Goal: Communication & Community: Share content

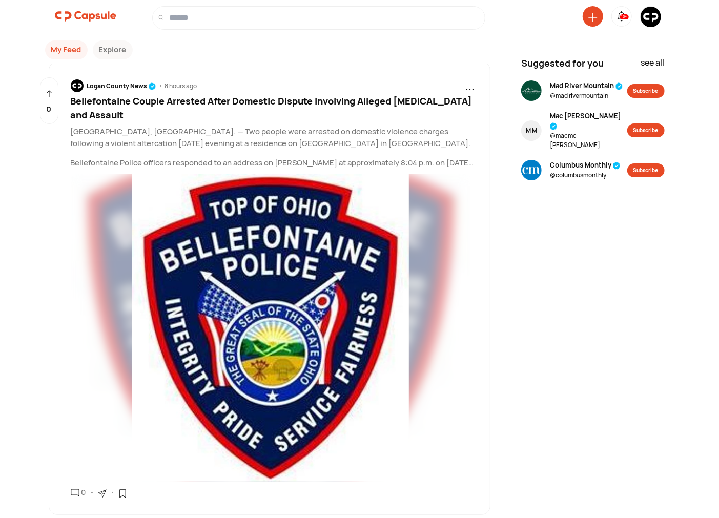
click at [592, 18] on icon at bounding box center [592, 17] width 9 height 9
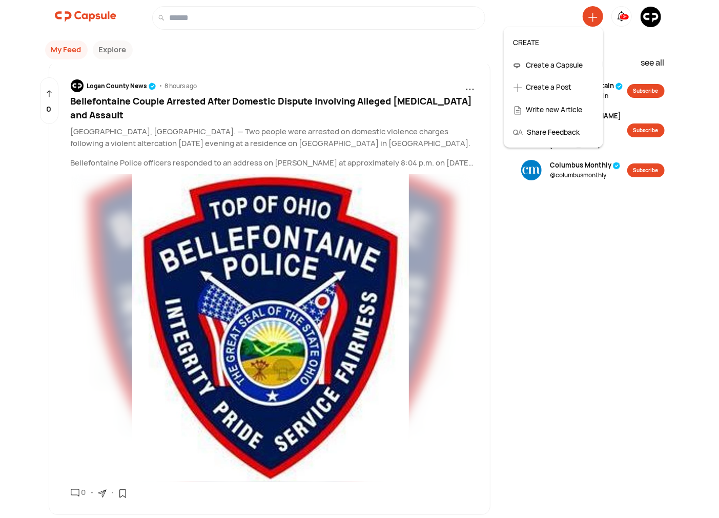
click at [545, 85] on div "Create a Post" at bounding box center [553, 87] width 90 height 23
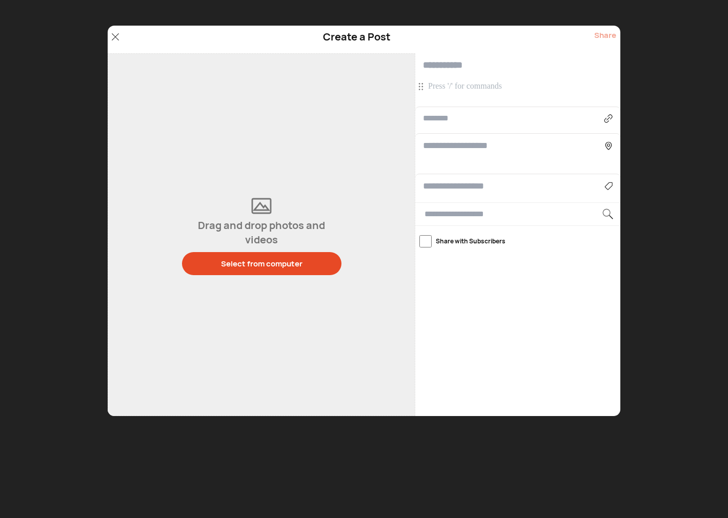
click at [463, 83] on p at bounding box center [519, 86] width 182 height 11
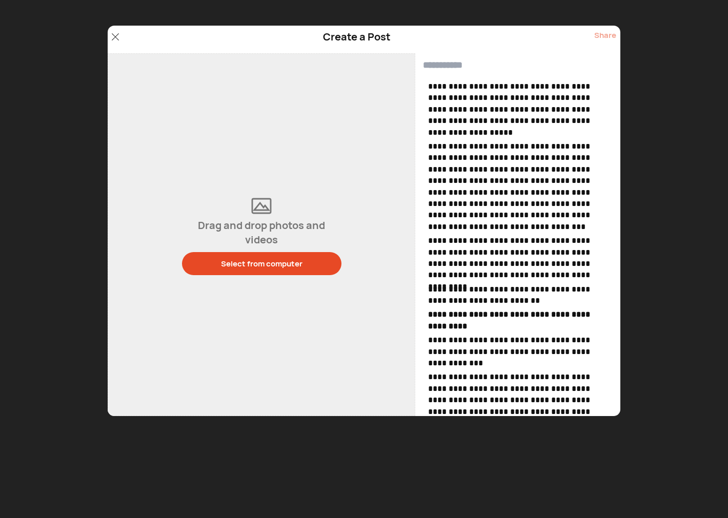
scroll to position [260, 0]
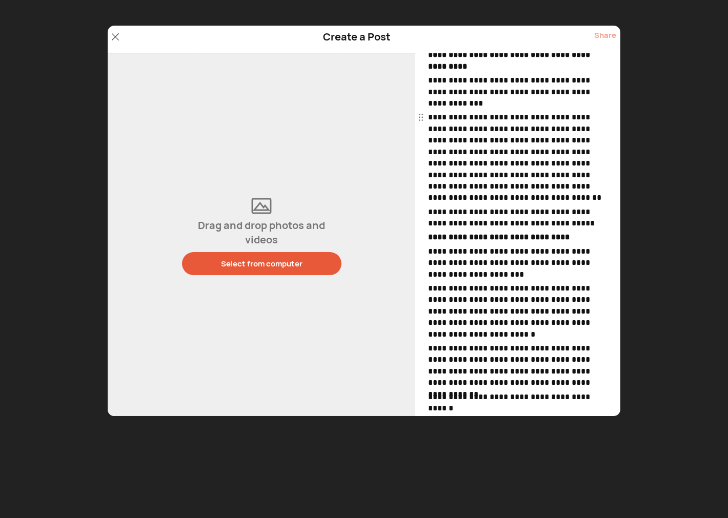
click at [249, 254] on button "Select from computer" at bounding box center [261, 263] width 159 height 23
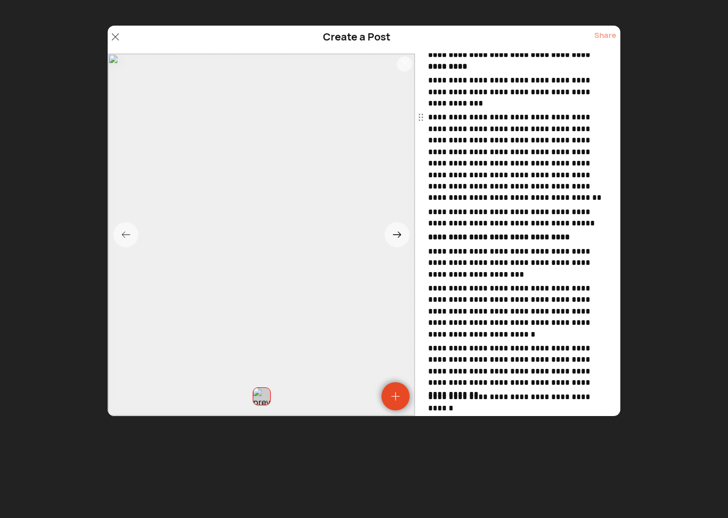
click at [403, 68] on div at bounding box center [404, 63] width 15 height 15
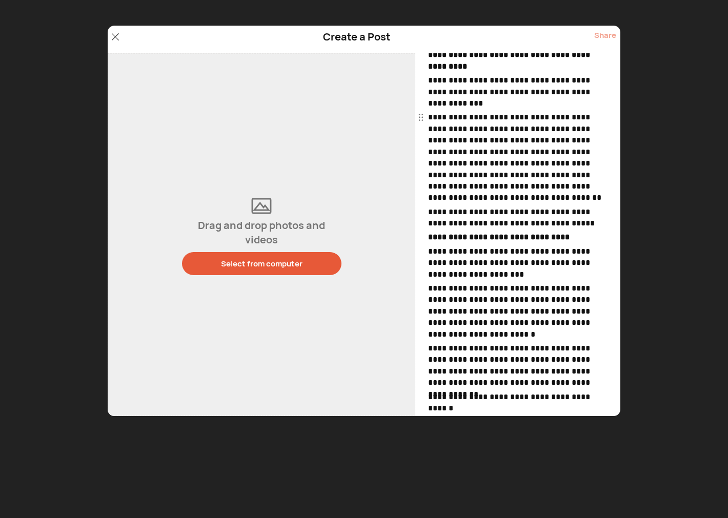
click at [242, 271] on button "Select from computer" at bounding box center [261, 263] width 159 height 23
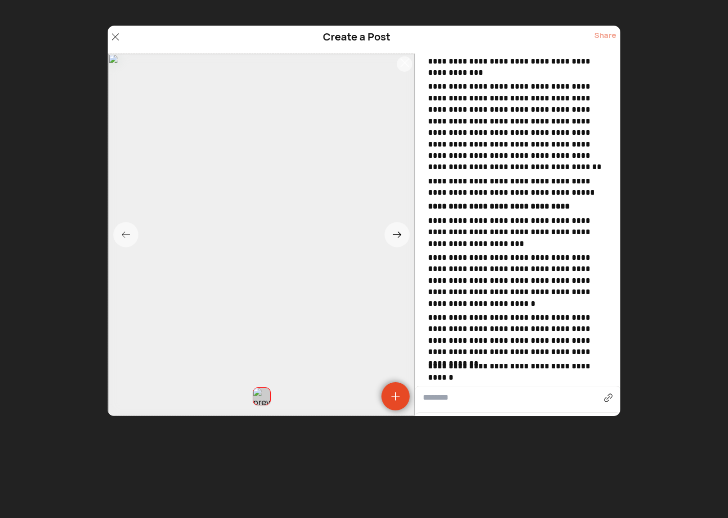
scroll to position [0, 0]
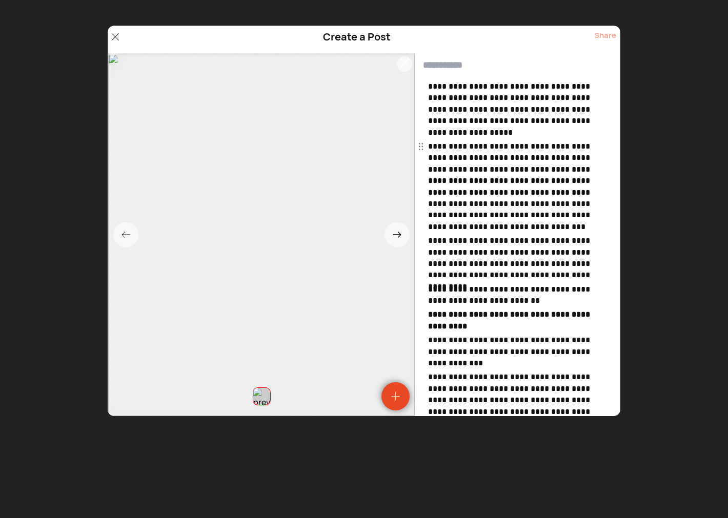
click at [403, 65] on icon at bounding box center [404, 62] width 9 height 9
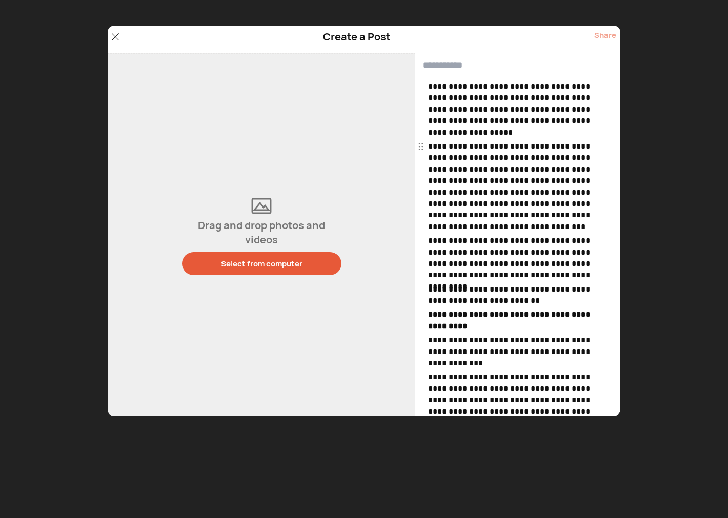
click at [271, 268] on div "Select from computer" at bounding box center [261, 263] width 81 height 11
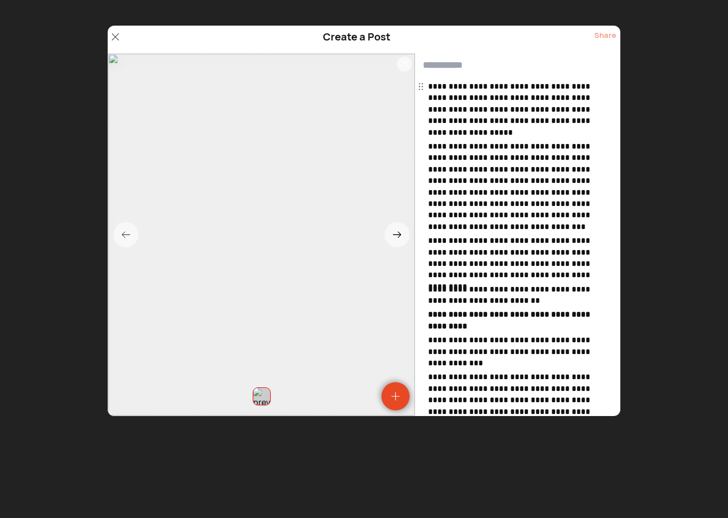
click at [445, 65] on input "text" at bounding box center [517, 65] width 205 height 24
paste input "**********"
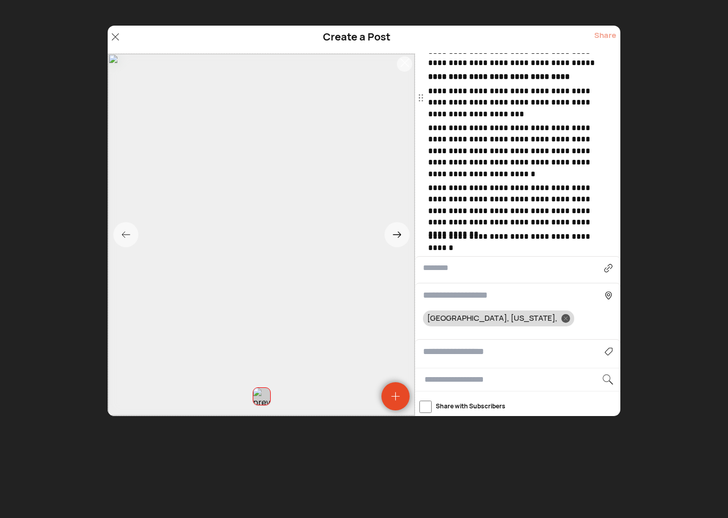
scroll to position [474, 0]
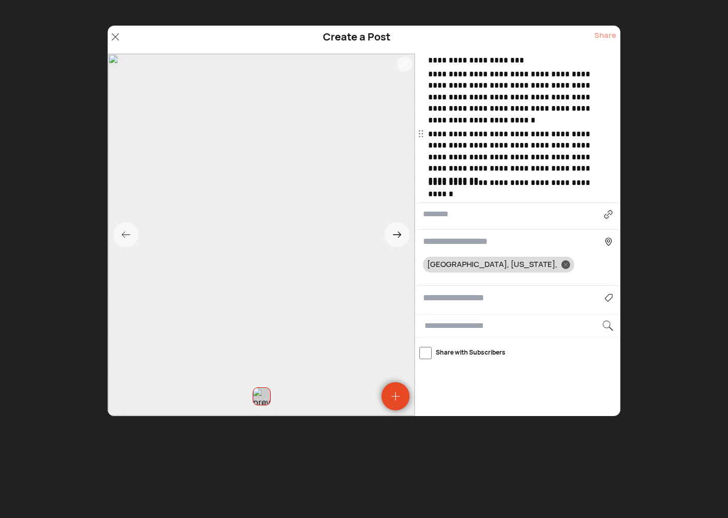
type input "**********"
click at [447, 300] on input at bounding box center [513, 298] width 181 height 14
click at [446, 324] on div "Sports" at bounding box center [517, 327] width 179 height 16
type input "******"
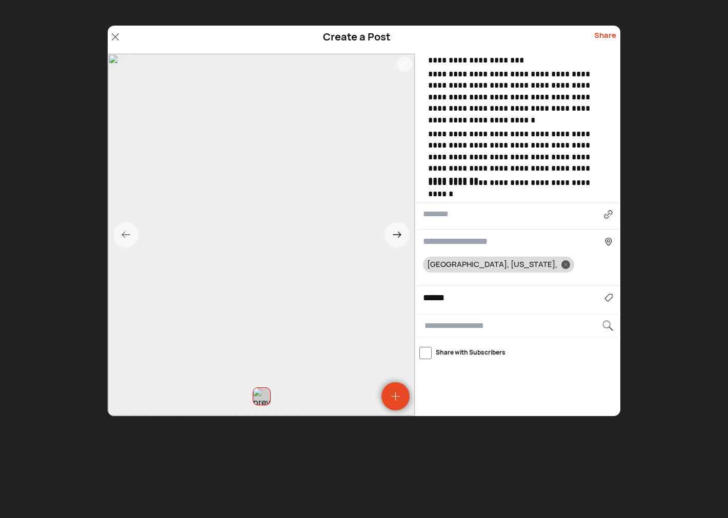
click at [604, 32] on div "Share" at bounding box center [605, 39] width 22 height 19
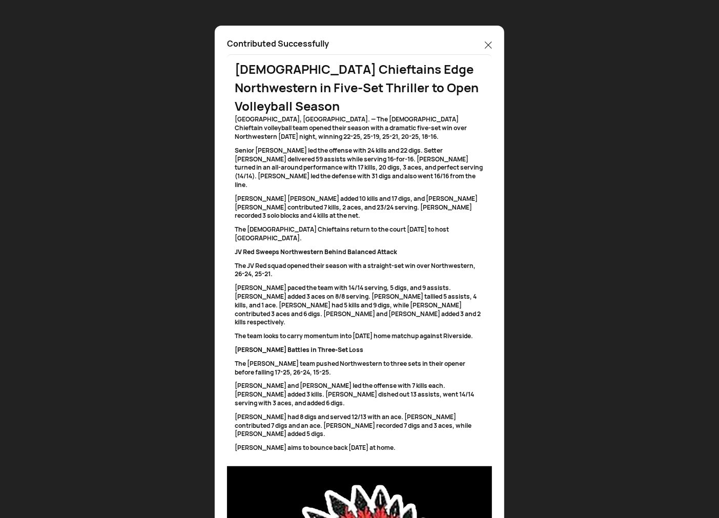
click at [488, 44] on icon at bounding box center [488, 45] width 7 height 7
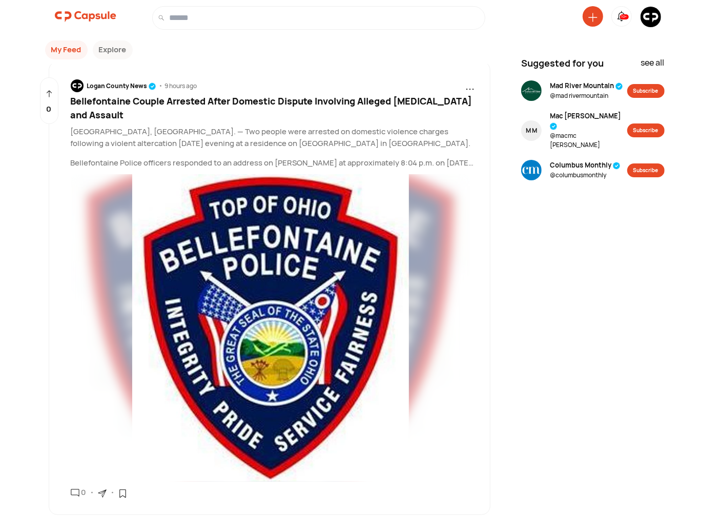
click at [593, 16] on icon at bounding box center [592, 17] width 9 height 9
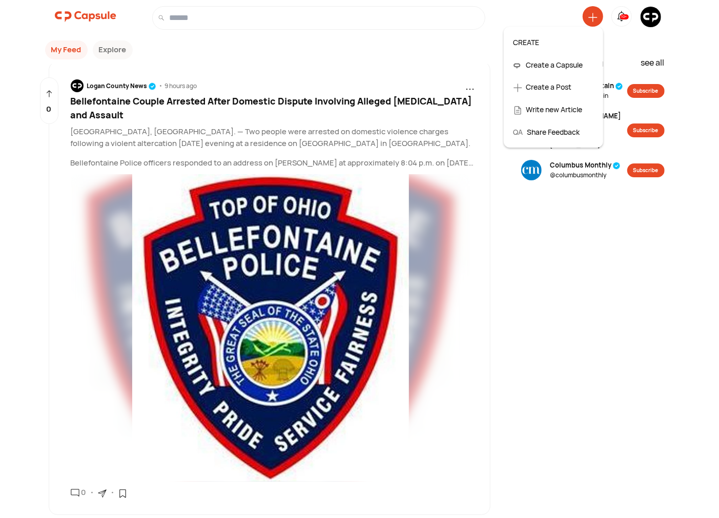
click at [546, 88] on div "Create a Post" at bounding box center [553, 87] width 90 height 23
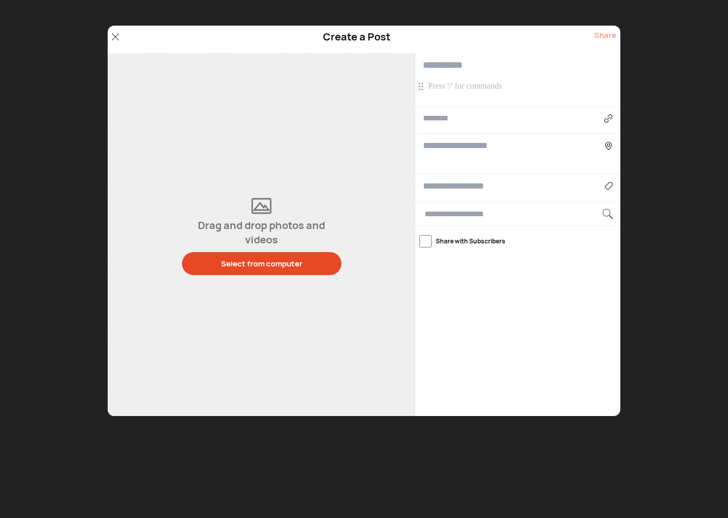
click at [460, 85] on p at bounding box center [519, 86] width 182 height 11
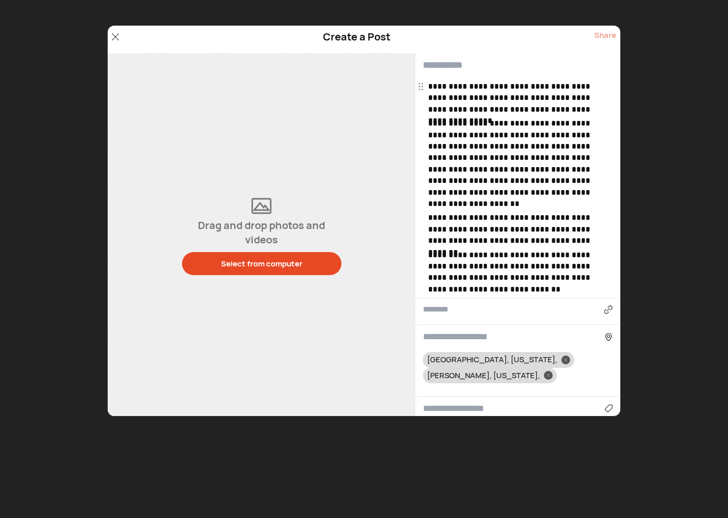
click at [449, 66] on input "text" at bounding box center [517, 65] width 205 height 24
paste input "**********"
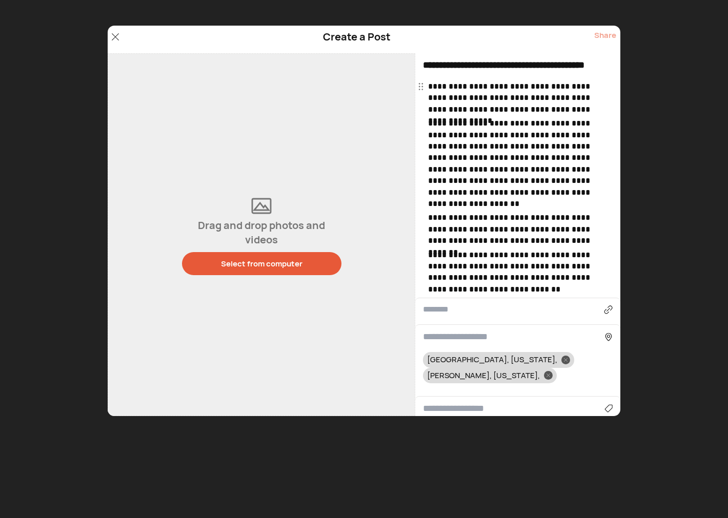
type input "**********"
click at [274, 260] on div "Select from computer" at bounding box center [261, 263] width 81 height 11
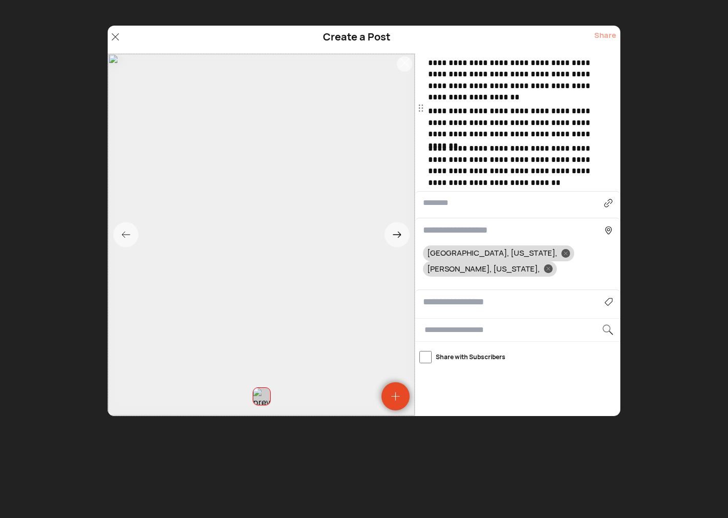
scroll to position [147, 0]
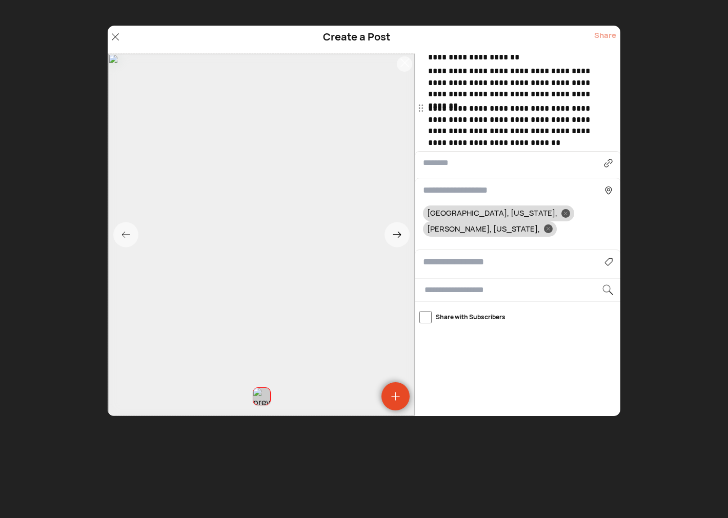
click at [458, 255] on input at bounding box center [513, 262] width 181 height 14
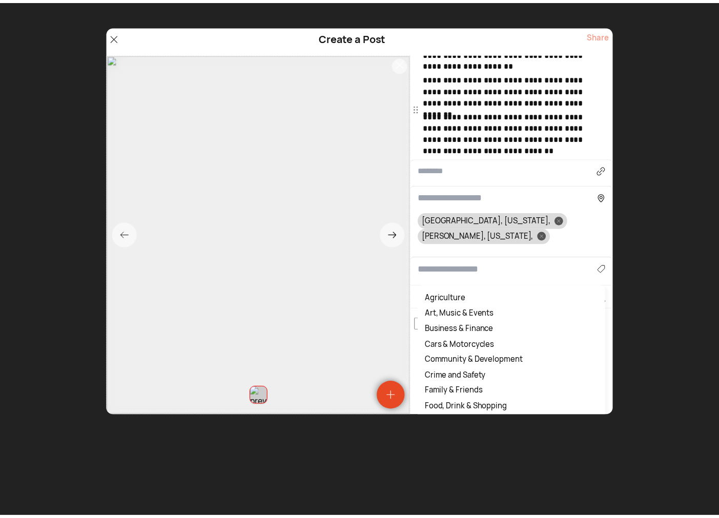
scroll to position [136, 0]
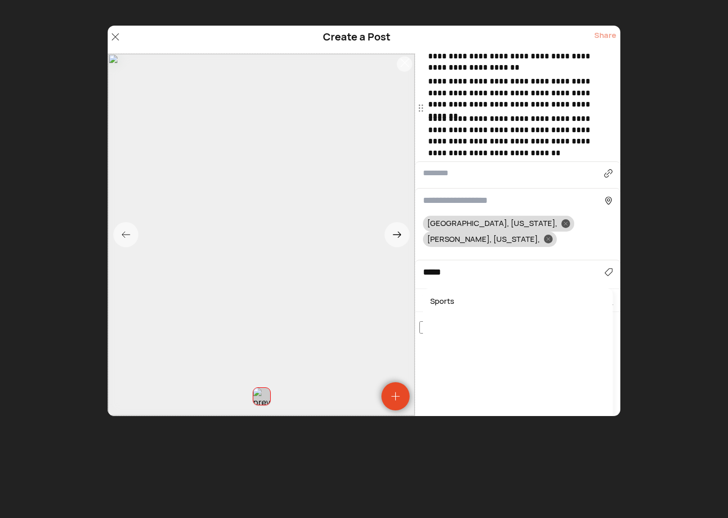
click at [443, 294] on div "Sports" at bounding box center [517, 302] width 179 height 16
type input "******"
click at [552, 235] on div at bounding box center [548, 239] width 9 height 9
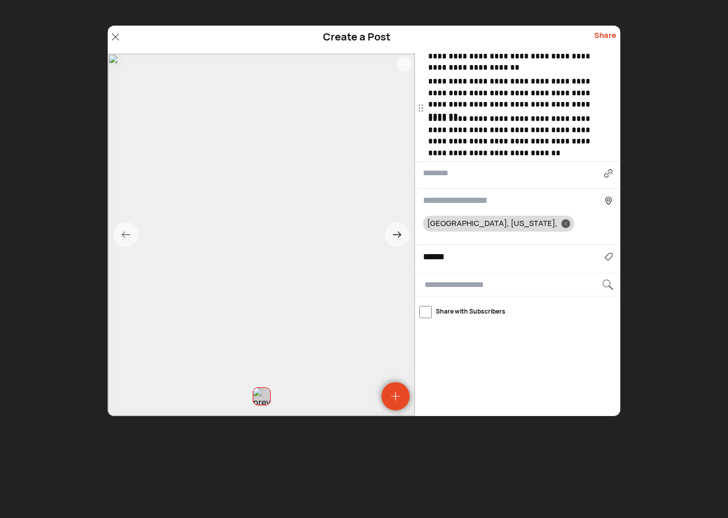
click at [489, 201] on input at bounding box center [513, 201] width 181 height 14
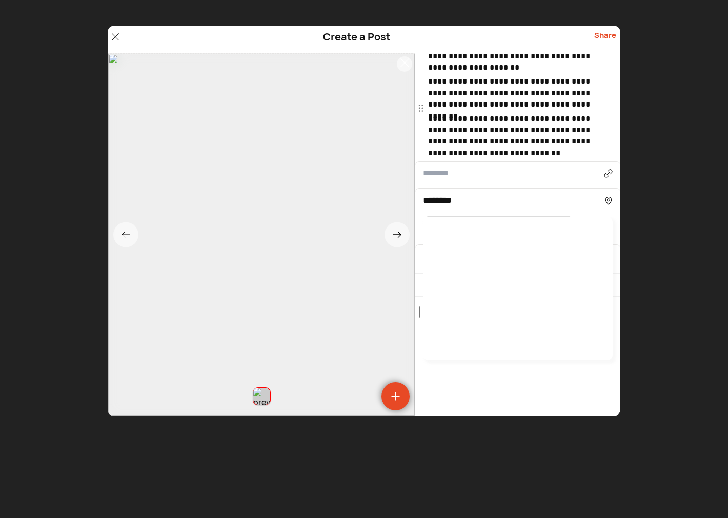
type input "*******"
click at [444, 231] on div at bounding box center [518, 288] width 190 height 143
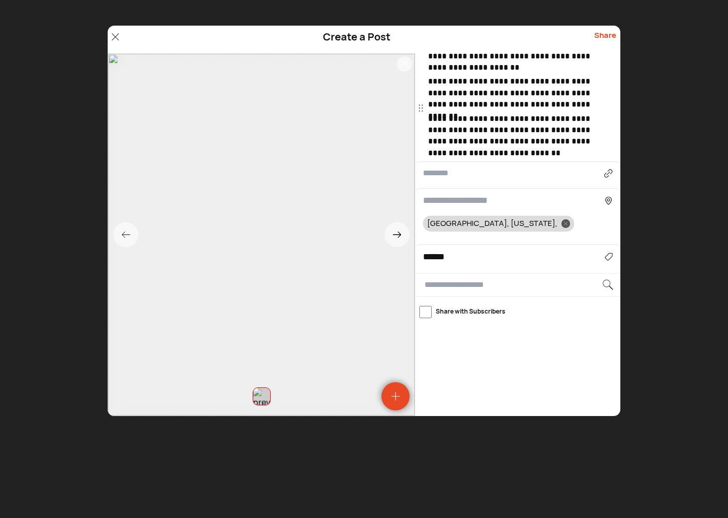
click at [462, 195] on input at bounding box center [513, 201] width 181 height 14
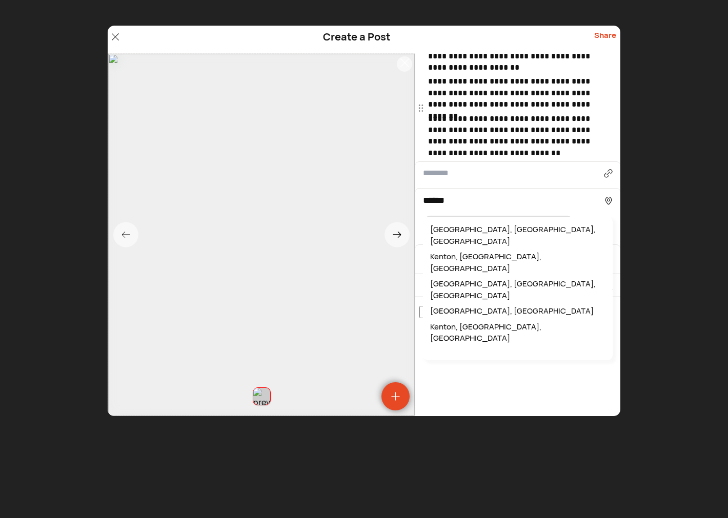
click at [458, 225] on div "Kenton, OH, USA" at bounding box center [517, 235] width 179 height 27
type input "**********"
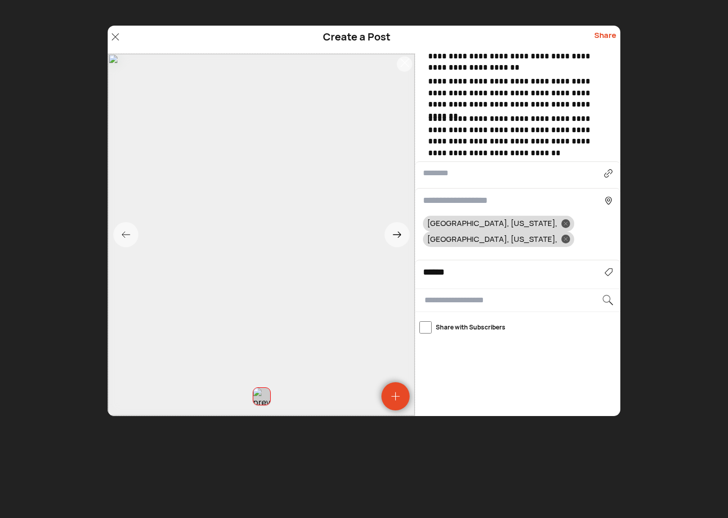
click at [607, 35] on div "Share" at bounding box center [605, 39] width 22 height 19
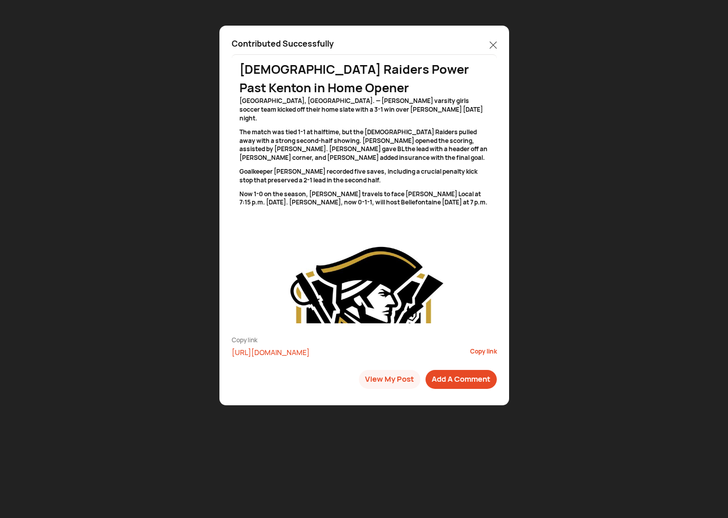
click at [493, 44] on icon at bounding box center [492, 45] width 7 height 7
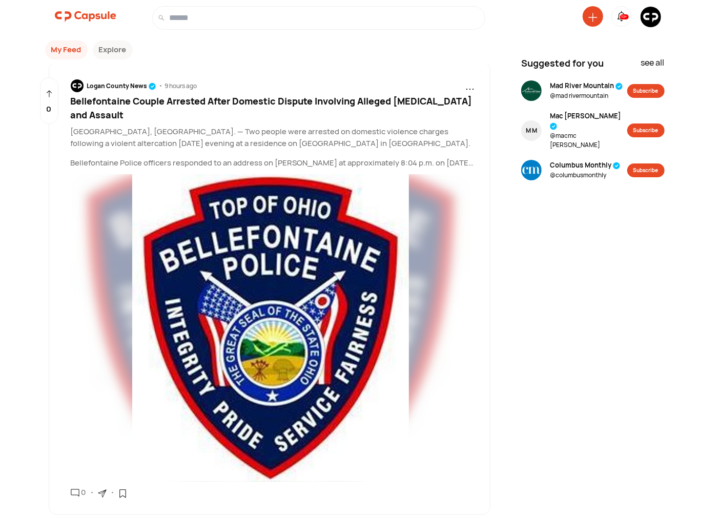
click at [96, 19] on img at bounding box center [85, 16] width 61 height 20
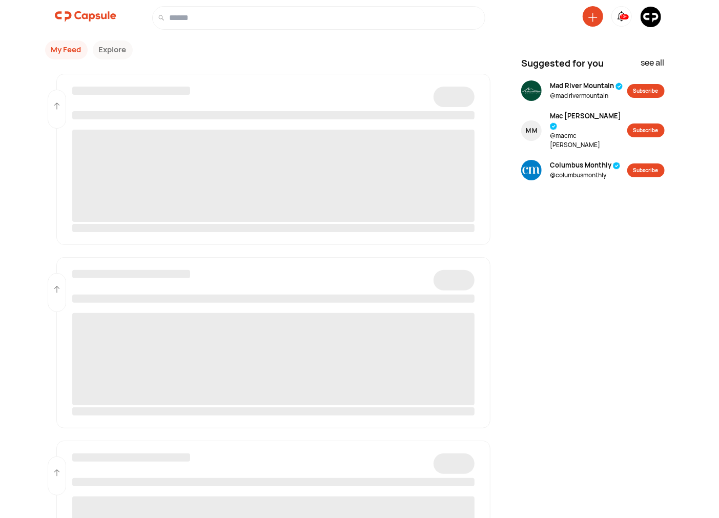
click at [649, 16] on img at bounding box center [650, 17] width 20 height 20
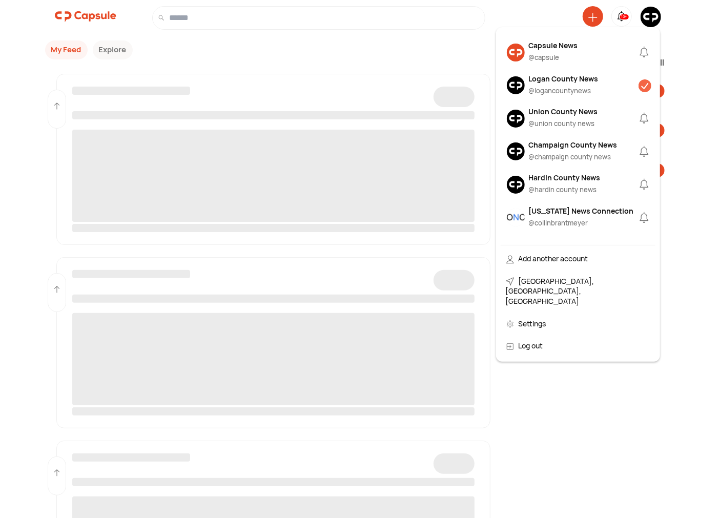
click at [549, 83] on div "Logan County News" at bounding box center [564, 78] width 70 height 11
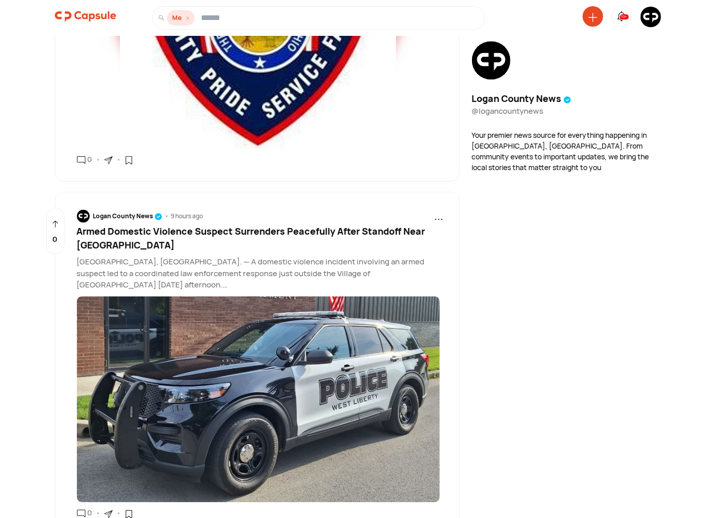
scroll to position [1043, 0]
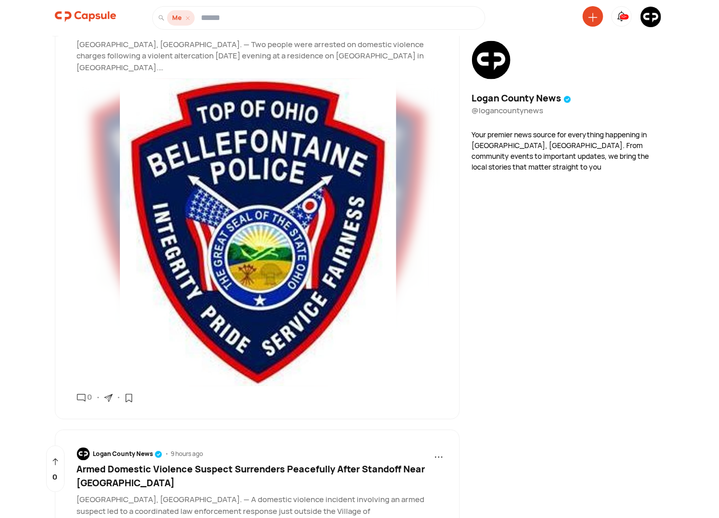
click at [651, 16] on img at bounding box center [650, 17] width 20 height 20
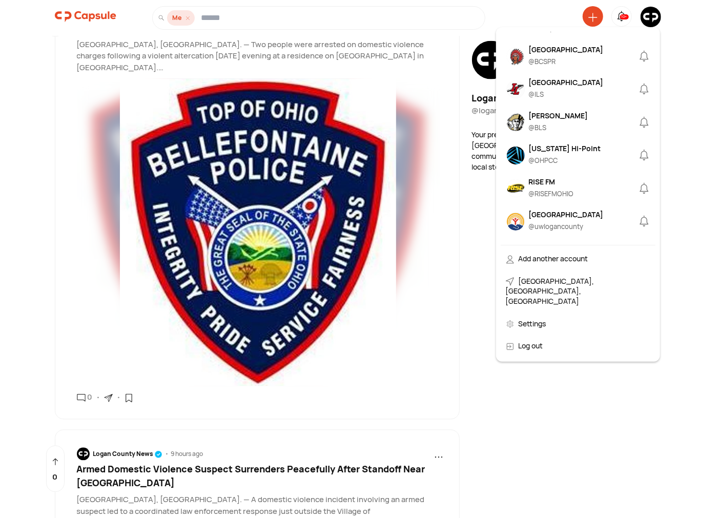
scroll to position [474, 0]
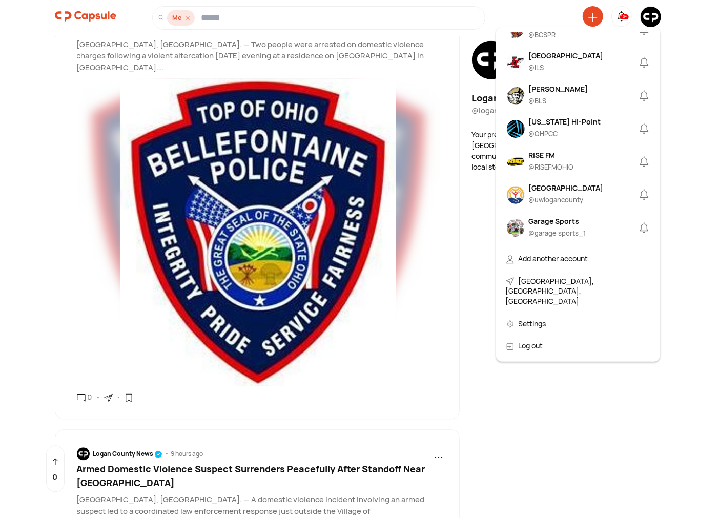
click at [549, 94] on div "[PERSON_NAME]" at bounding box center [558, 89] width 59 height 11
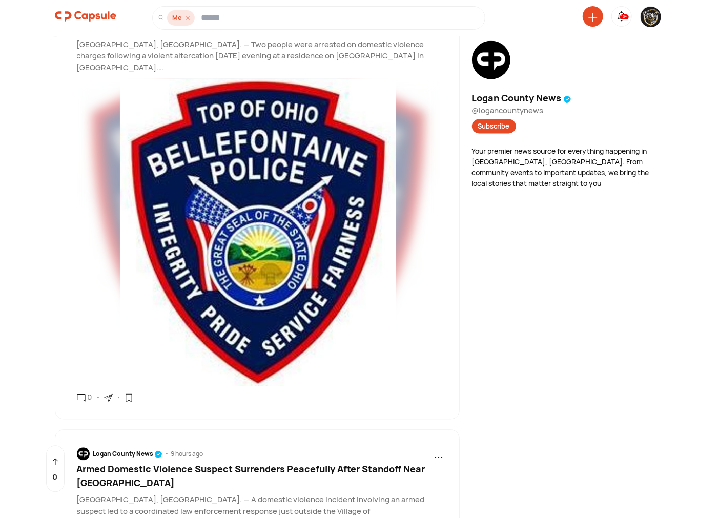
scroll to position [0, 0]
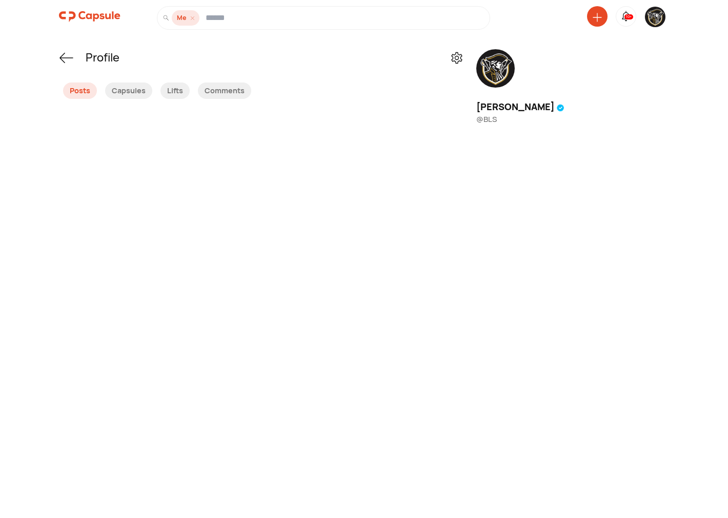
click at [595, 18] on icon at bounding box center [596, 17] width 9 height 9
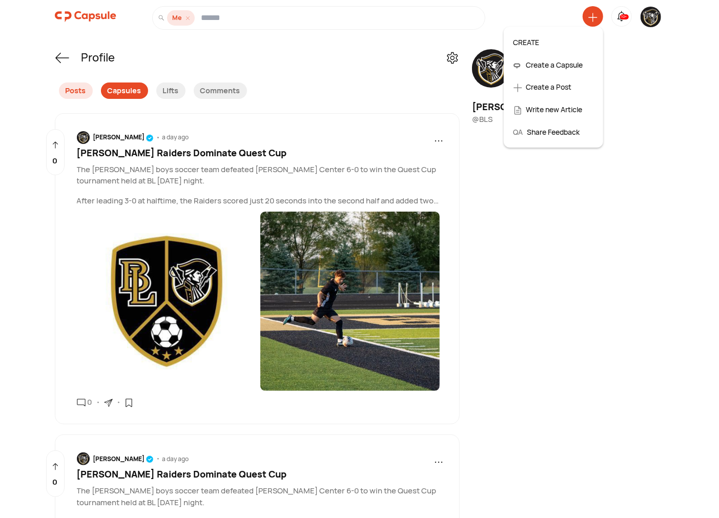
click at [137, 90] on div "Capsules" at bounding box center [124, 90] width 47 height 16
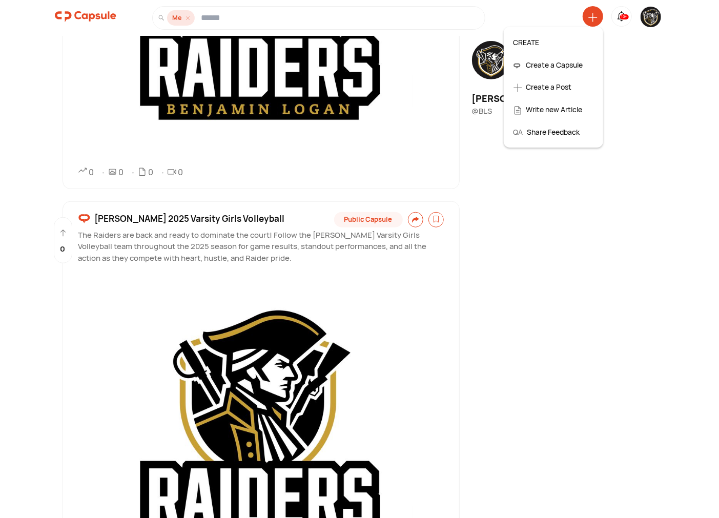
scroll to position [474, 0]
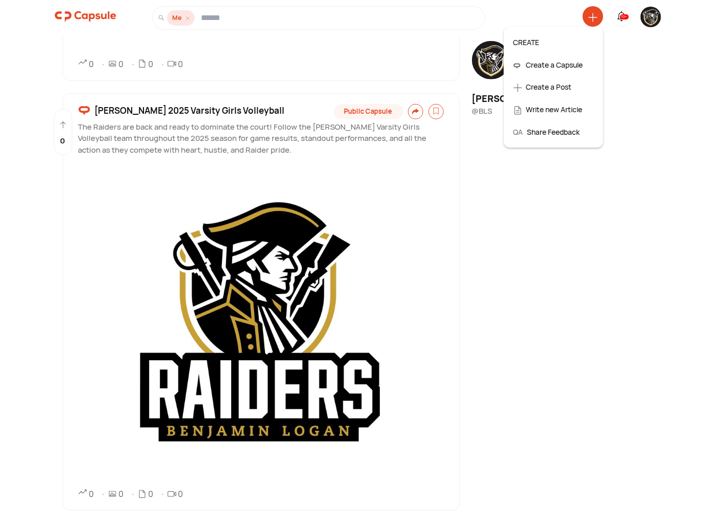
click at [222, 111] on span "[PERSON_NAME] 2025 Varsity Girls Volleyball" at bounding box center [190, 110] width 190 height 13
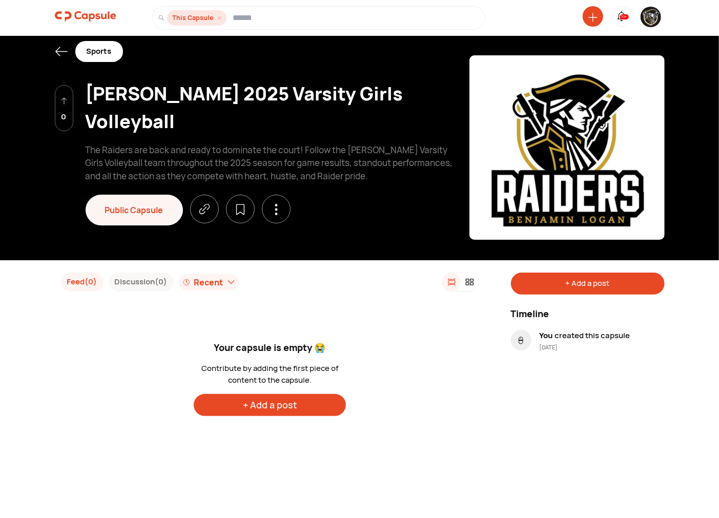
click at [590, 285] on div "+ Add a post" at bounding box center [588, 284] width 154 height 22
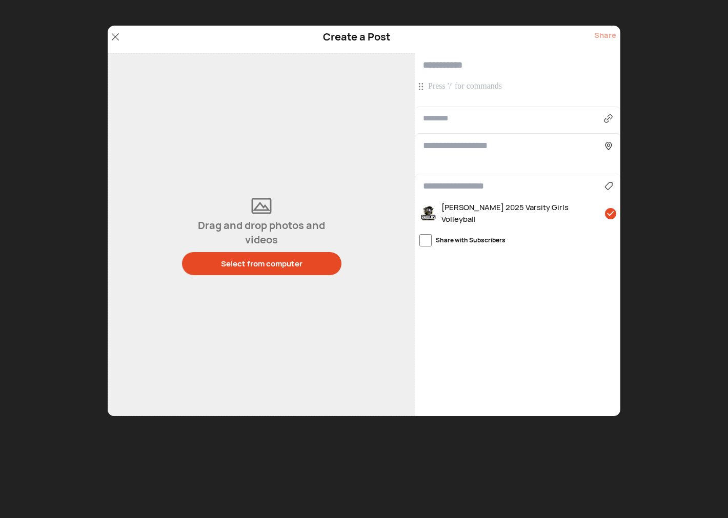
click at [478, 85] on p at bounding box center [519, 86] width 182 height 11
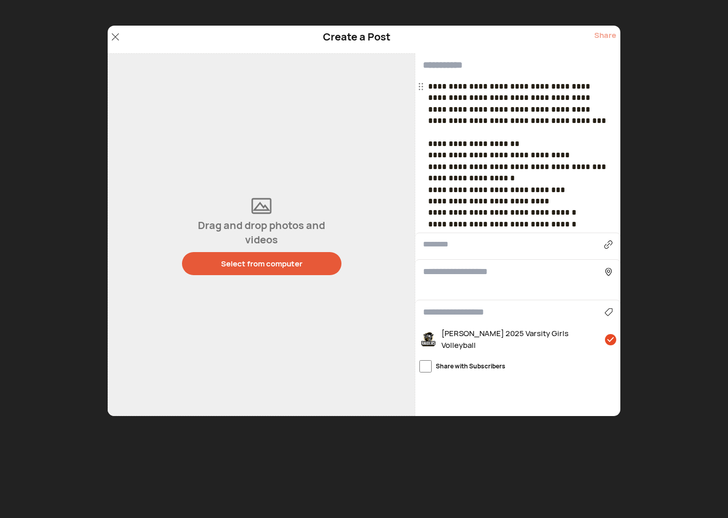
click at [280, 260] on div "Select from computer" at bounding box center [261, 263] width 81 height 11
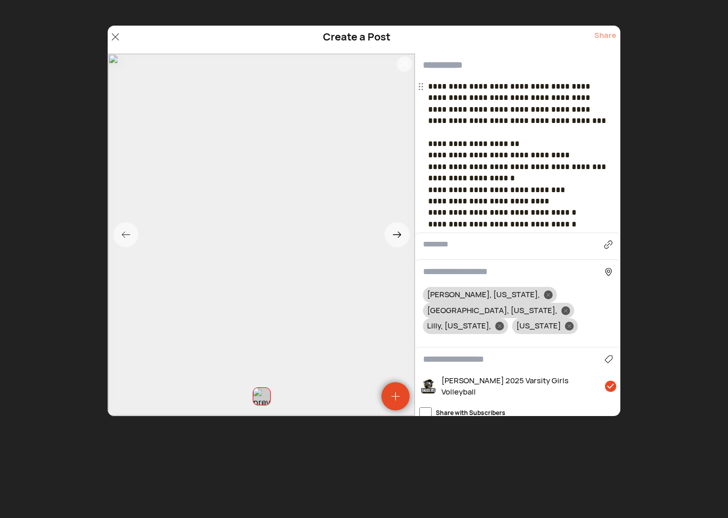
click at [544, 291] on div at bounding box center [548, 295] width 9 height 9
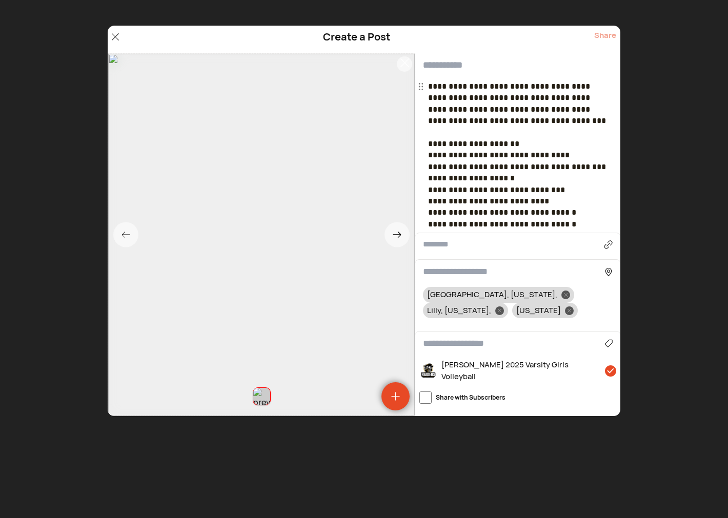
click at [567, 309] on icon at bounding box center [569, 311] width 4 height 4
drag, startPoint x: 577, startPoint y: 295, endPoint x: 569, endPoint y: 302, distance: 10.9
click at [501, 309] on icon at bounding box center [500, 311] width 4 height 4
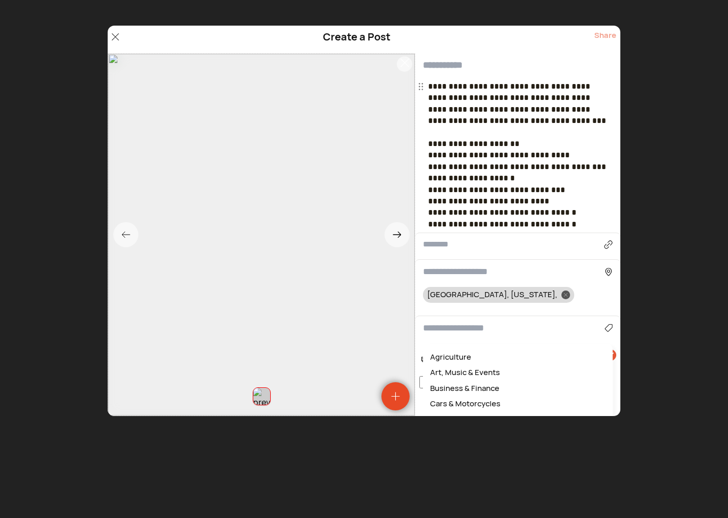
click at [464, 328] on input at bounding box center [513, 328] width 181 height 14
click at [438, 361] on div "Sports" at bounding box center [517, 357] width 179 height 16
type input "******"
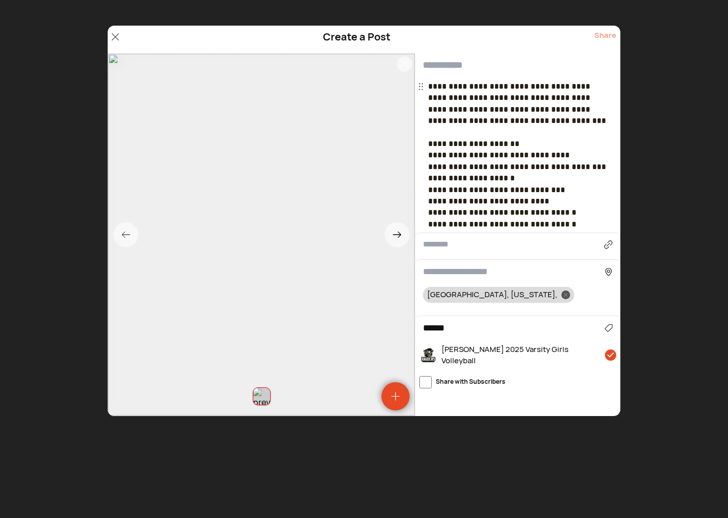
click at [460, 62] on input "text" at bounding box center [517, 65] width 205 height 24
drag, startPoint x: 459, startPoint y: 96, endPoint x: 536, endPoint y: 94, distance: 77.4
click at [536, 94] on span "**********" at bounding box center [517, 103] width 178 height 42
copy span "**********"
click at [537, 63] on input "**********" at bounding box center [517, 65] width 205 height 24
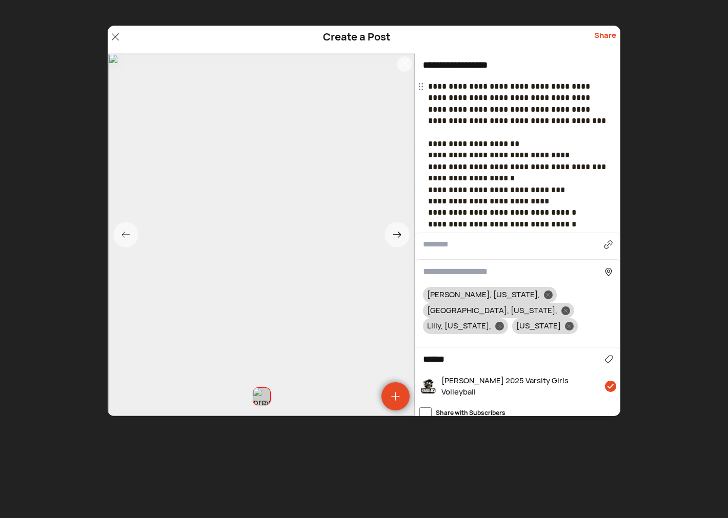
paste input "**********"
type input "**********"
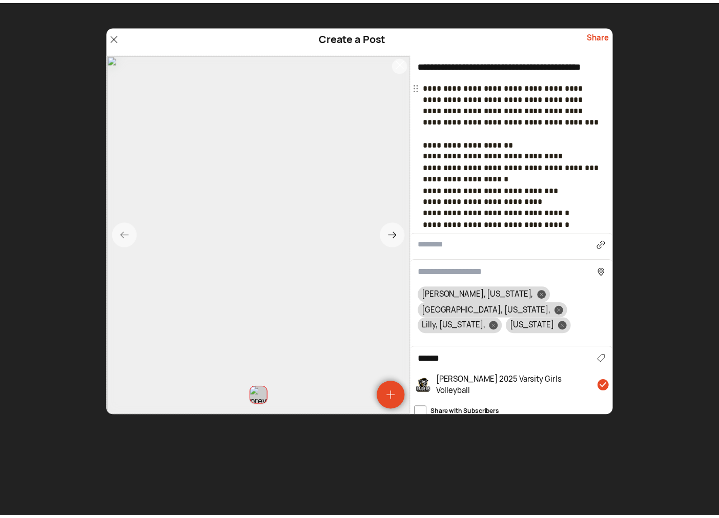
scroll to position [0, 0]
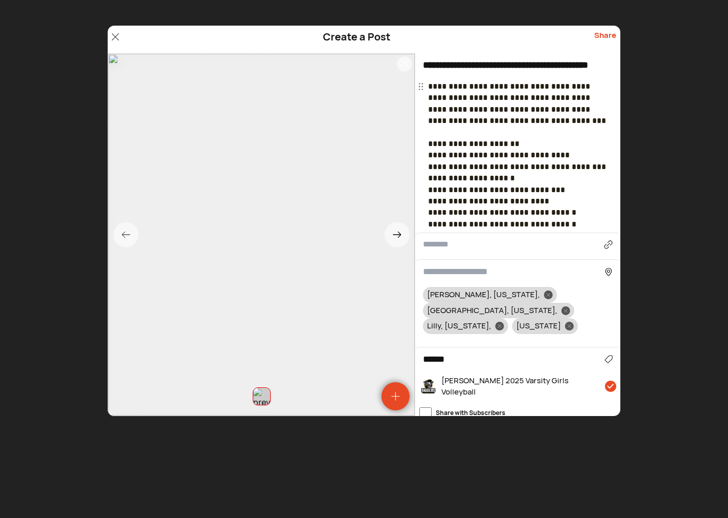
click at [546, 294] on icon at bounding box center [548, 295] width 4 height 4
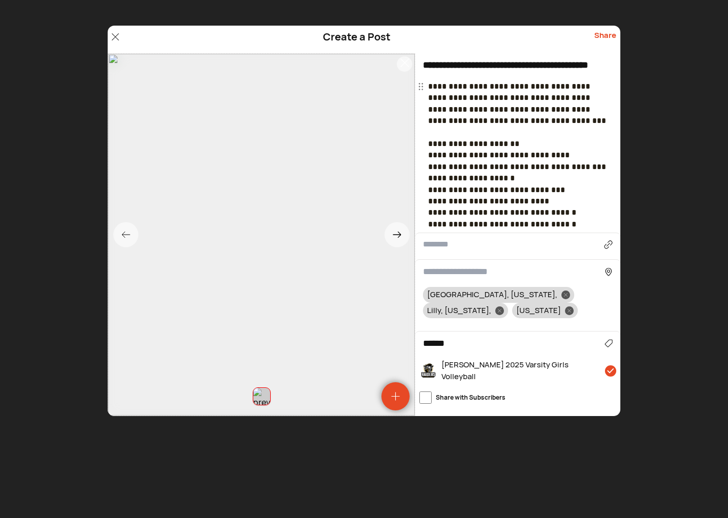
drag, startPoint x: 465, startPoint y: 310, endPoint x: 490, endPoint y: 304, distance: 25.7
click at [565, 309] on div at bounding box center [569, 310] width 9 height 9
click at [504, 306] on div at bounding box center [499, 310] width 9 height 9
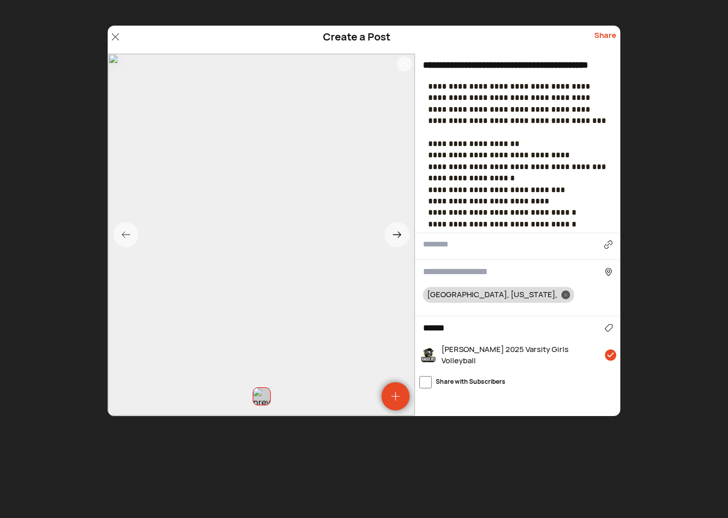
click at [607, 34] on div "Share" at bounding box center [605, 39] width 22 height 19
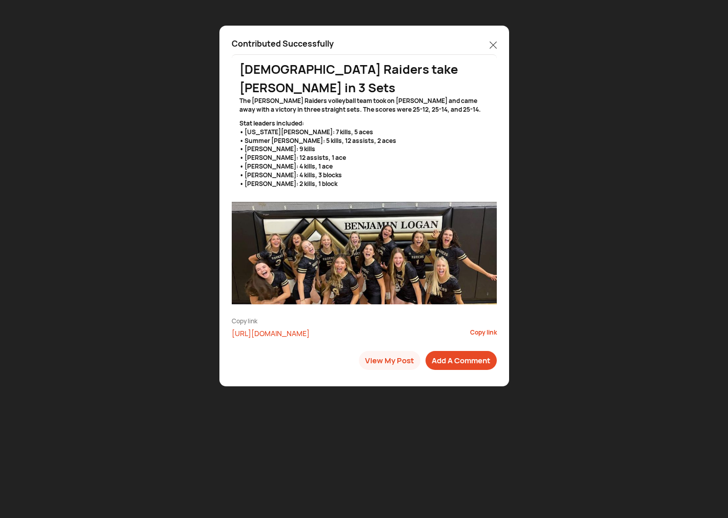
click at [493, 42] on icon at bounding box center [492, 45] width 7 height 7
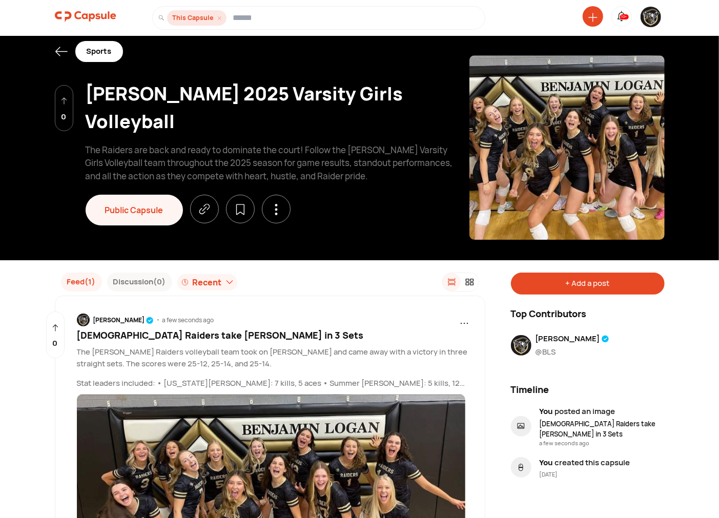
click at [651, 24] on img at bounding box center [650, 17] width 20 height 20
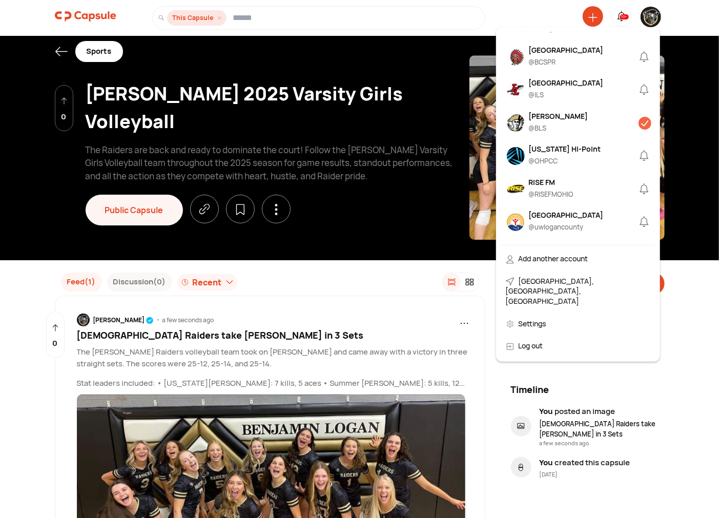
scroll to position [474, 0]
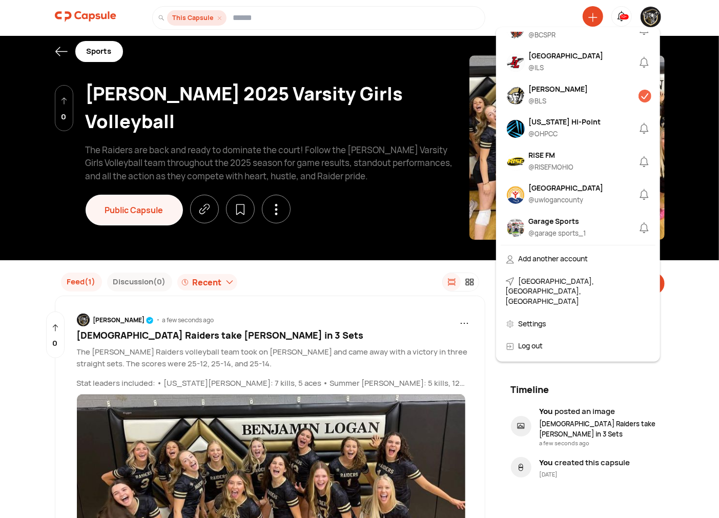
click at [549, 61] on div "[GEOGRAPHIC_DATA]" at bounding box center [566, 55] width 75 height 11
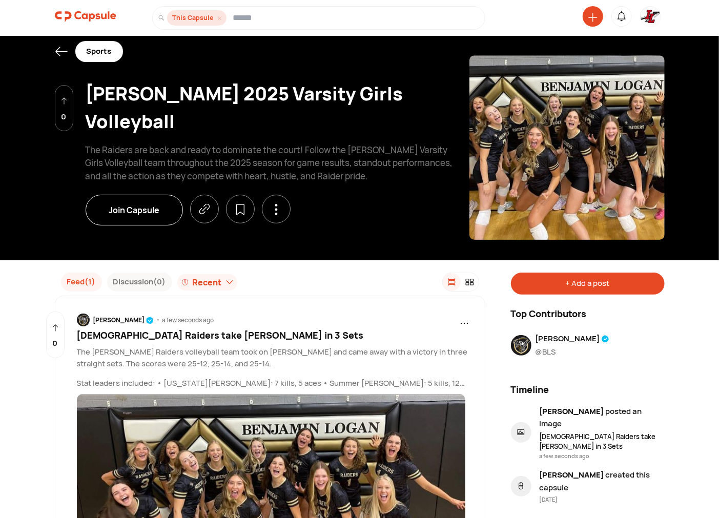
click at [653, 11] on img at bounding box center [650, 17] width 20 height 20
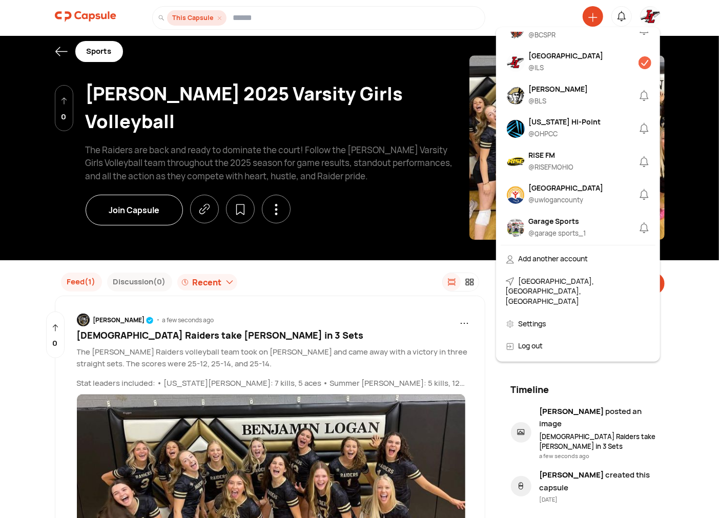
click at [547, 61] on div "[GEOGRAPHIC_DATA]" at bounding box center [566, 55] width 75 height 11
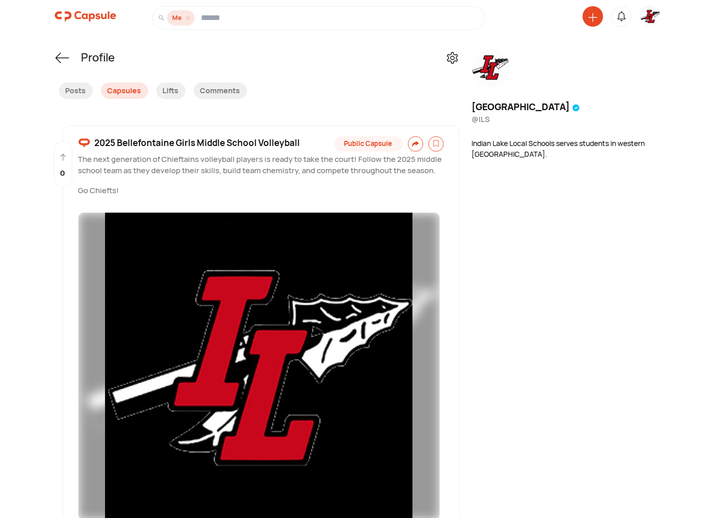
click at [218, 142] on span "2025 Bellefontaine Girls Middle School Volleyball" at bounding box center [197, 142] width 205 height 13
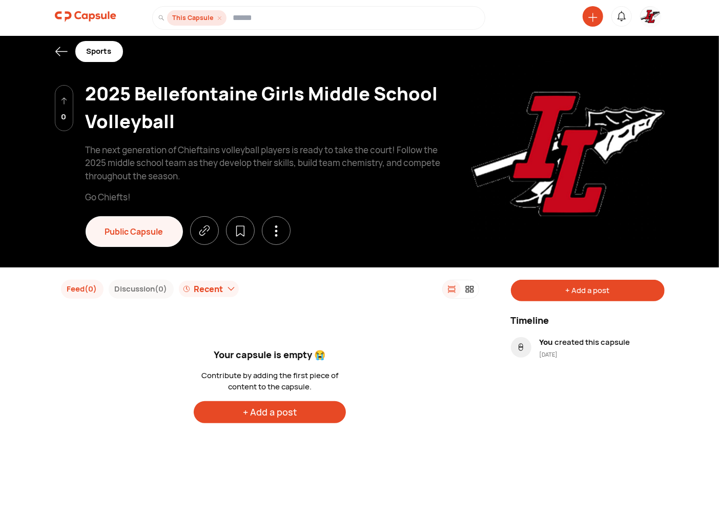
click at [274, 229] on icon at bounding box center [276, 230] width 11 height 11
click at [209, 248] on div "Edit" at bounding box center [240, 249] width 87 height 23
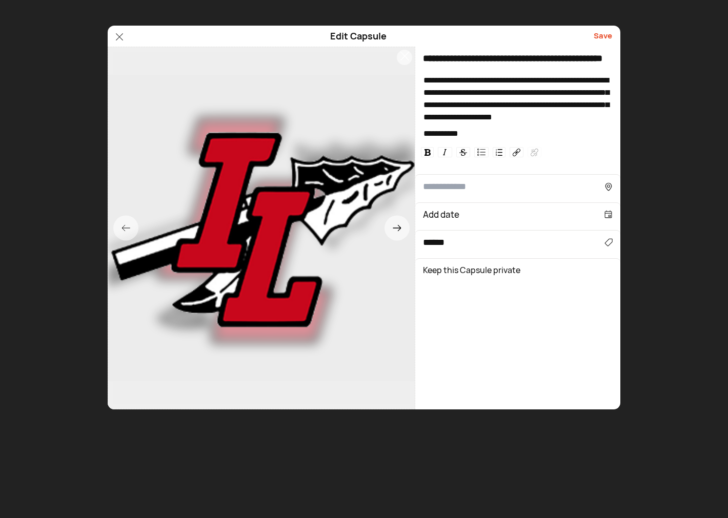
click at [507, 59] on input "**********" at bounding box center [517, 59] width 205 height 24
type input "**********"
click at [551, 78] on span "**********" at bounding box center [515, 98] width 185 height 45
click at [602, 34] on div "Save" at bounding box center [602, 36] width 18 height 12
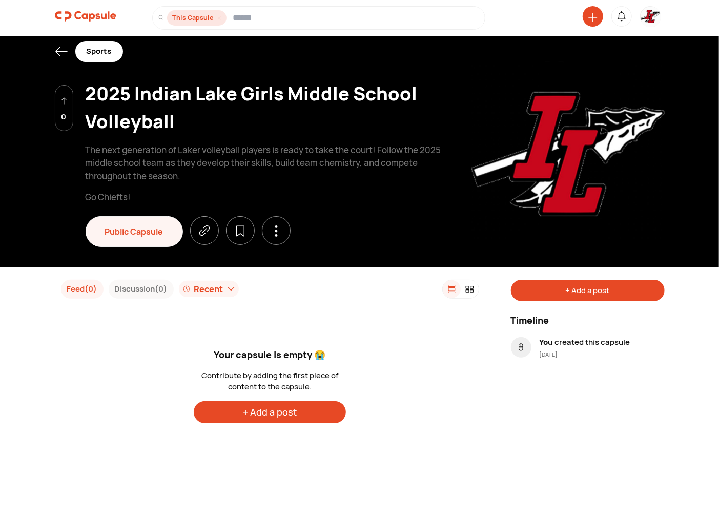
click at [55, 45] on div at bounding box center [61, 51] width 13 height 13
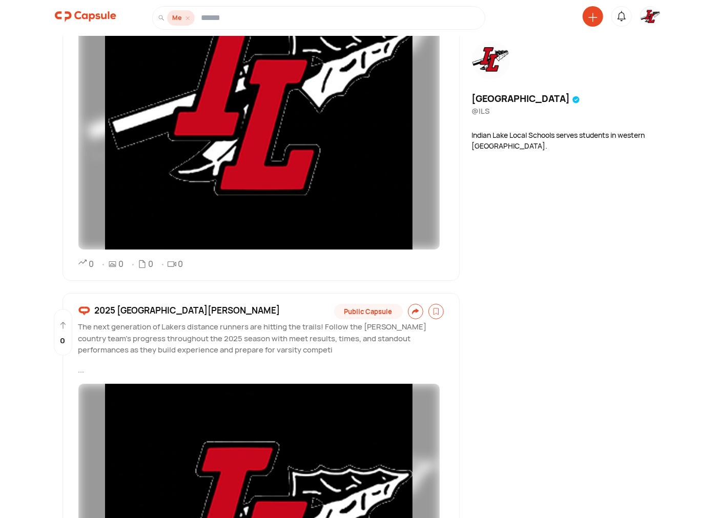
scroll to position [1539, 0]
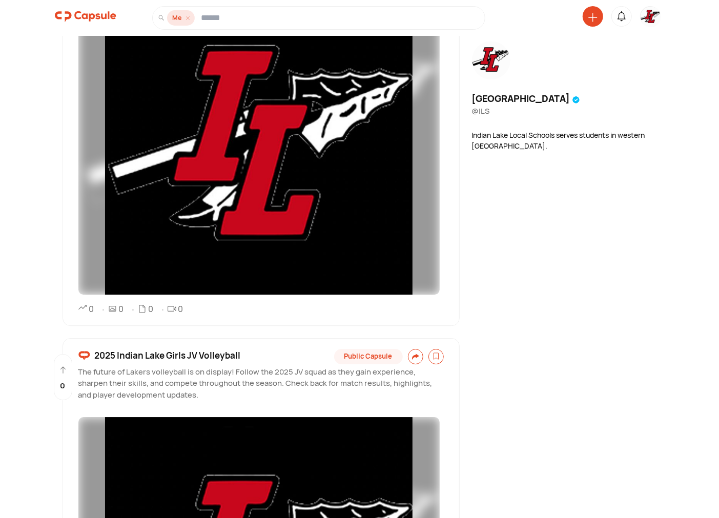
click at [595, 18] on icon at bounding box center [592, 17] width 9 height 9
click at [550, 85] on div "Create a Post" at bounding box center [553, 87] width 90 height 23
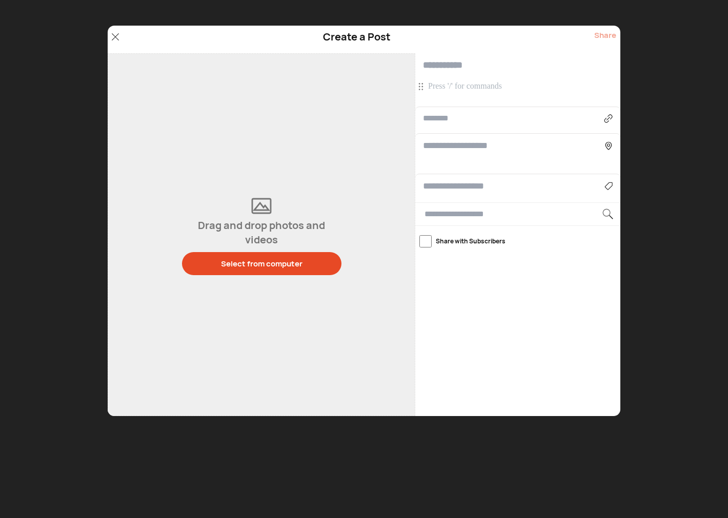
click at [457, 85] on p at bounding box center [519, 86] width 182 height 11
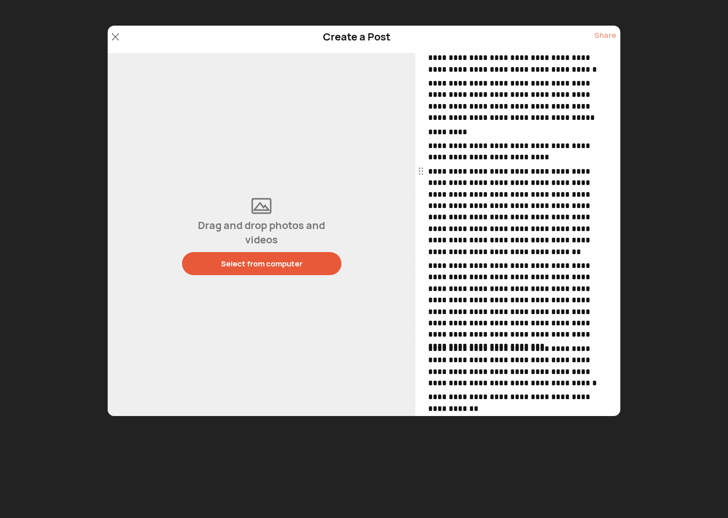
click at [241, 258] on div "Select from computer" at bounding box center [261, 263] width 81 height 11
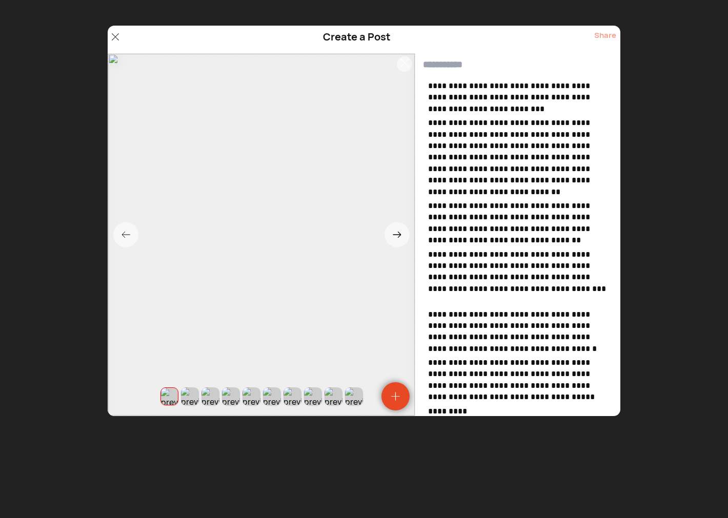
scroll to position [0, 0]
click at [453, 63] on input "text" at bounding box center [517, 65] width 205 height 24
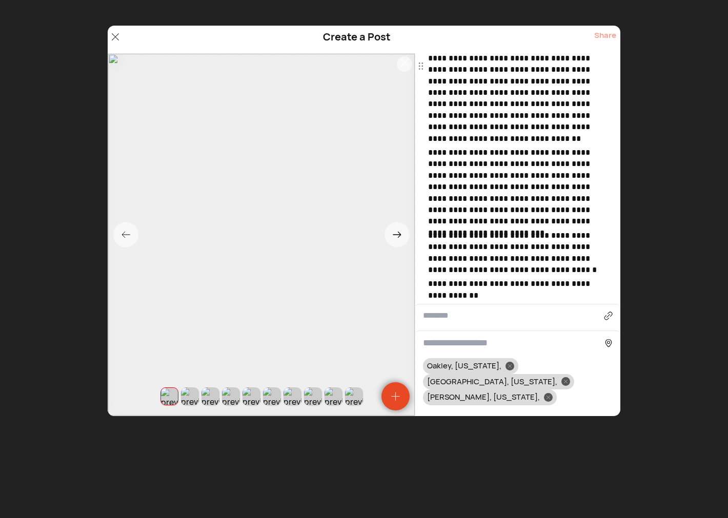
scroll to position [474, 0]
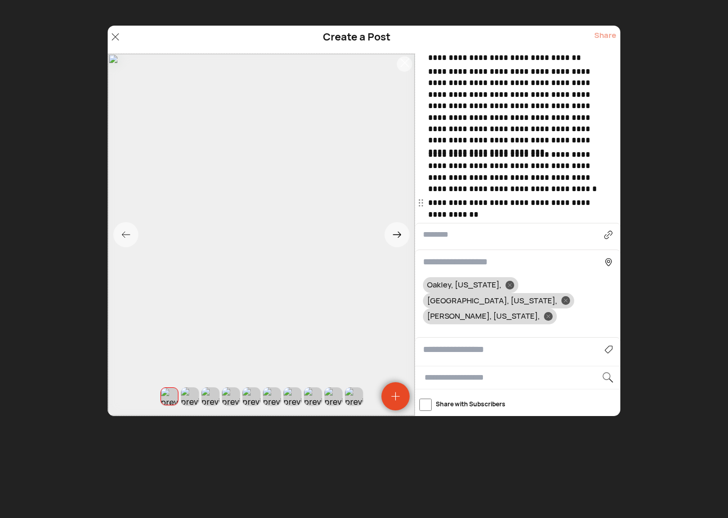
type input "**********"
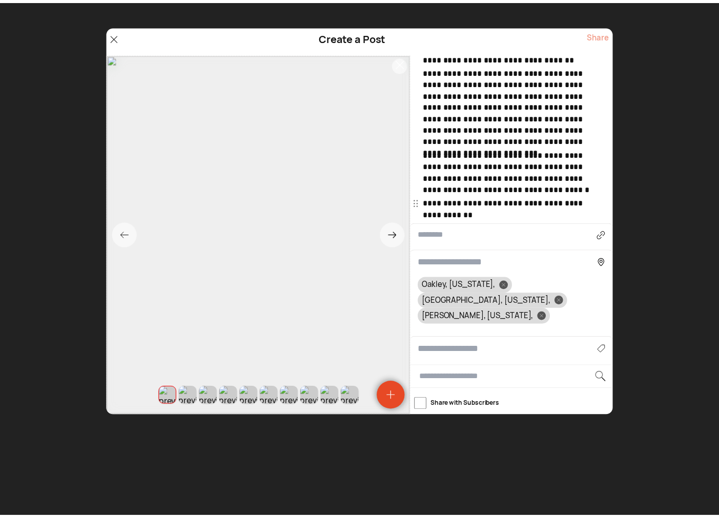
scroll to position [0, 0]
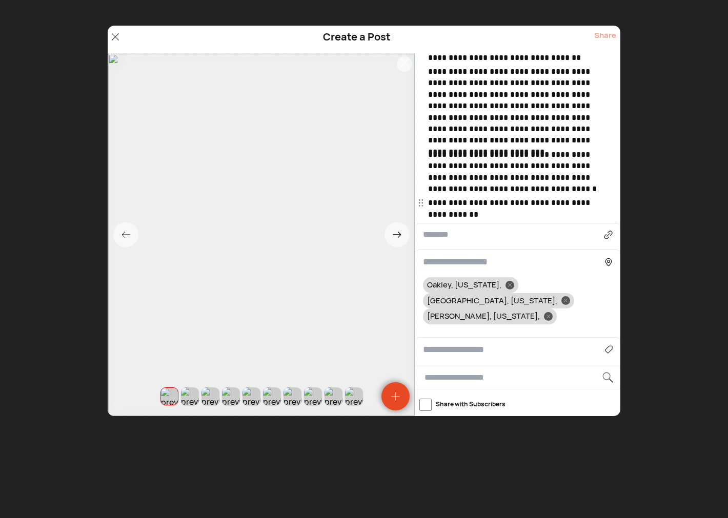
click at [505, 282] on div at bounding box center [509, 285] width 9 height 9
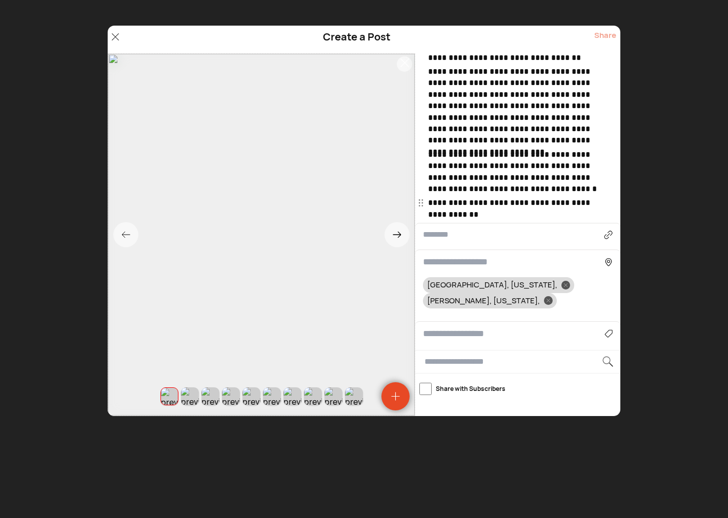
click at [550, 299] on icon at bounding box center [548, 301] width 4 height 4
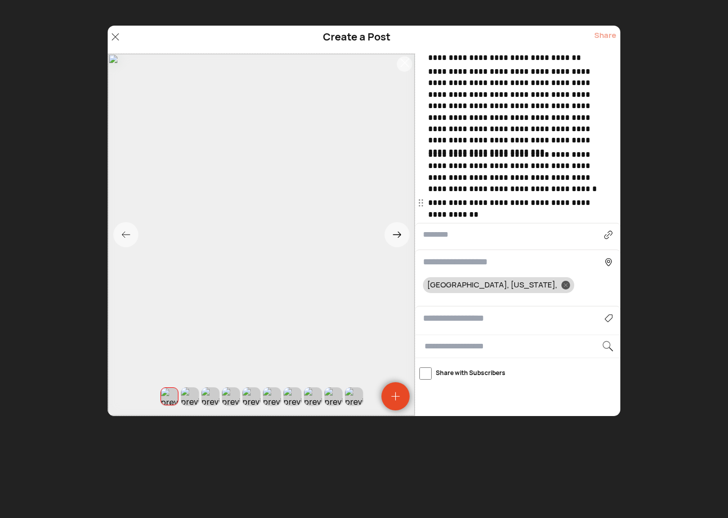
click at [488, 285] on div "Rogers, Ohio," at bounding box center [498, 285] width 151 height 16
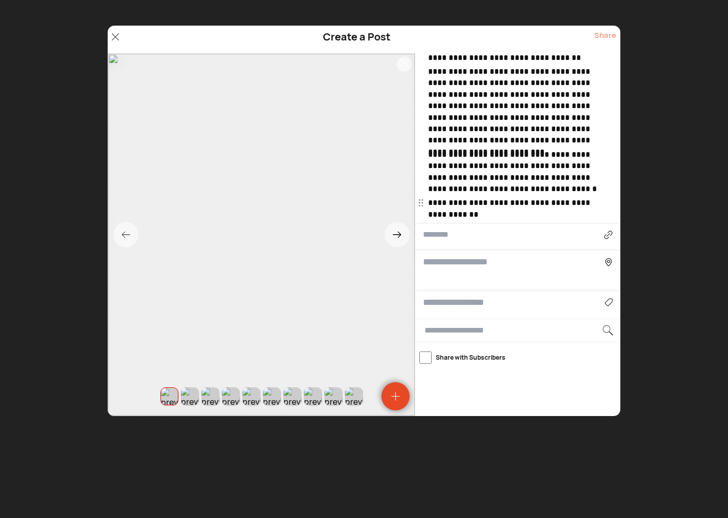
click at [467, 263] on input at bounding box center [513, 262] width 181 height 14
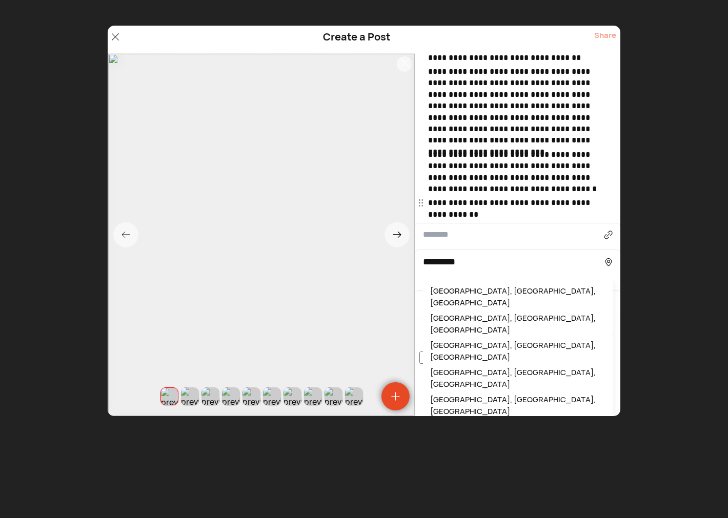
click at [446, 392] on div "Lewistown, OH, USA" at bounding box center [517, 405] width 179 height 27
type input "**********"
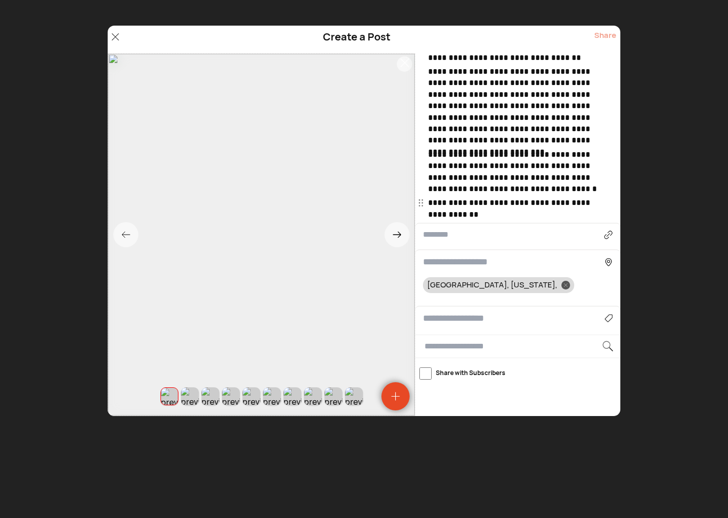
click at [459, 320] on input at bounding box center [513, 319] width 181 height 14
click at [482, 350] on div "School & Education" at bounding box center [517, 348] width 179 height 16
type input "**********"
click at [608, 36] on div "Share" at bounding box center [605, 39] width 22 height 19
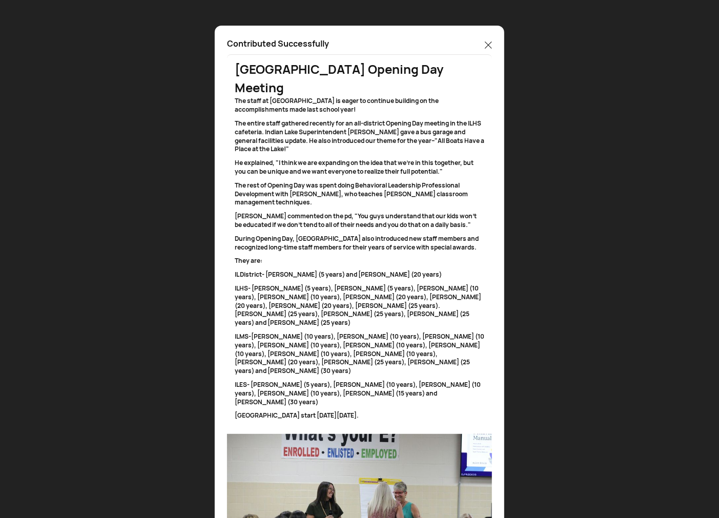
click at [490, 38] on div at bounding box center [488, 46] width 7 height 16
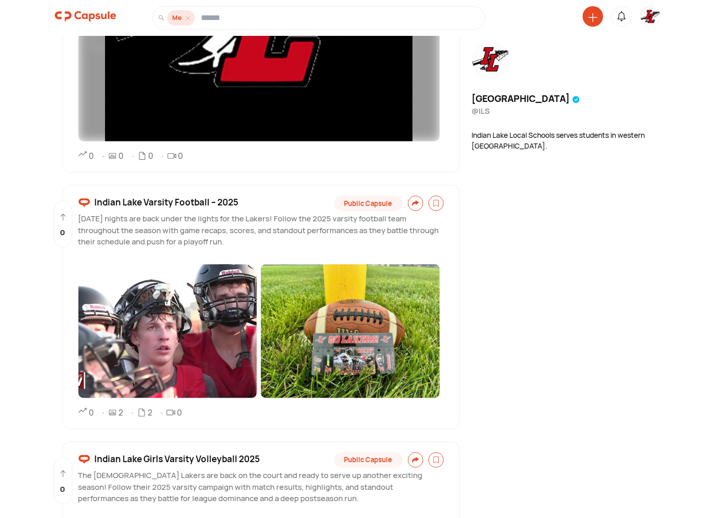
scroll to position [2769, 0]
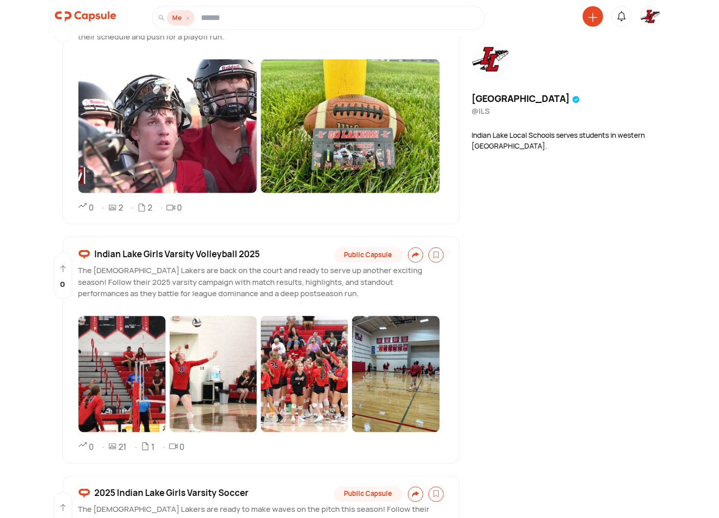
click at [590, 14] on icon at bounding box center [592, 17] width 9 height 9
click at [552, 87] on div "Create a Post" at bounding box center [553, 87] width 90 height 23
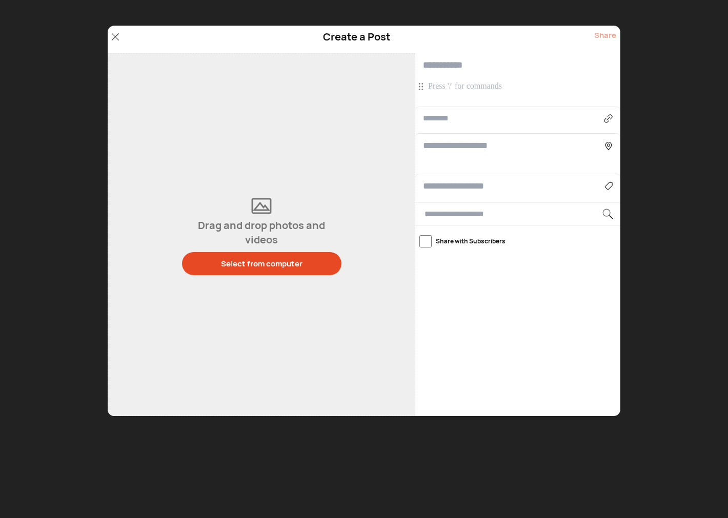
click at [491, 89] on p at bounding box center [519, 86] width 182 height 11
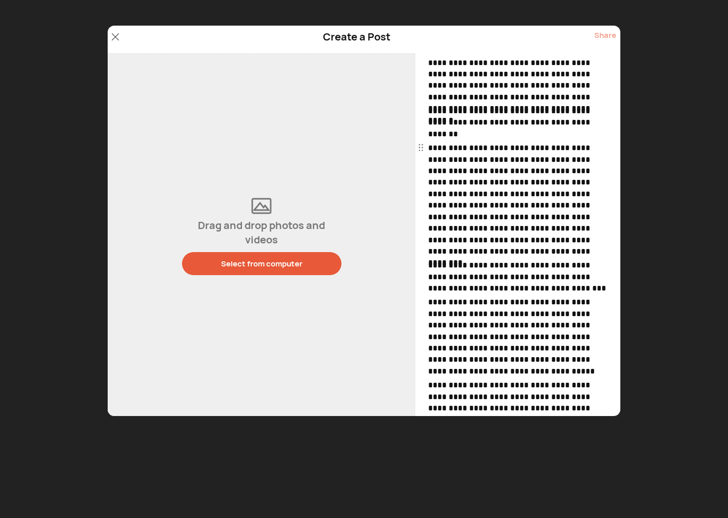
click at [222, 269] on button "Select from computer" at bounding box center [261, 263] width 159 height 23
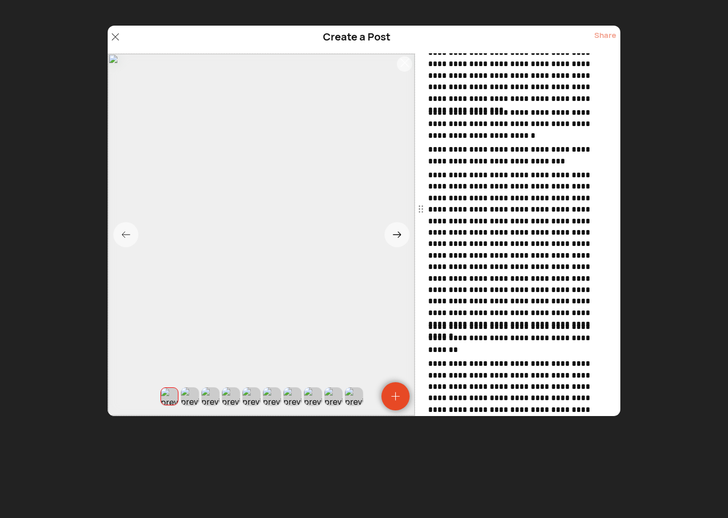
scroll to position [0, 0]
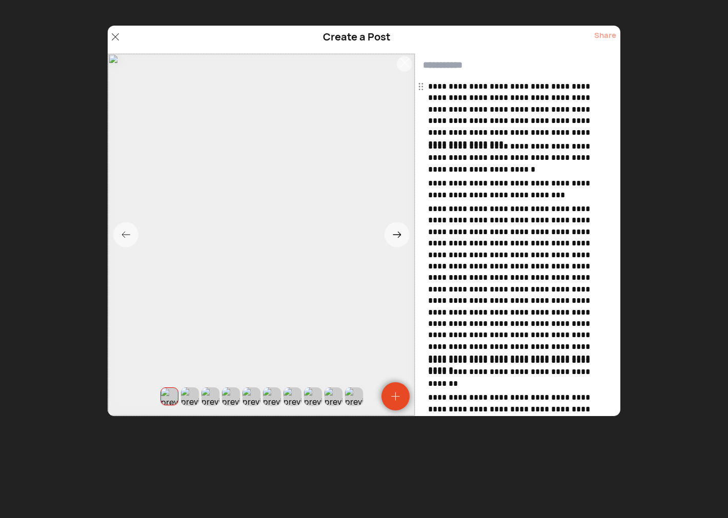
click at [434, 60] on input "text" at bounding box center [517, 65] width 205 height 24
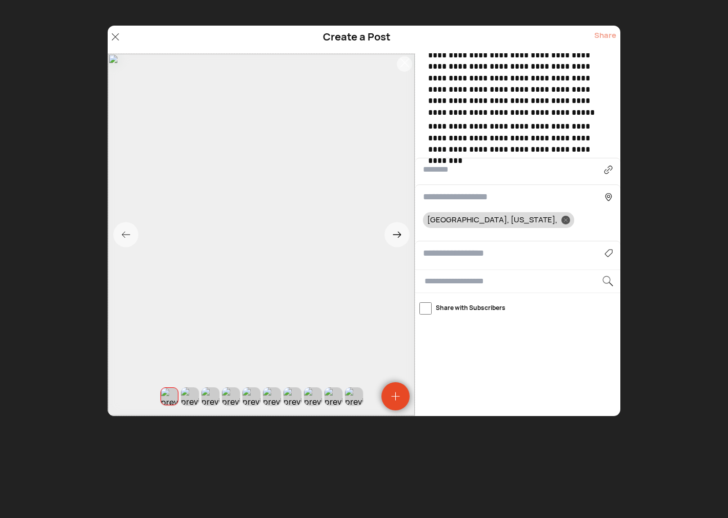
scroll to position [515, 0]
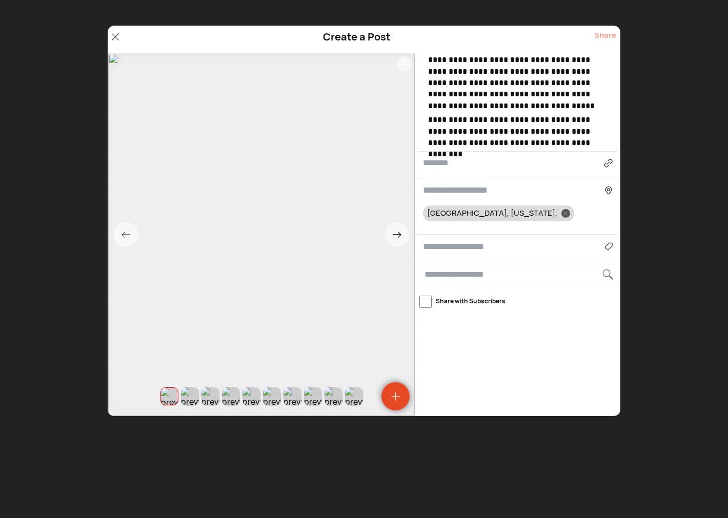
type input "**********"
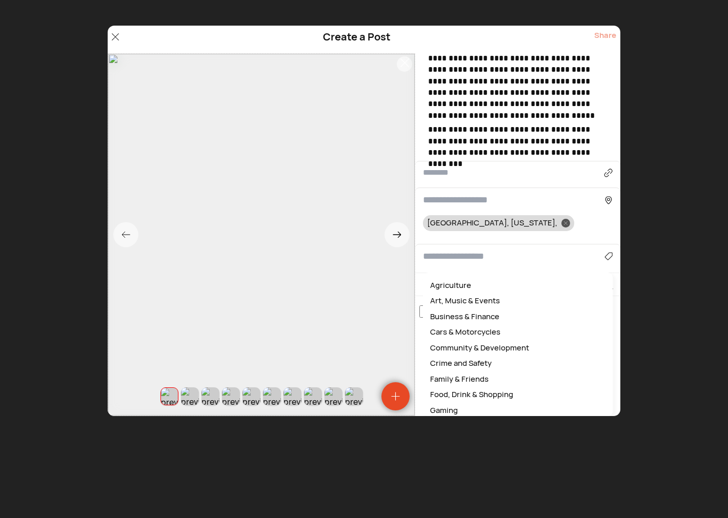
click at [443, 250] on input at bounding box center [513, 257] width 181 height 14
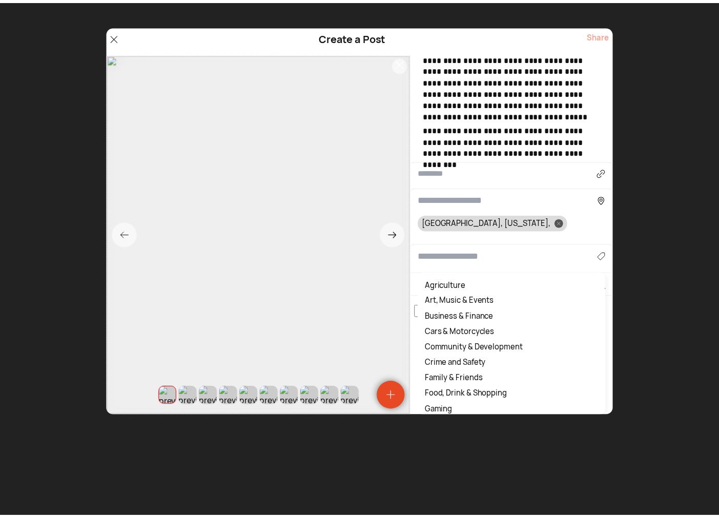
scroll to position [505, 0]
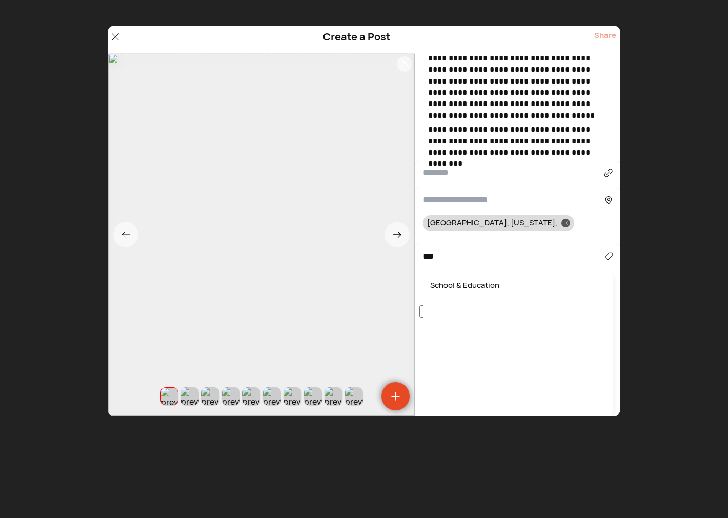
click at [483, 284] on div "School & Education" at bounding box center [517, 286] width 179 height 16
type input "**********"
click at [608, 31] on div "Share" at bounding box center [605, 39] width 22 height 19
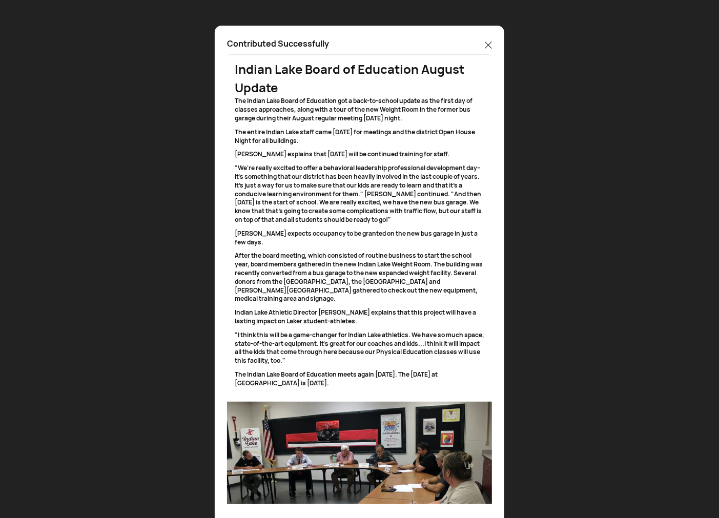
click at [490, 43] on icon at bounding box center [488, 45] width 7 height 7
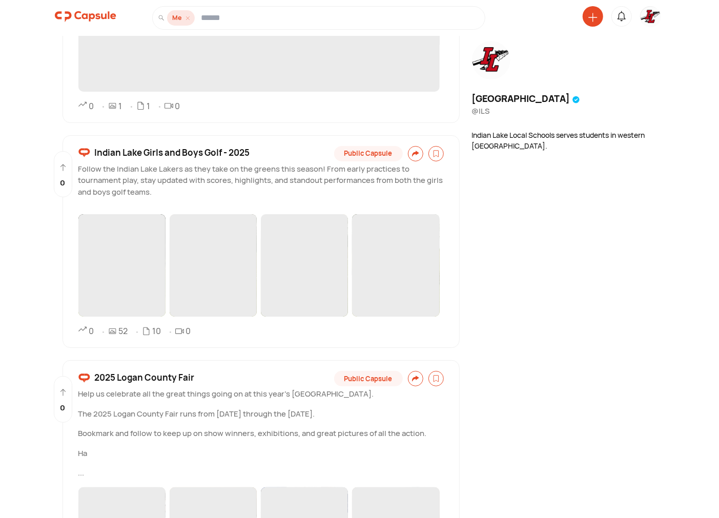
scroll to position [4485, 0]
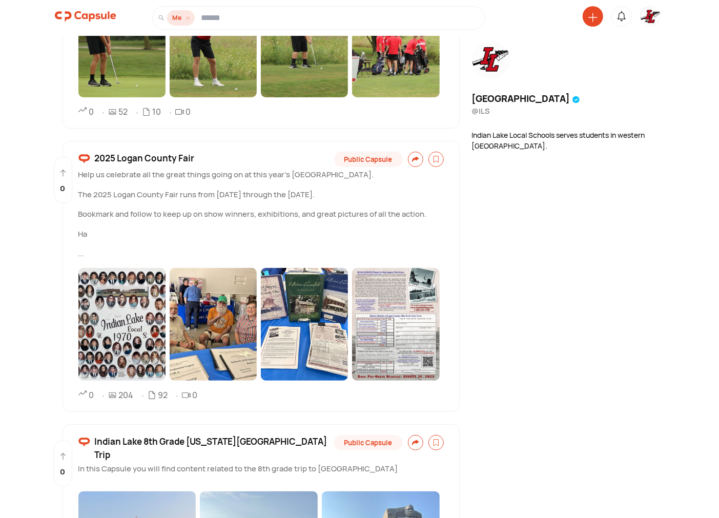
click at [650, 14] on img at bounding box center [650, 17] width 20 height 20
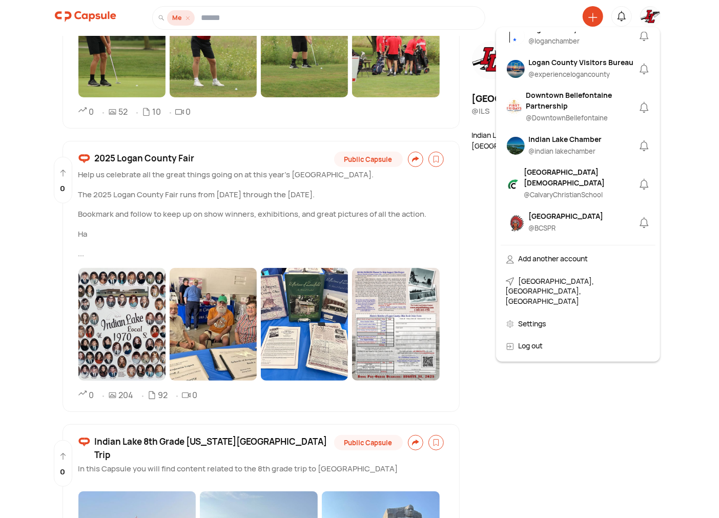
scroll to position [284, 0]
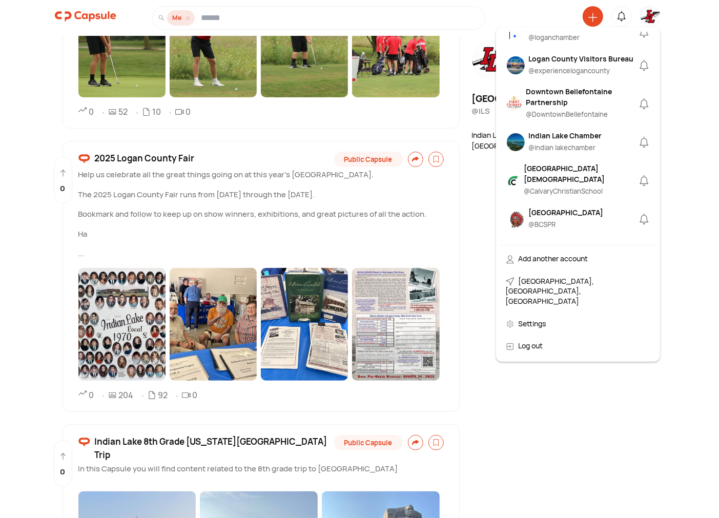
click at [560, 108] on div "Downtown Bellefontaine Partnership" at bounding box center [581, 97] width 111 height 22
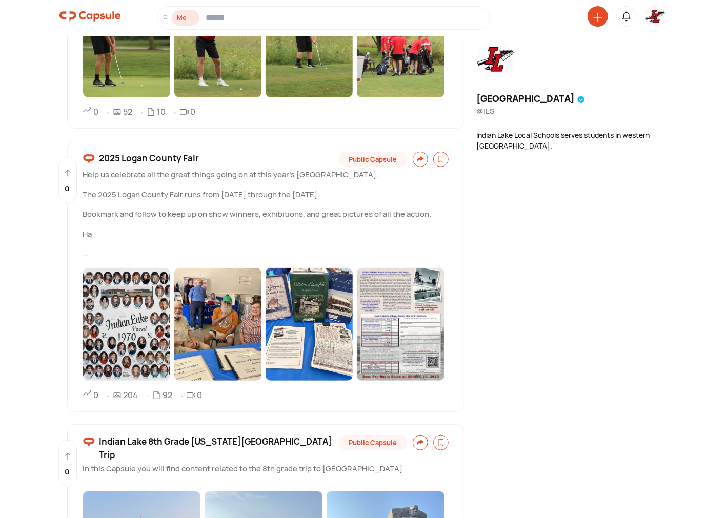
scroll to position [0, 0]
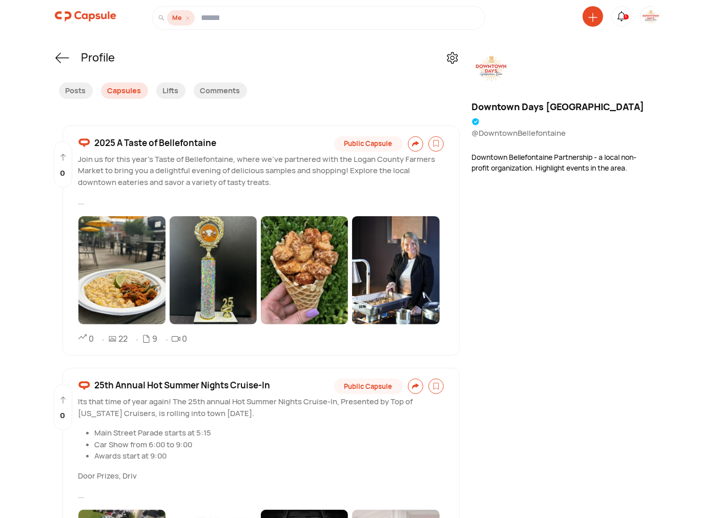
click at [162, 141] on span "2025 A Taste of Bellefontaine" at bounding box center [156, 142] width 122 height 13
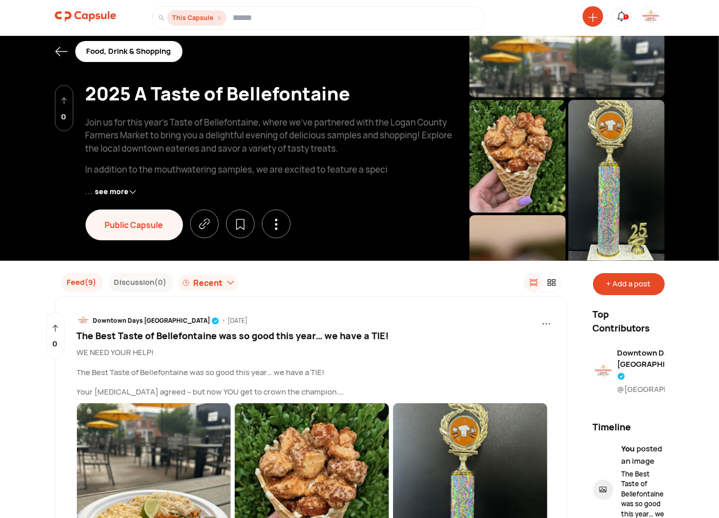
click at [633, 287] on div "+ Add a post" at bounding box center [629, 284] width 72 height 22
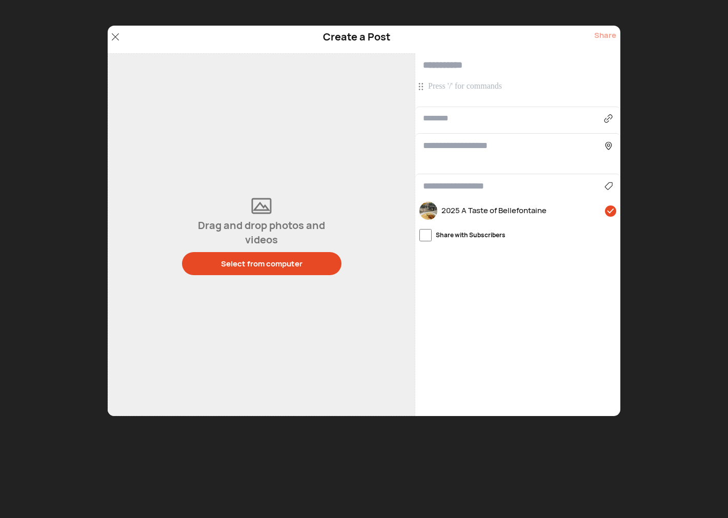
click at [460, 82] on p at bounding box center [519, 86] width 182 height 11
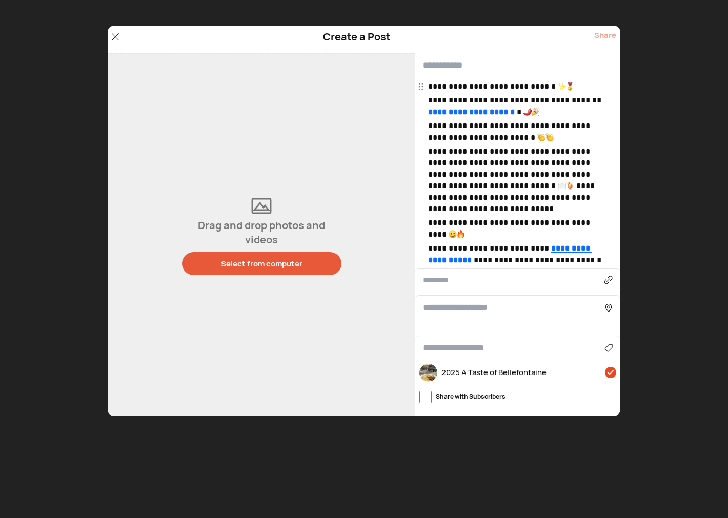
click at [237, 270] on button "Select from computer" at bounding box center [261, 263] width 159 height 23
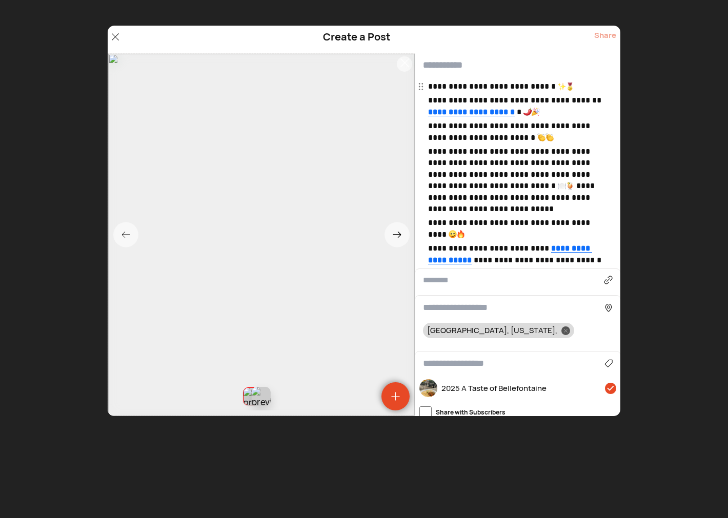
drag, startPoint x: 275, startPoint y: 401, endPoint x: 257, endPoint y: 401, distance: 18.5
click at [257, 401] on div at bounding box center [260, 396] width 19 height 19
click at [582, 86] on p "**********" at bounding box center [519, 86] width 182 height 11
click at [557, 111] on p "**********" at bounding box center [519, 106] width 182 height 23
click at [541, 134] on p "**********" at bounding box center [519, 131] width 182 height 23
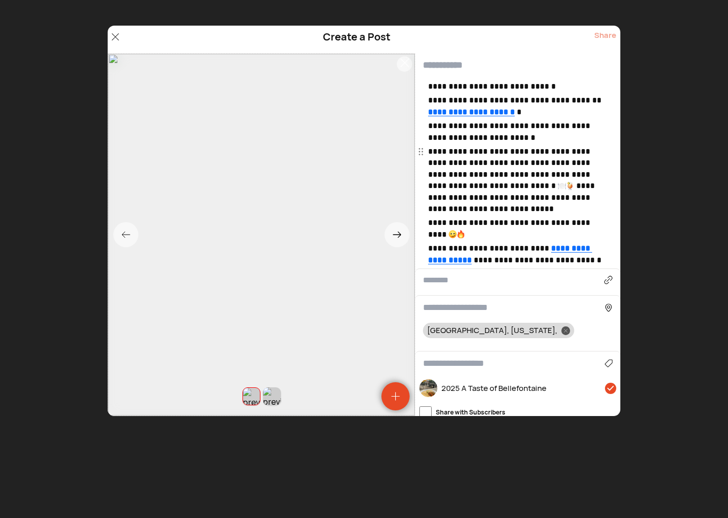
click at [520, 186] on p "**********" at bounding box center [519, 180] width 182 height 69
click at [462, 237] on p "**********" at bounding box center [519, 228] width 182 height 23
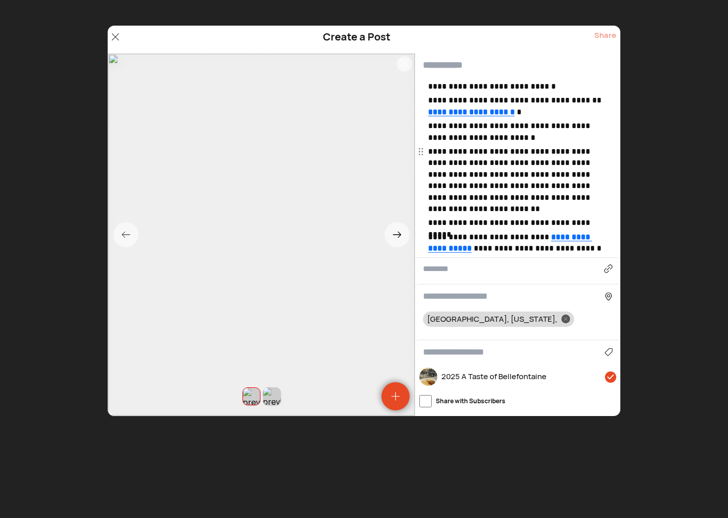
click at [0, 0] on span "****" at bounding box center [0, 0] width 0 height 0
click at [0, 0] on span "**" at bounding box center [0, 0] width 0 height 0
click at [0, 0] on span at bounding box center [0, 0] width 0 height 0
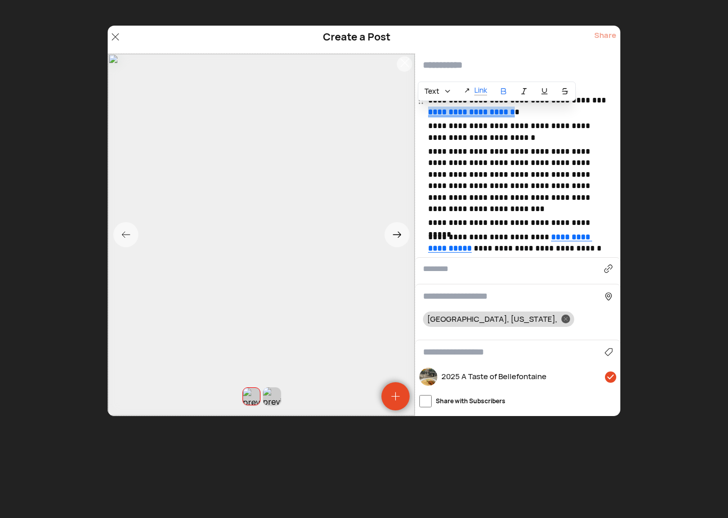
drag, startPoint x: 514, startPoint y: 114, endPoint x: 427, endPoint y: 111, distance: 87.2
click at [427, 111] on div "**********" at bounding box center [517, 168] width 205 height 174
click at [484, 89] on p "Link" at bounding box center [480, 90] width 13 height 10
click at [556, 124] on icon "button" at bounding box center [554, 125] width 4 height 5
click at [568, 0] on html "**********" at bounding box center [364, 0] width 728 height 0
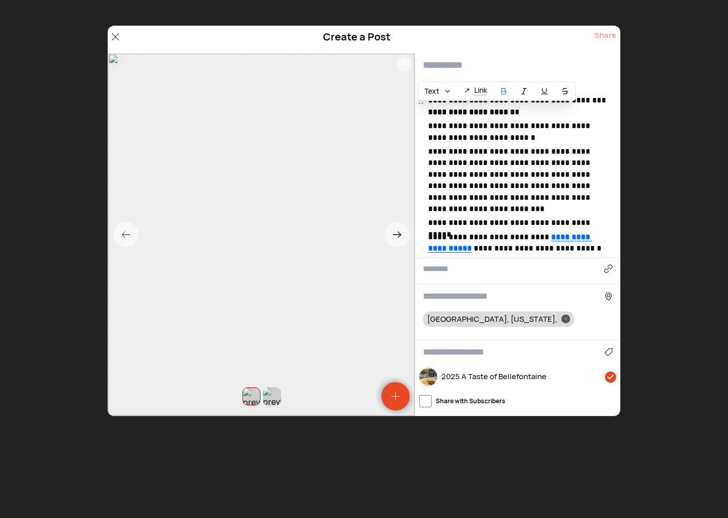
click at [501, 89] on icon at bounding box center [503, 90] width 4 height 3
click at [523, 113] on p "**********" at bounding box center [519, 106] width 182 height 23
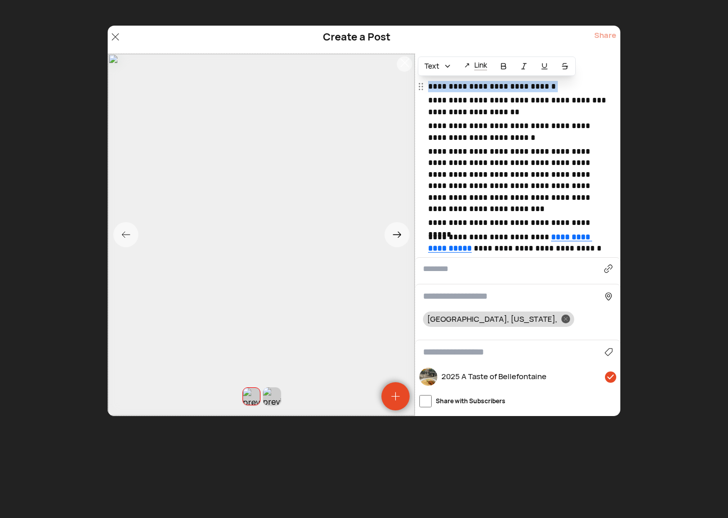
drag, startPoint x: 429, startPoint y: 100, endPoint x: 429, endPoint y: 87, distance: 12.8
click at [429, 87] on div "**********" at bounding box center [519, 168] width 182 height 174
copy p "**********"
click at [462, 50] on div "Create a Post Share" at bounding box center [364, 40] width 512 height 28
click at [463, 39] on div "Create a Post Share" at bounding box center [364, 40] width 512 height 28
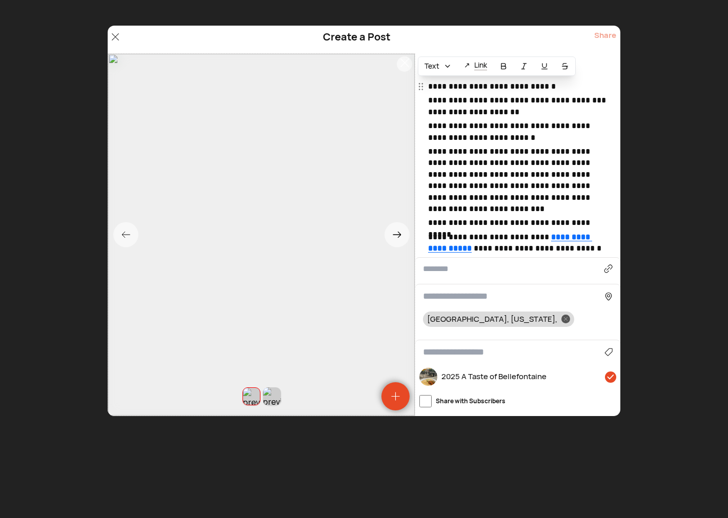
click at [588, 65] on input "text" at bounding box center [517, 65] width 205 height 24
click at [595, 70] on input "text" at bounding box center [517, 65] width 205 height 24
click at [598, 92] on p "**********" at bounding box center [519, 86] width 182 height 11
click at [456, 69] on input "text" at bounding box center [517, 65] width 205 height 24
paste input "**********"
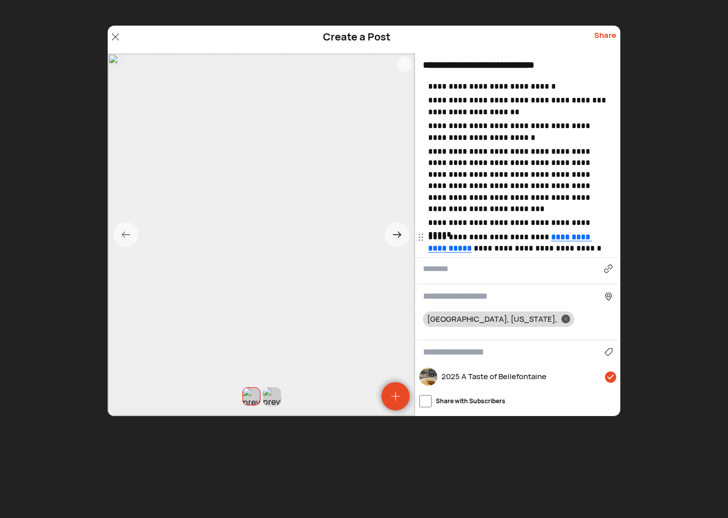
type input "**********"
click at [451, 353] on input at bounding box center [513, 352] width 181 height 14
type input "*"
click at [474, 381] on div "Food, Drink & Shopping" at bounding box center [517, 382] width 179 height 16
type input "**********"
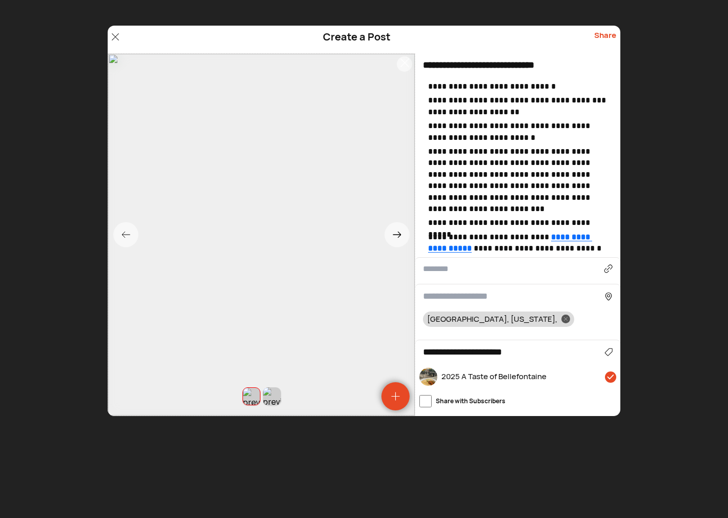
click at [602, 35] on div "Share" at bounding box center [605, 39] width 22 height 19
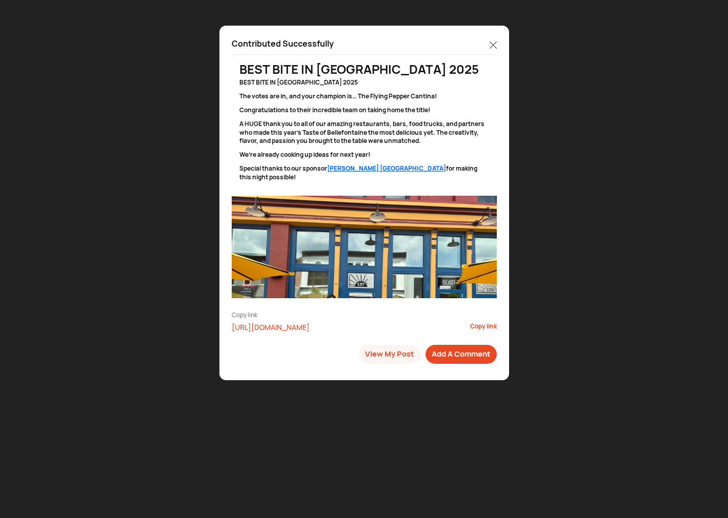
click at [492, 42] on icon at bounding box center [492, 45] width 7 height 7
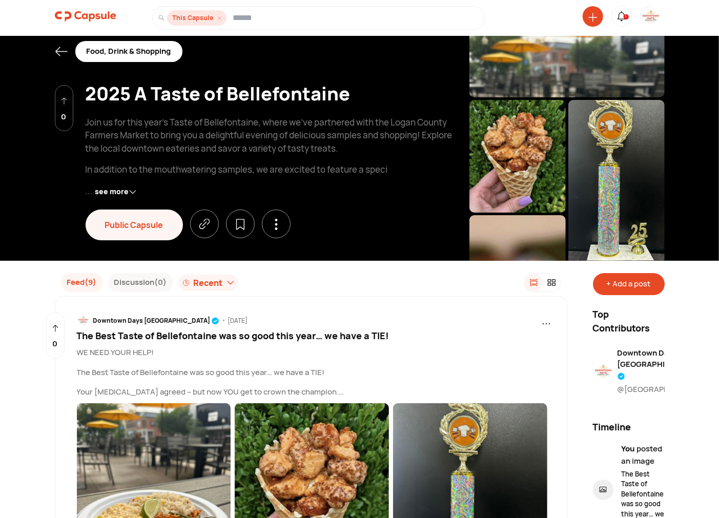
click at [58, 52] on icon at bounding box center [61, 51] width 13 height 13
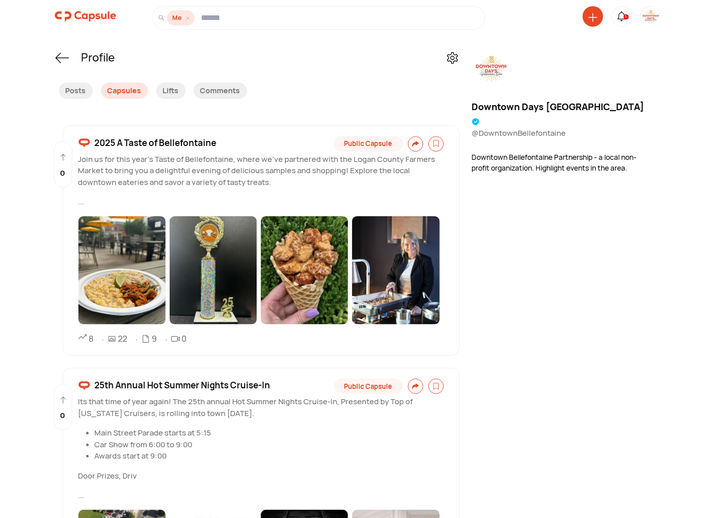
click at [649, 17] on img at bounding box center [650, 17] width 20 height 20
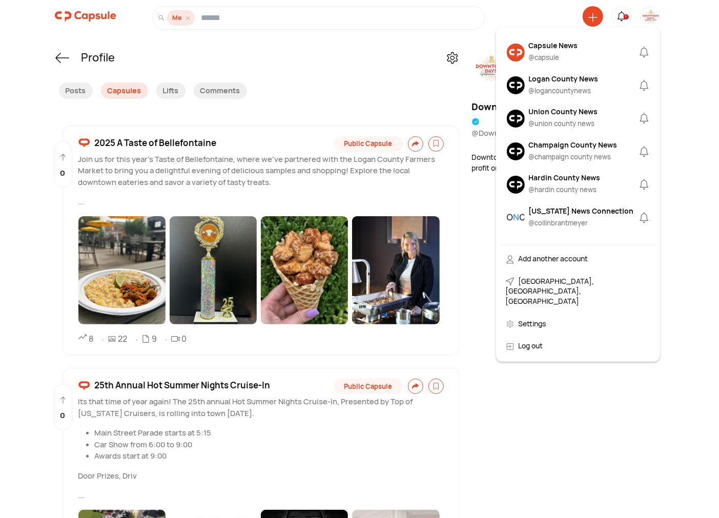
click at [550, 43] on div "Capsule News" at bounding box center [553, 45] width 49 height 11
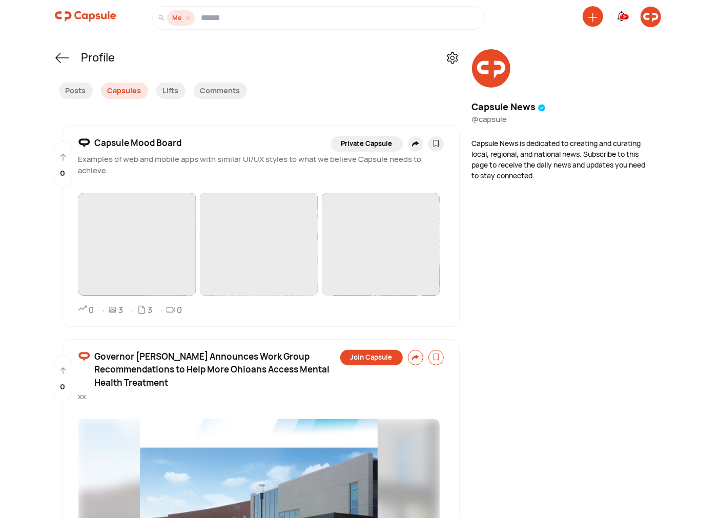
click at [593, 18] on icon at bounding box center [592, 17] width 9 height 9
click at [553, 87] on div "Create a Post" at bounding box center [553, 87] width 90 height 23
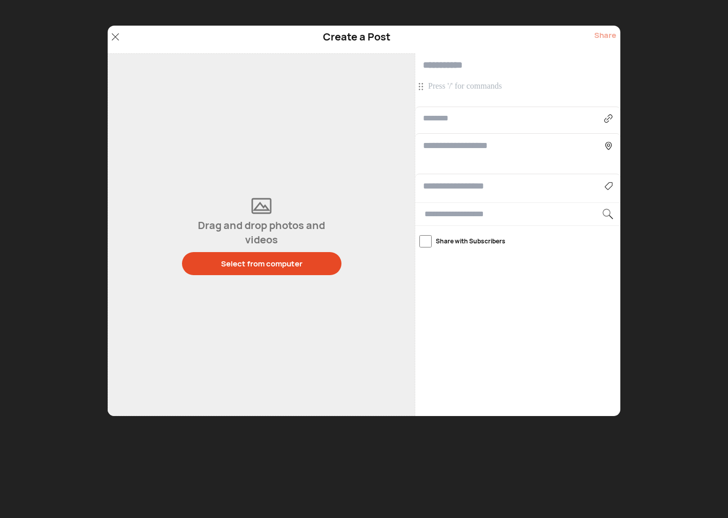
click at [483, 120] on input "text" at bounding box center [513, 118] width 181 height 12
paste input "**********"
type input "**********"
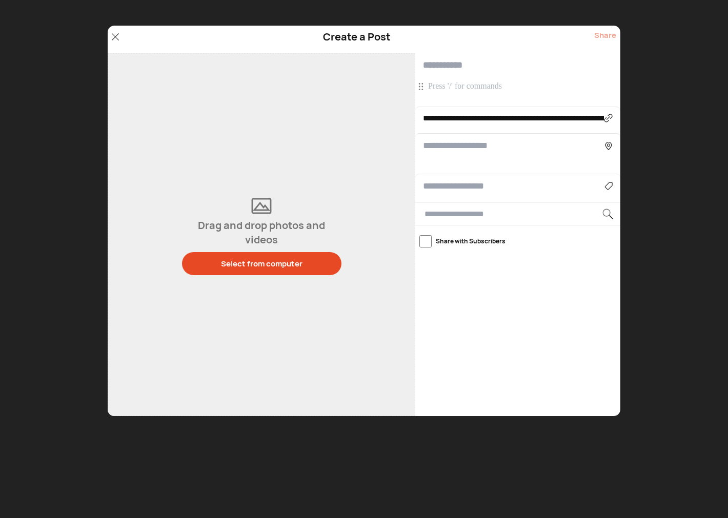
click at [438, 67] on input "text" at bounding box center [517, 65] width 205 height 24
paste input "**********"
type input "**********"
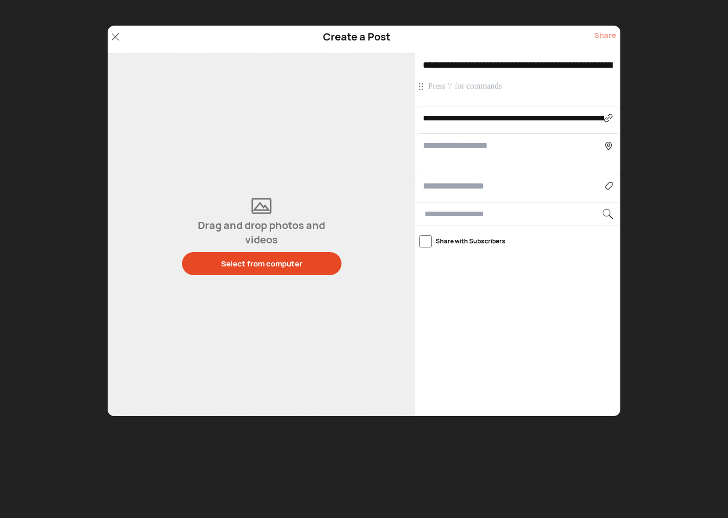
click at [434, 87] on p at bounding box center [519, 86] width 182 height 11
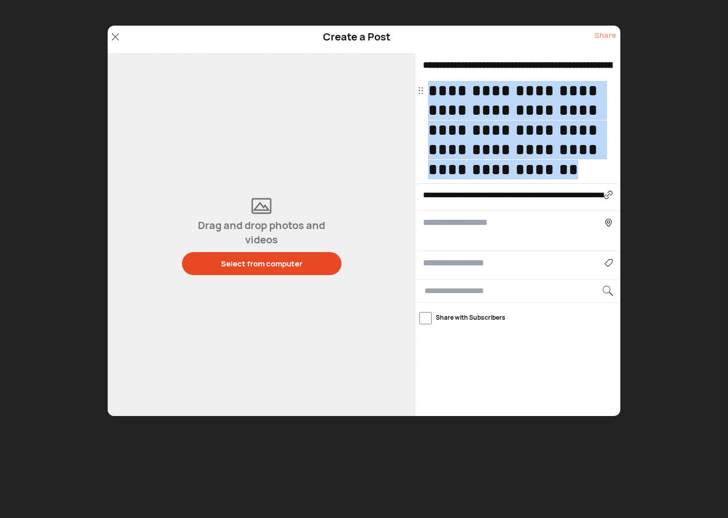
drag, startPoint x: 531, startPoint y: 174, endPoint x: 427, endPoint y: 93, distance: 132.2
click at [427, 93] on div "**********" at bounding box center [517, 130] width 205 height 98
click at [448, 191] on span "Heading 2" at bounding box center [440, 195] width 33 height 10
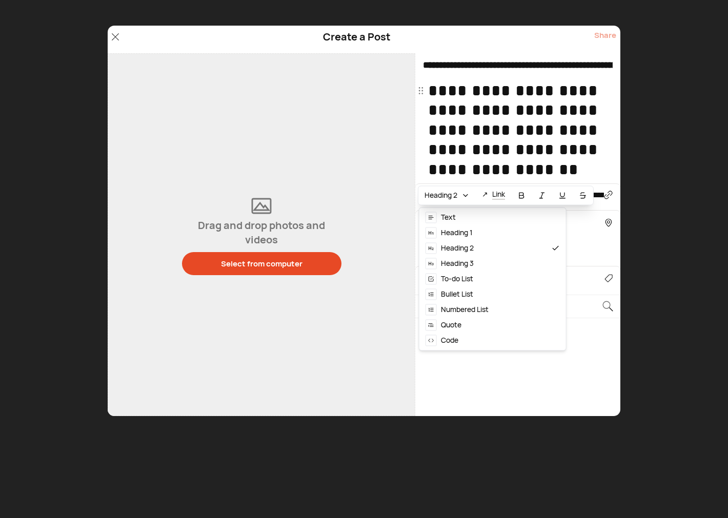
click at [452, 218] on span "Text" at bounding box center [448, 217] width 15 height 10
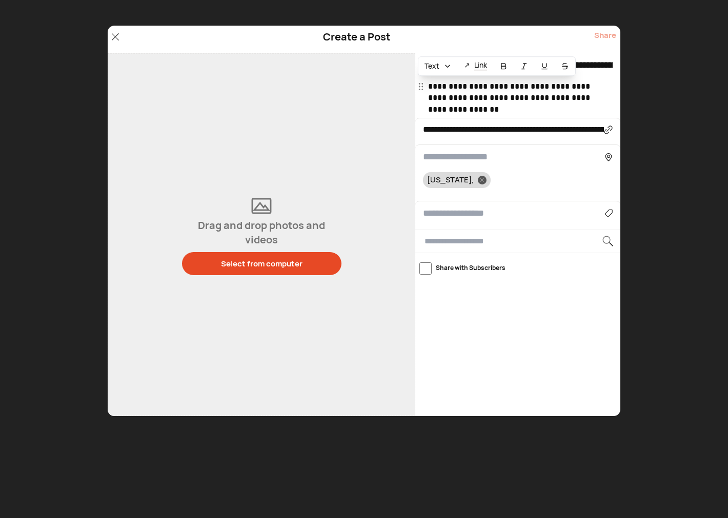
click at [524, 64] on line at bounding box center [524, 67] width 2 height 6
click at [498, 114] on p "**********" at bounding box center [519, 98] width 182 height 34
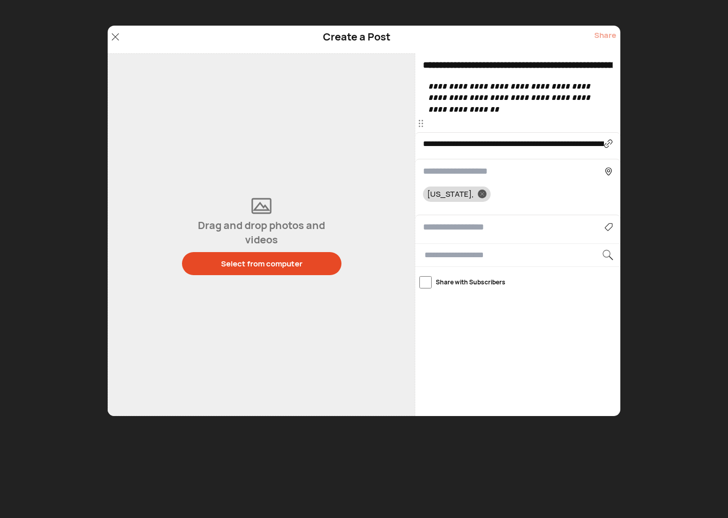
click at [442, 123] on p at bounding box center [519, 123] width 182 height 11
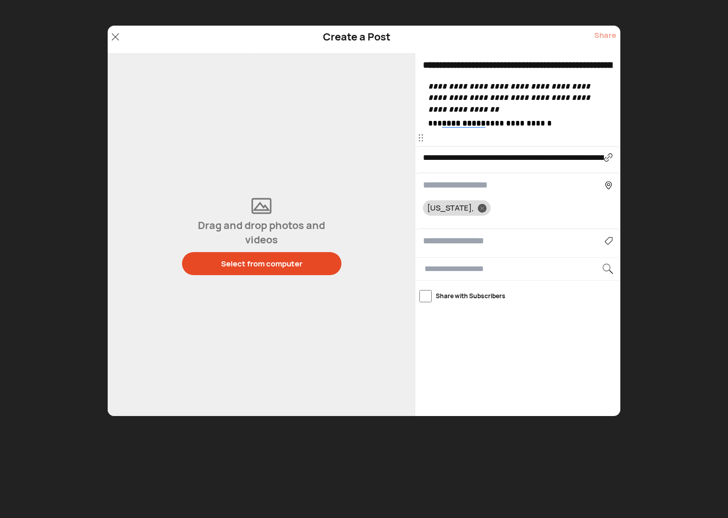
click at [550, 141] on p at bounding box center [519, 137] width 182 height 11
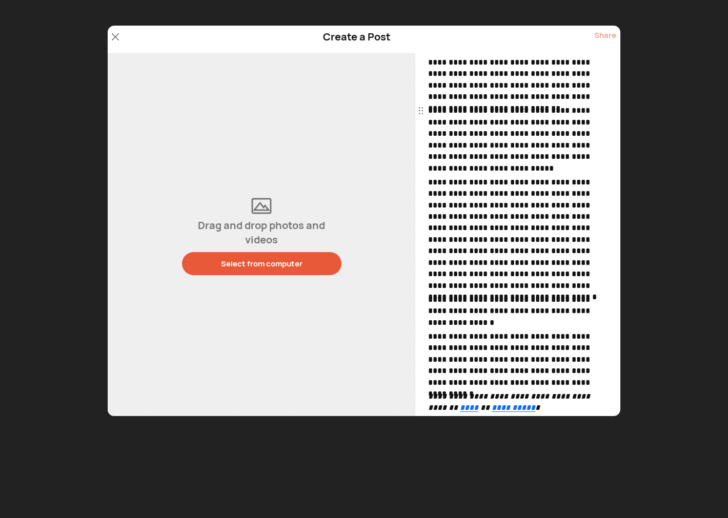
click at [329, 258] on button "Select from computer" at bounding box center [261, 263] width 159 height 23
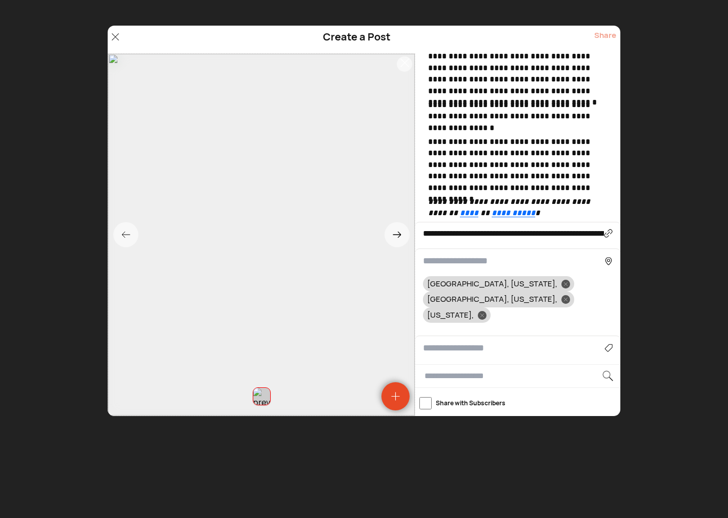
scroll to position [1567, 0]
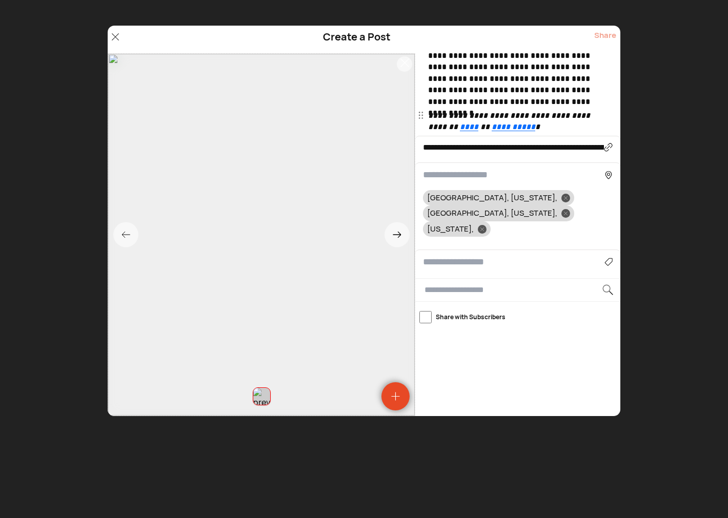
click at [544, 131] on p "**********" at bounding box center [519, 121] width 182 height 23
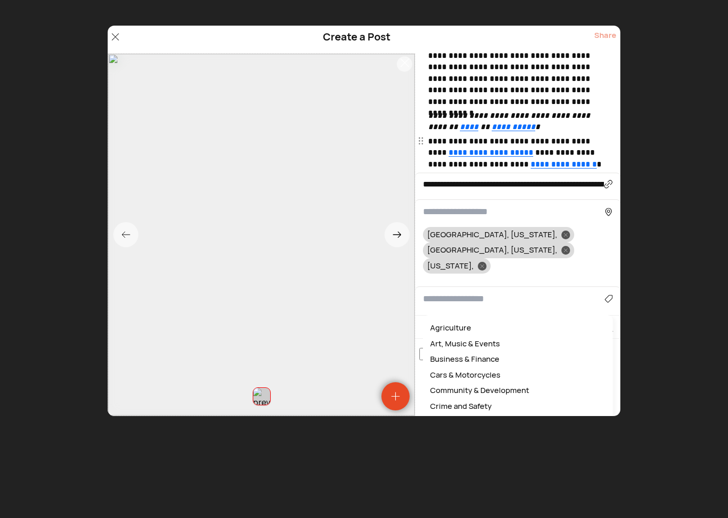
click at [463, 292] on input at bounding box center [513, 299] width 181 height 14
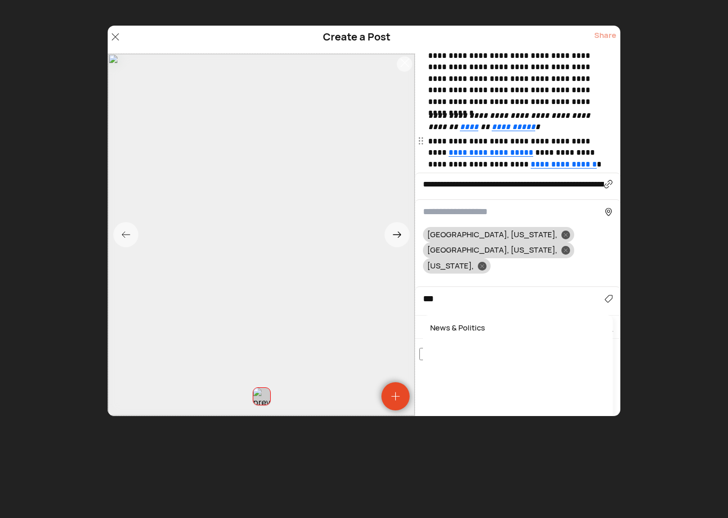
click at [459, 320] on div "News & Politics" at bounding box center [517, 328] width 179 height 16
type input "**********"
click at [480, 262] on div at bounding box center [482, 266] width 9 height 9
click at [567, 249] on icon at bounding box center [566, 251] width 4 height 4
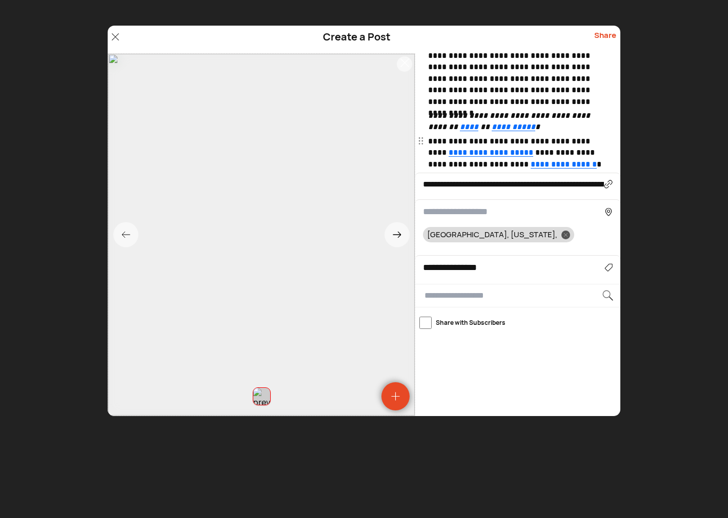
click at [488, 212] on input at bounding box center [513, 212] width 181 height 14
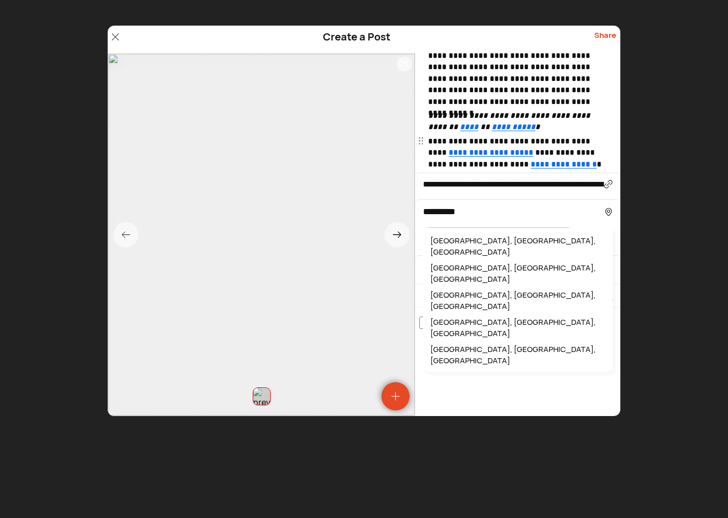
click at [477, 237] on div "Columbus, OH, USA" at bounding box center [517, 246] width 179 height 27
type input "**********"
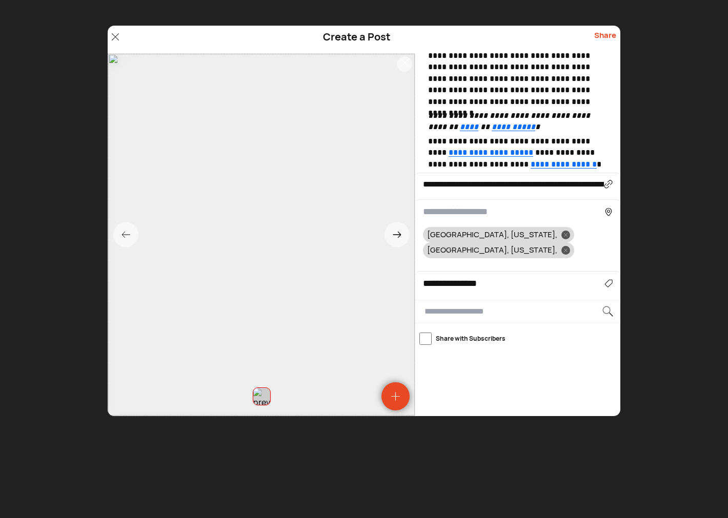
click at [605, 36] on div "Share" at bounding box center [605, 39] width 22 height 19
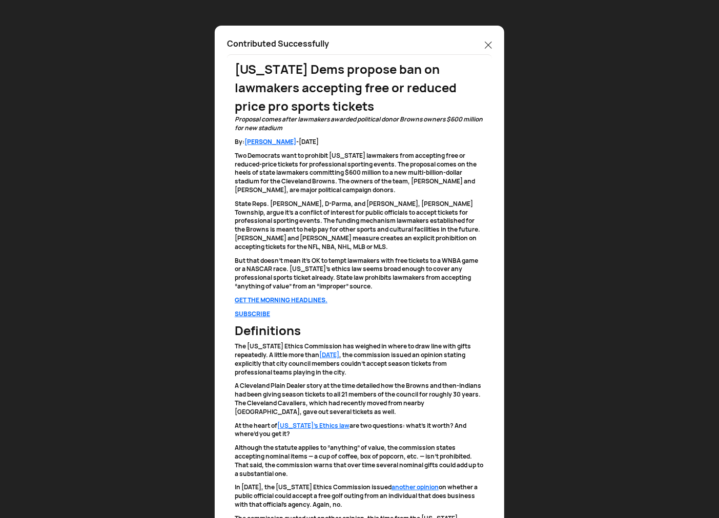
click at [489, 44] on icon at bounding box center [488, 45] width 7 height 7
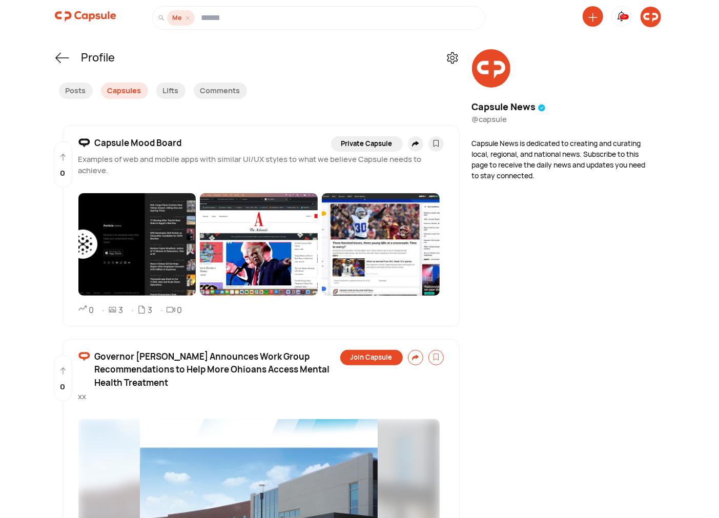
click at [592, 18] on icon at bounding box center [592, 17] width 9 height 9
click at [556, 88] on div "Create a Post" at bounding box center [553, 87] width 90 height 23
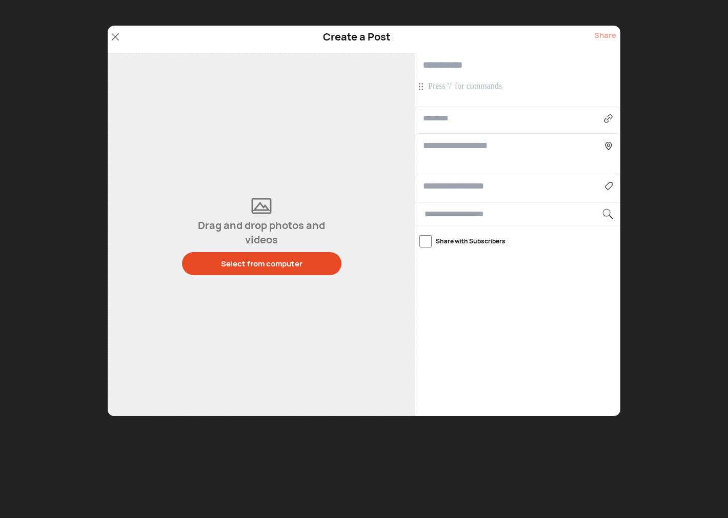
click at [470, 118] on input "text" at bounding box center [513, 118] width 181 height 12
paste input "**********"
type input "**********"
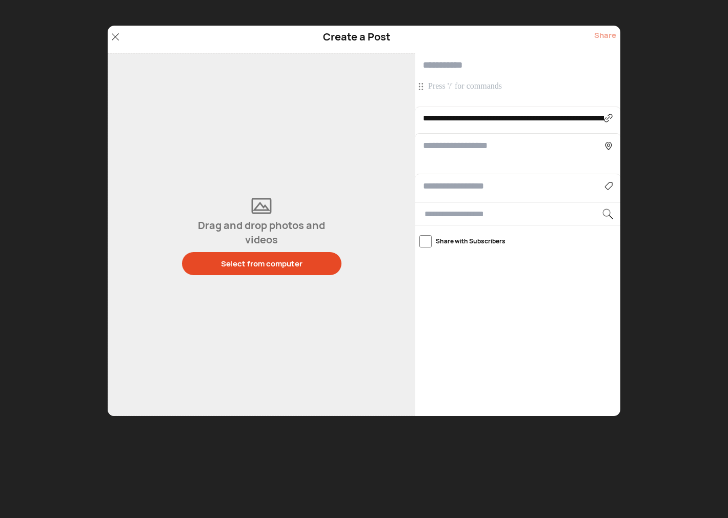
type input "**********"
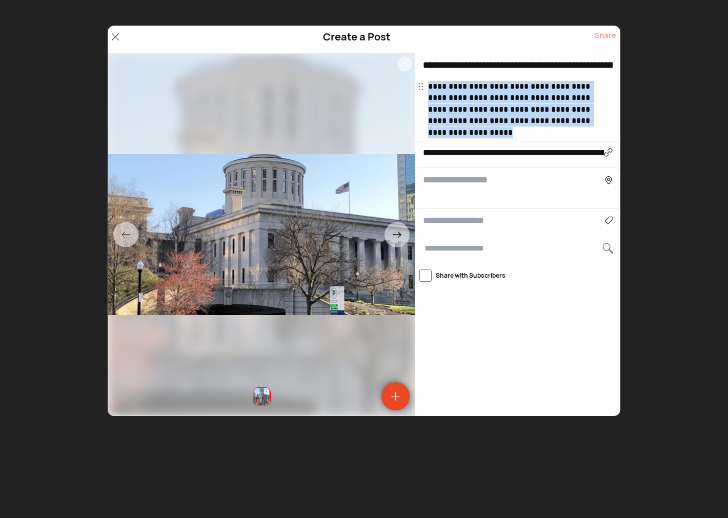
drag, startPoint x: 470, startPoint y: 131, endPoint x: 424, endPoint y: 85, distance: 64.5
click at [426, 85] on div "**********" at bounding box center [517, 109] width 205 height 57
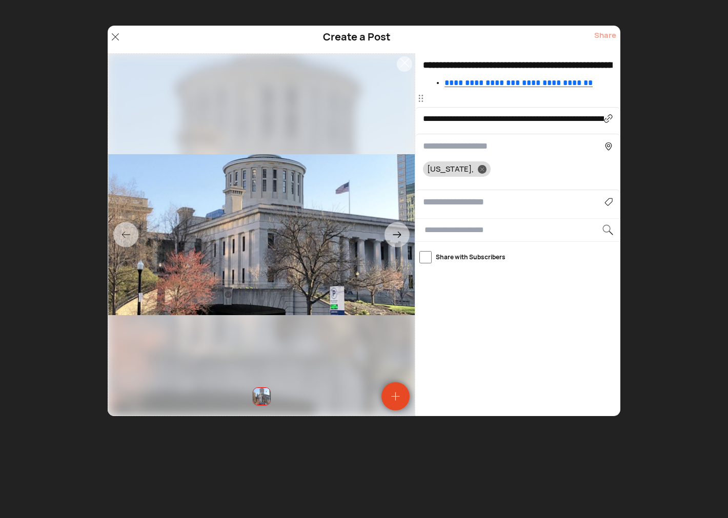
click at [455, 104] on p at bounding box center [519, 98] width 182 height 11
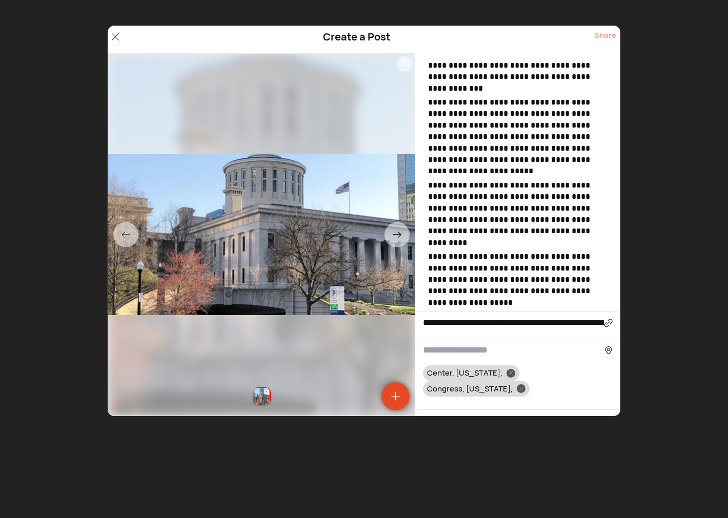
scroll to position [675, 0]
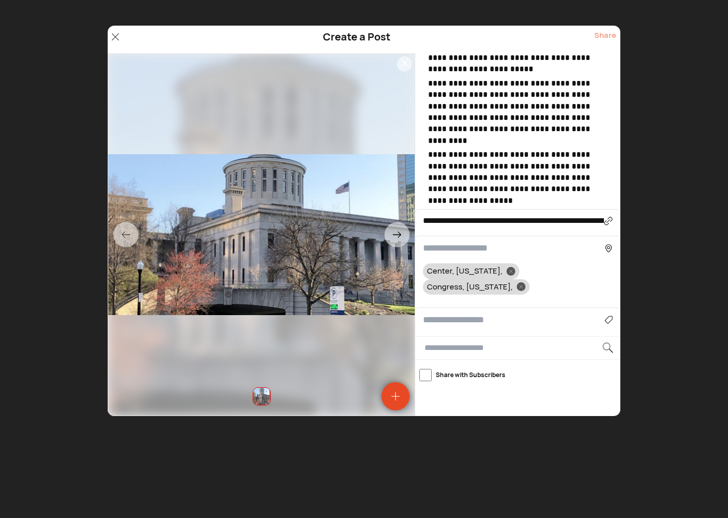
click at [587, 149] on p "**********" at bounding box center [519, 177] width 182 height 57
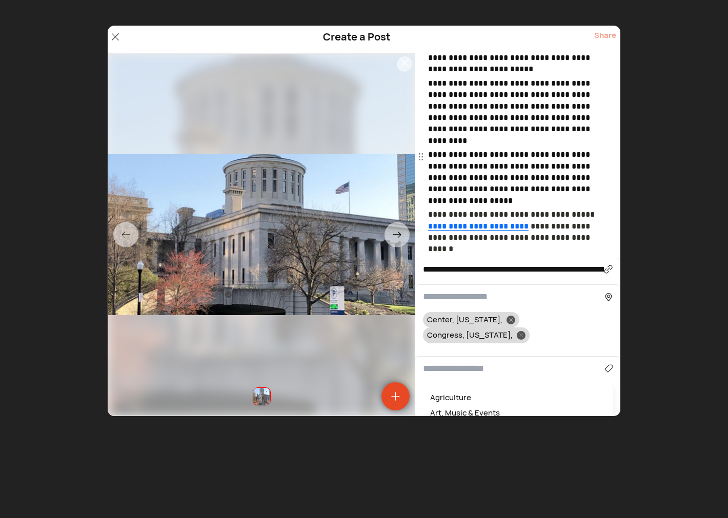
click at [442, 362] on input at bounding box center [513, 369] width 181 height 14
click at [464, 390] on div "News & Politics" at bounding box center [517, 398] width 179 height 16
type input "**********"
drag, startPoint x: 568, startPoint y: 249, endPoint x: 531, endPoint y: 243, distance: 37.3
click at [523, 334] on icon at bounding box center [521, 336] width 4 height 4
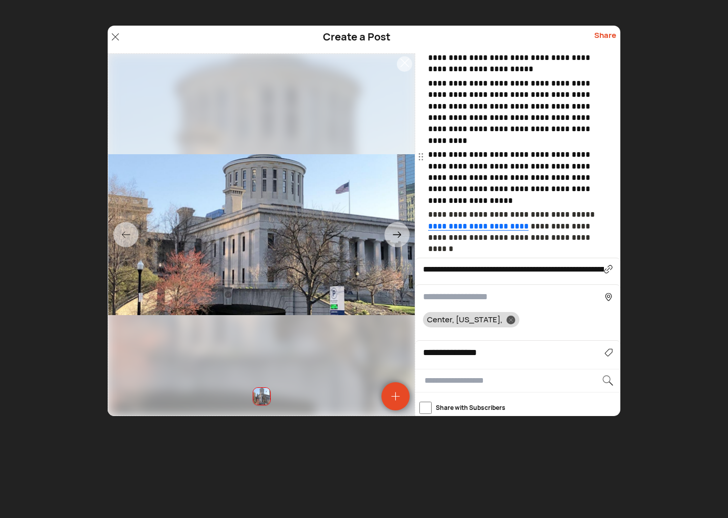
click at [475, 290] on input at bounding box center [513, 297] width 181 height 14
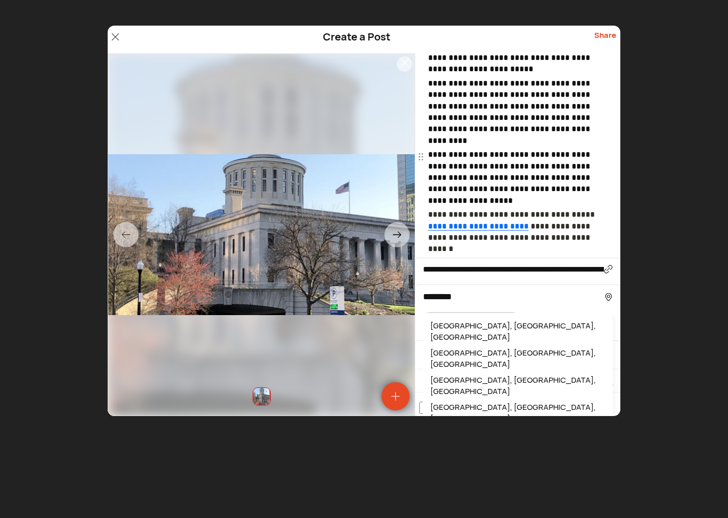
click at [459, 318] on div "Columbus, OH, USA" at bounding box center [517, 331] width 179 height 27
type input "**********"
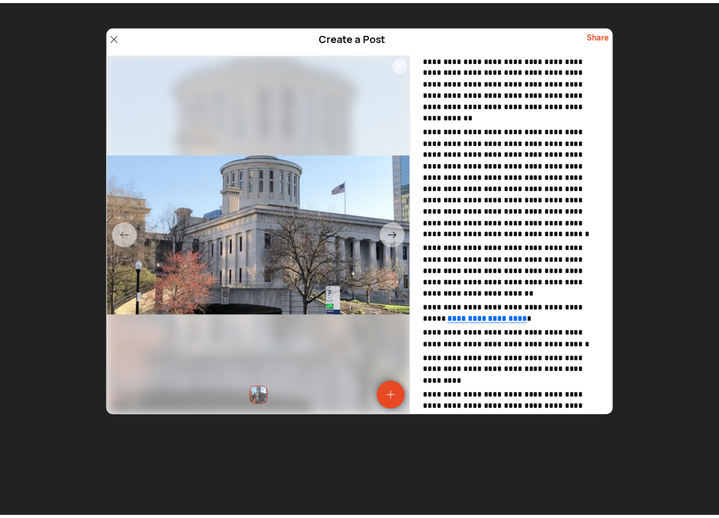
scroll to position [0, 0]
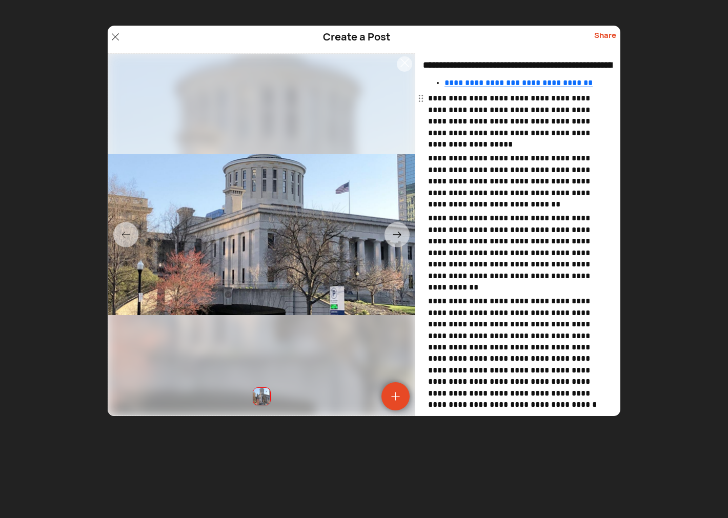
click at [446, 99] on span "**********" at bounding box center [510, 121] width 164 height 54
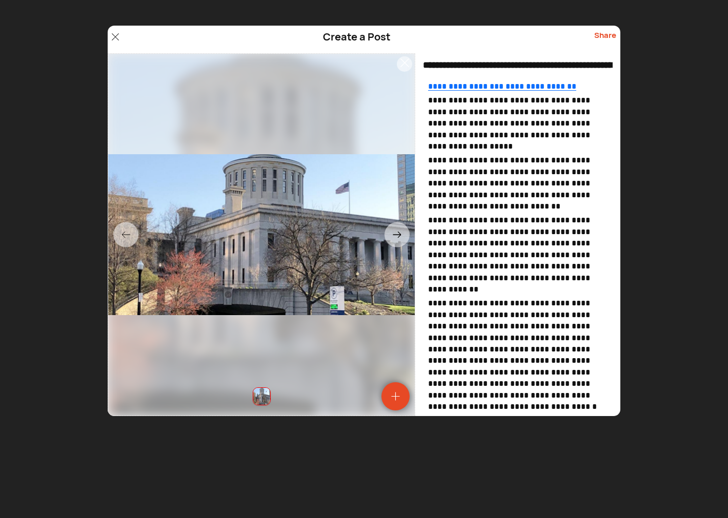
click at [603, 36] on div "Share" at bounding box center [605, 39] width 22 height 19
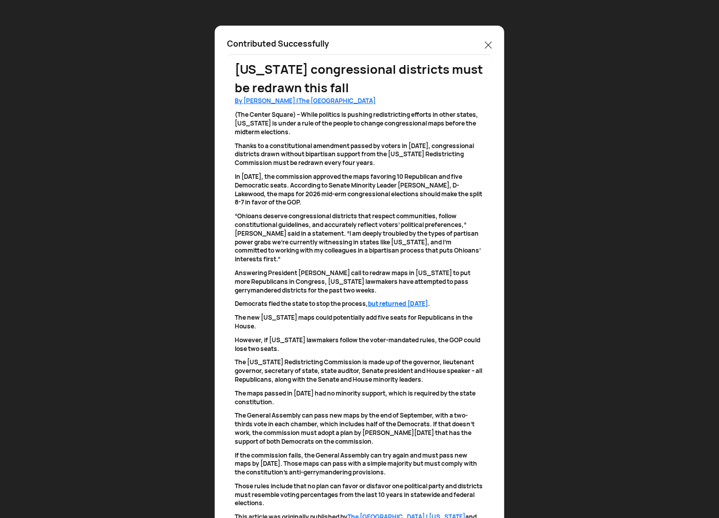
click at [488, 45] on icon at bounding box center [488, 45] width 7 height 7
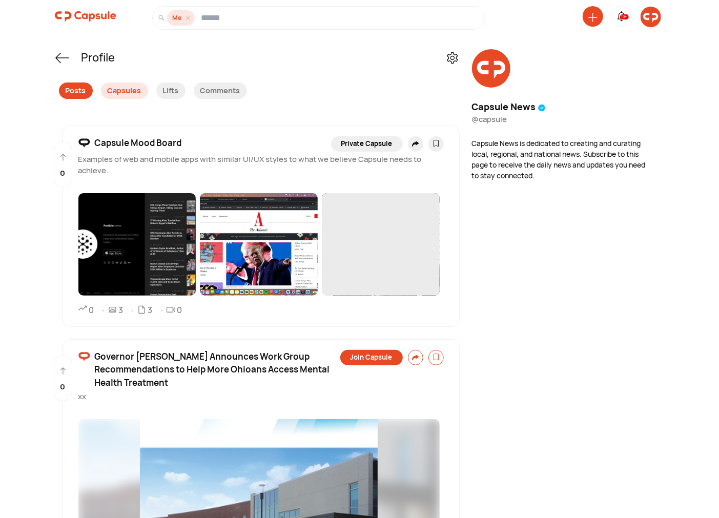
click at [70, 91] on div "Posts" at bounding box center [76, 90] width 34 height 16
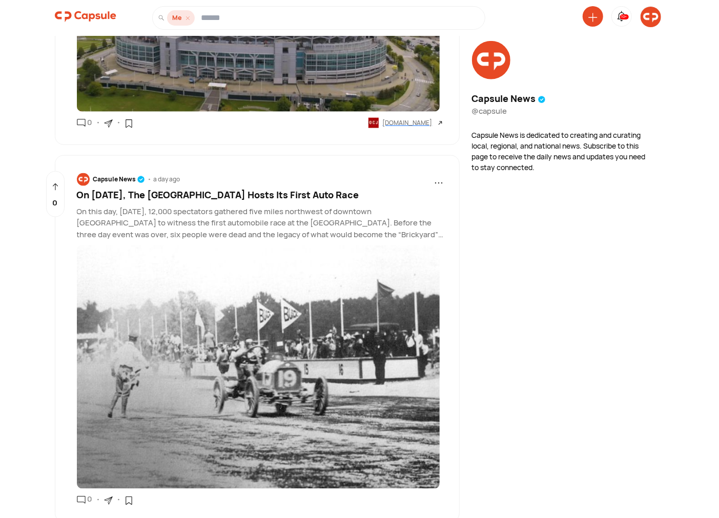
scroll to position [664, 0]
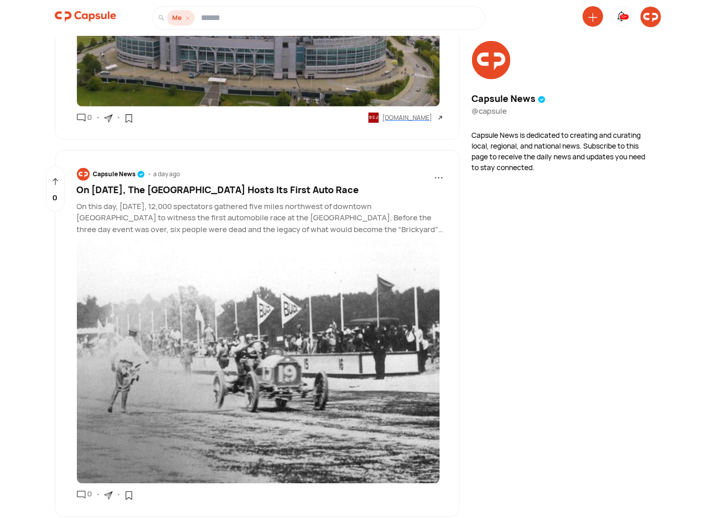
click at [222, 192] on span "On August 19th, 1909, The Indianapolis Motor Speedway Hosts Its First Auto Race" at bounding box center [218, 189] width 282 height 12
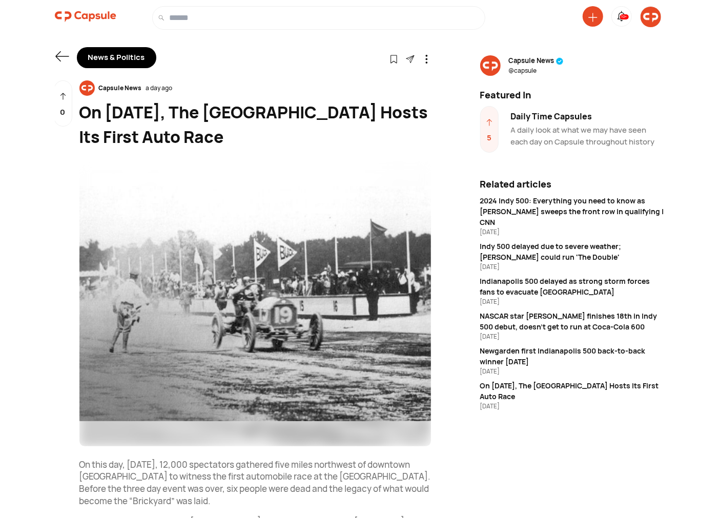
click at [568, 115] on div "Daily Time Capsules" at bounding box center [588, 116] width 154 height 12
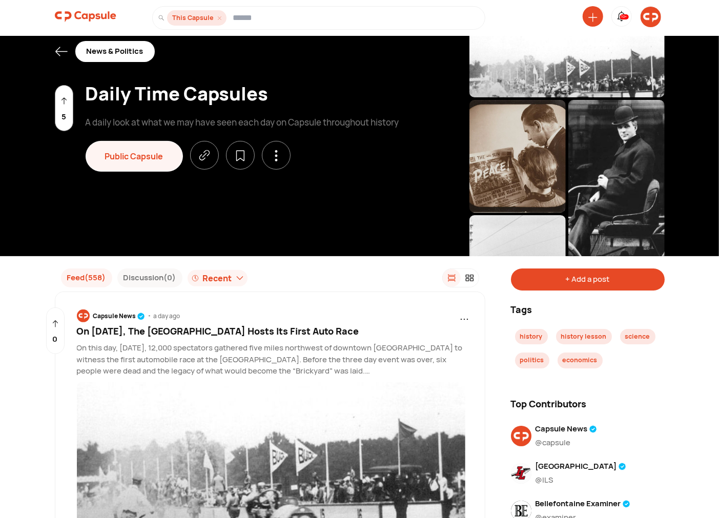
click at [579, 282] on div "+ Add a post" at bounding box center [588, 279] width 154 height 22
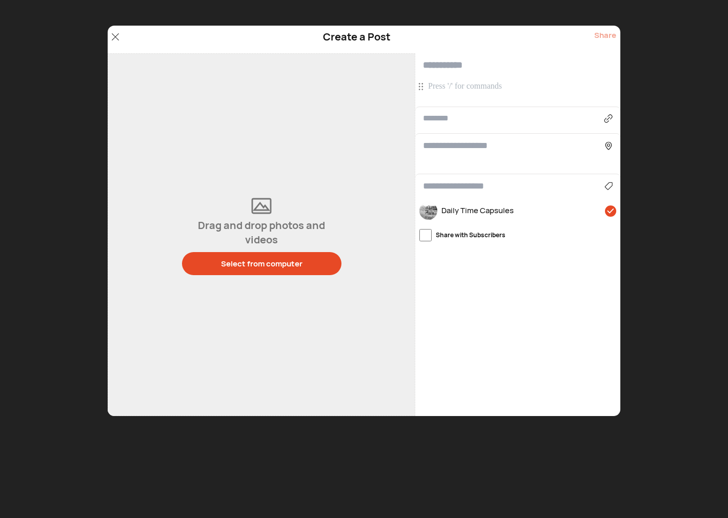
click at [475, 90] on p at bounding box center [519, 86] width 182 height 11
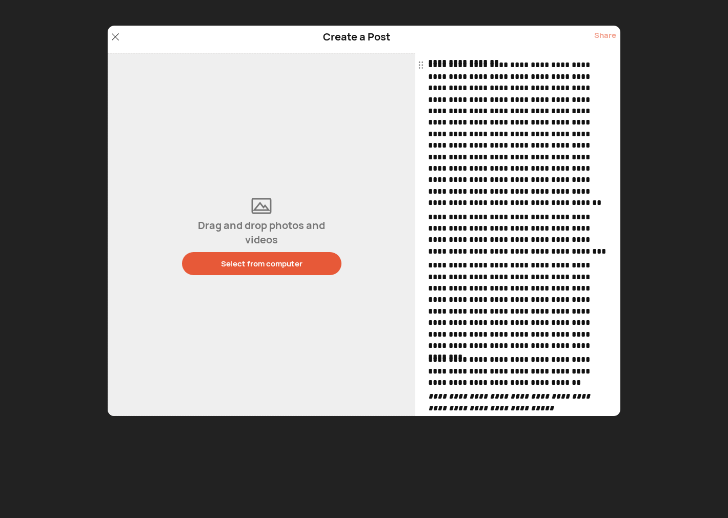
click at [278, 266] on div "Select from computer" at bounding box center [261, 263] width 81 height 11
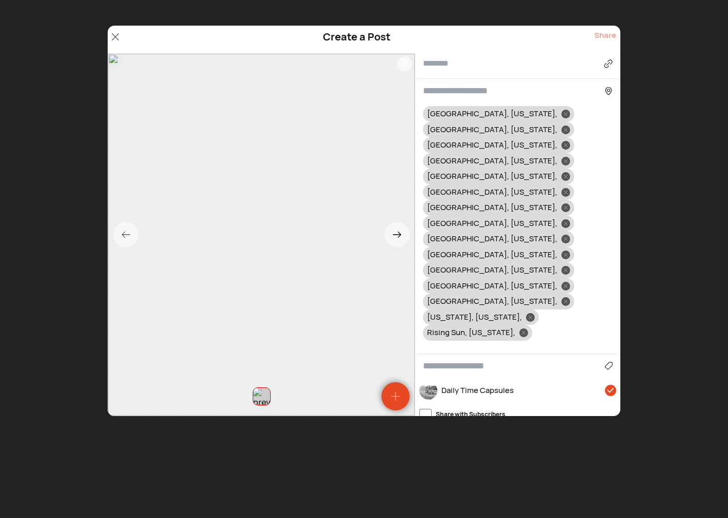
scroll to position [857, 0]
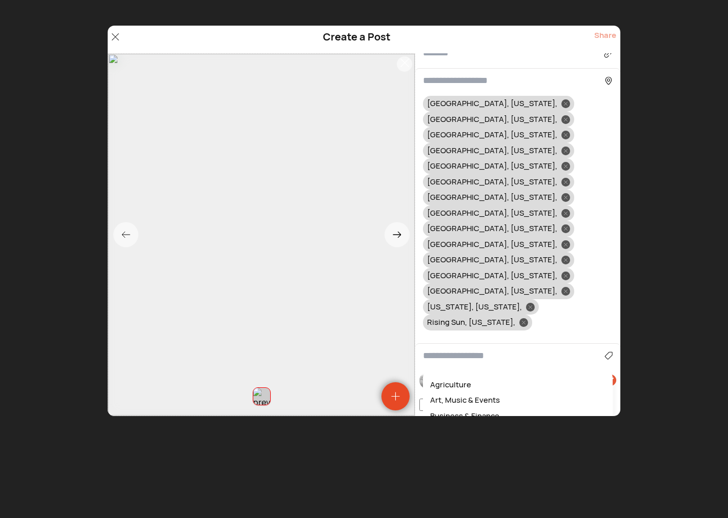
click at [453, 343] on div "Agriculture Art, Music & Events Business & Finance Cars & Motorcycles Community…" at bounding box center [517, 355] width 205 height 25
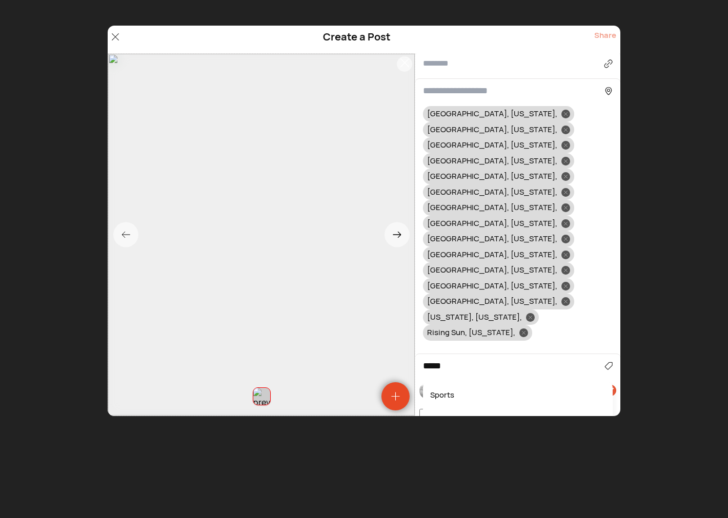
click at [443, 387] on div "Sports" at bounding box center [517, 395] width 179 height 16
type input "******"
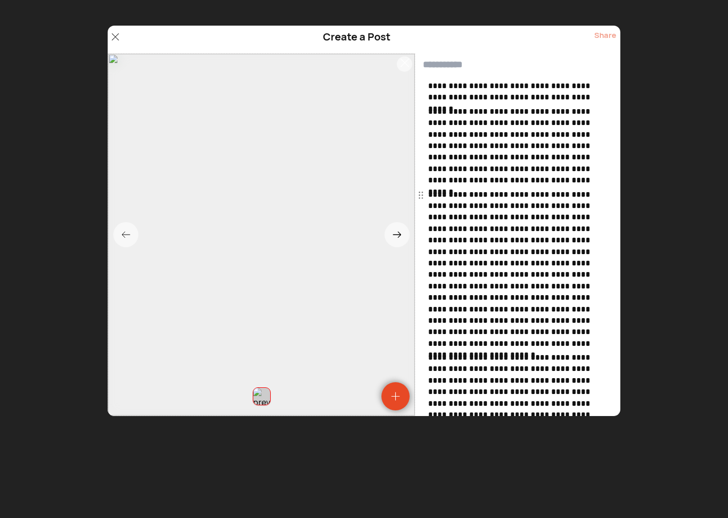
scroll to position [0, 0]
click at [448, 63] on input "text" at bounding box center [517, 65] width 205 height 24
paste input "**********"
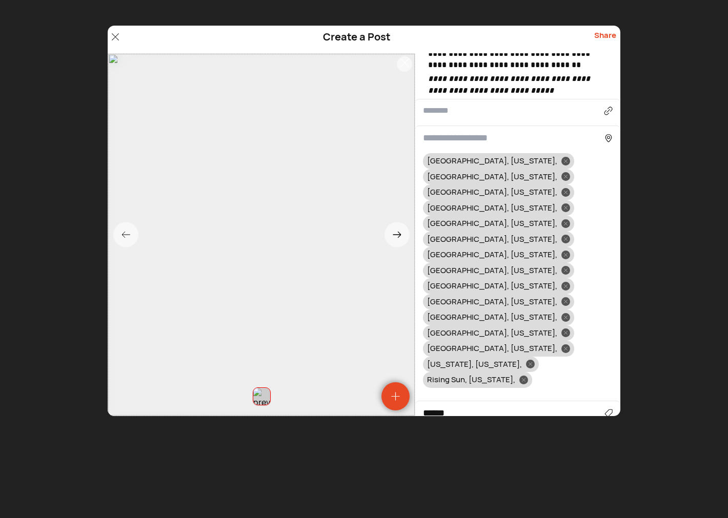
scroll to position [857, 0]
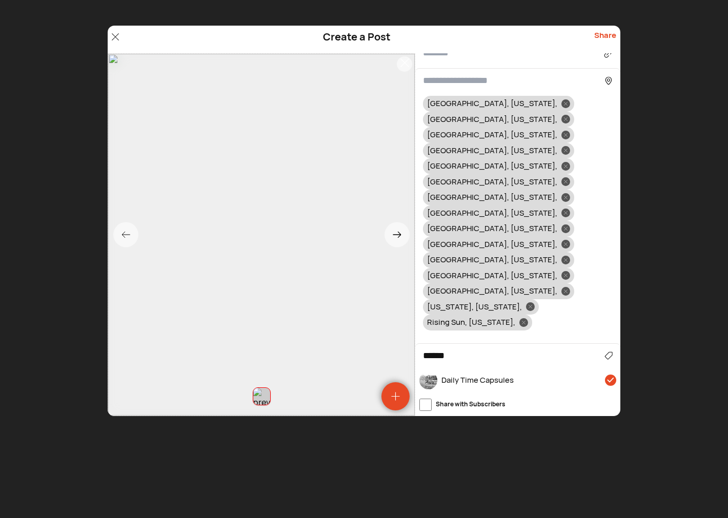
type input "**********"
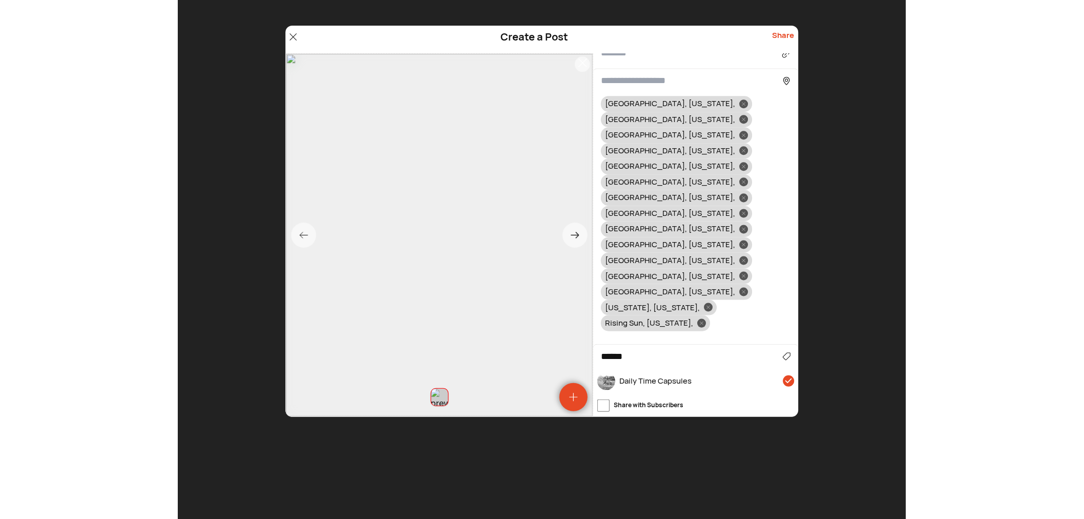
scroll to position [0, 0]
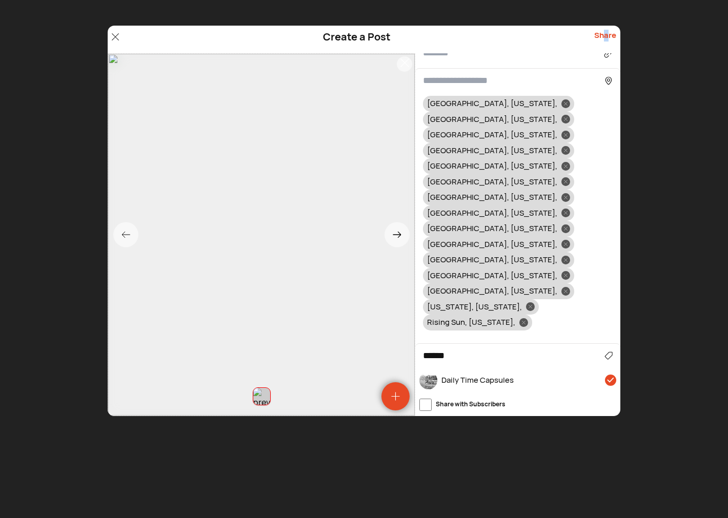
click at [606, 33] on div "Share" at bounding box center [605, 39] width 22 height 19
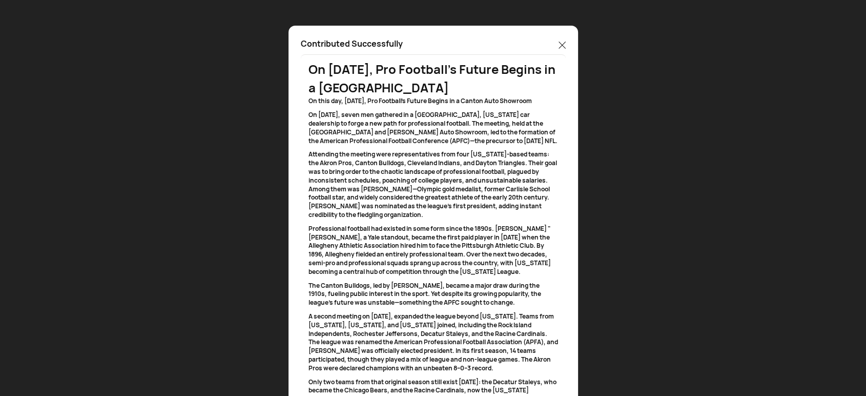
click at [563, 44] on icon at bounding box center [561, 45] width 7 height 7
click at [562, 44] on icon at bounding box center [561, 45] width 7 height 7
click at [564, 44] on icon at bounding box center [561, 45] width 7 height 7
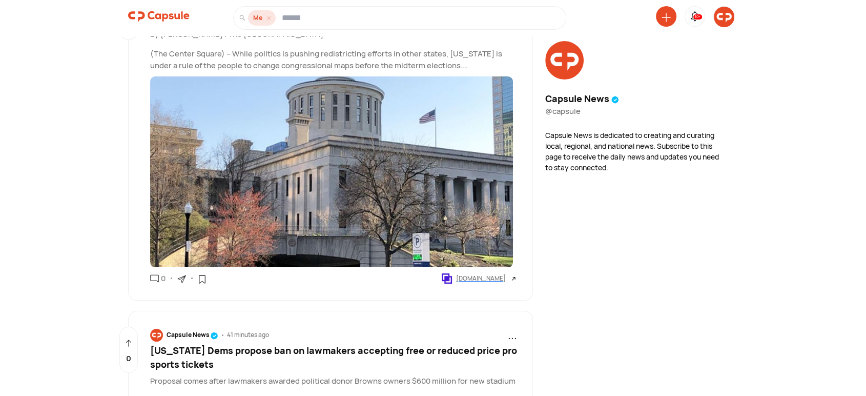
scroll to position [95, 0]
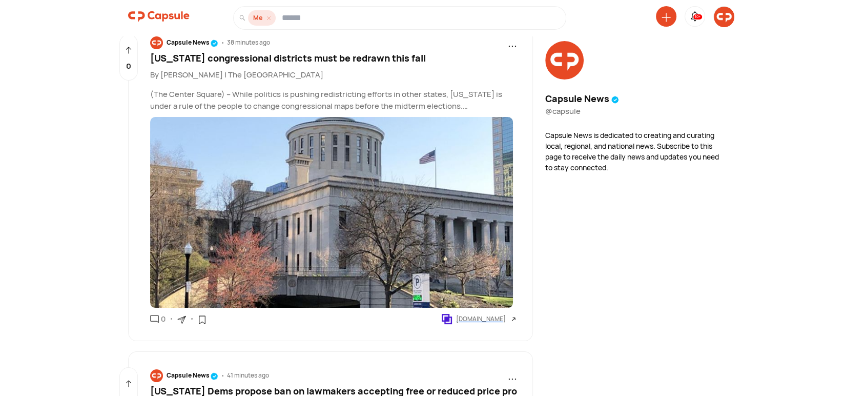
click at [176, 20] on img at bounding box center [158, 16] width 61 height 20
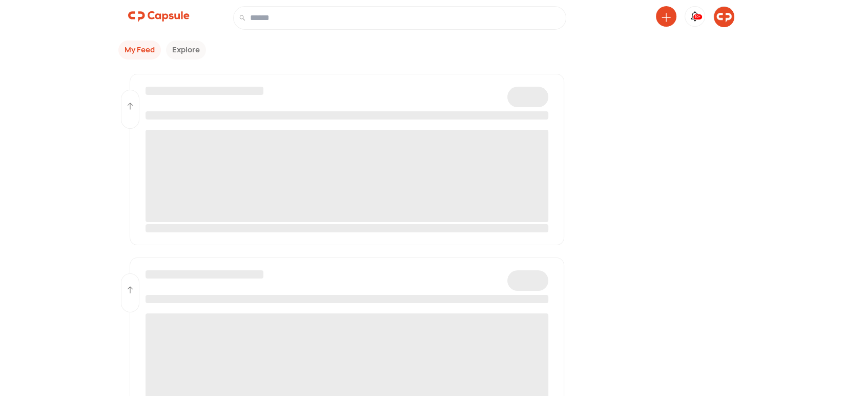
click at [729, 18] on img at bounding box center [724, 17] width 20 height 20
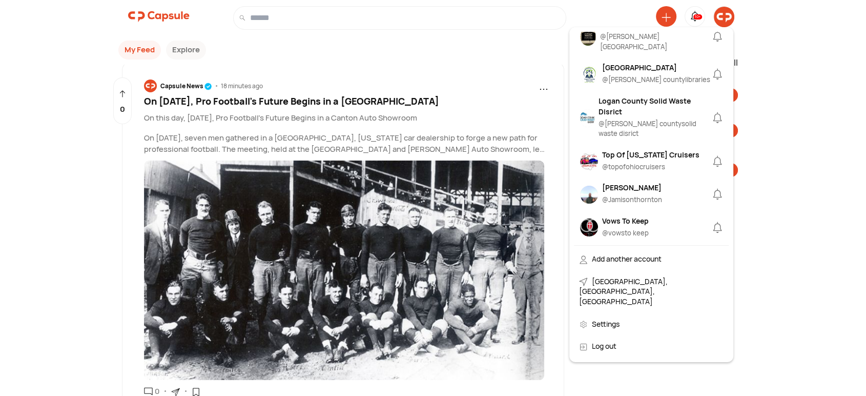
scroll to position [854, 0]
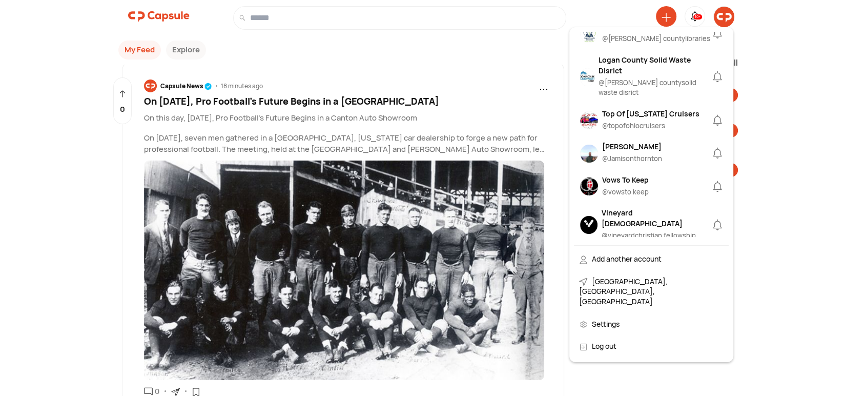
click at [617, 141] on div "[PERSON_NAME]" at bounding box center [632, 146] width 60 height 11
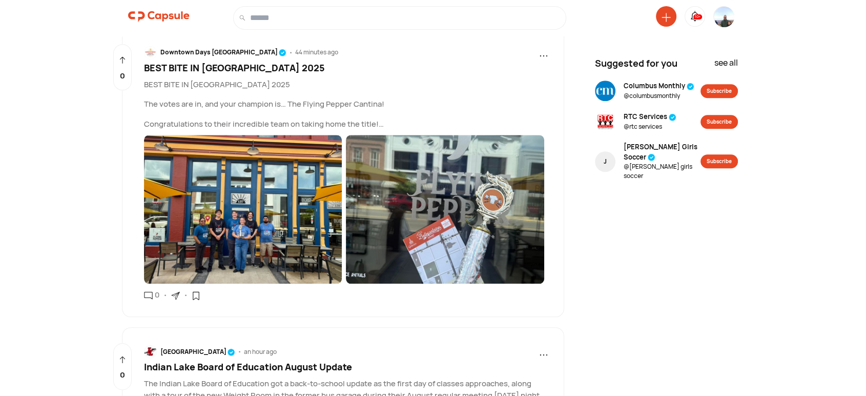
scroll to position [1043, 0]
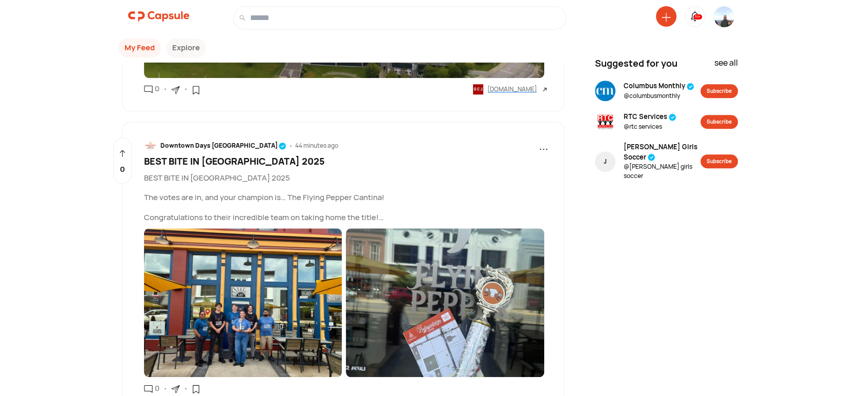
click at [193, 155] on span "BEST BITE IN [GEOGRAPHIC_DATA] 2025" at bounding box center [234, 161] width 181 height 12
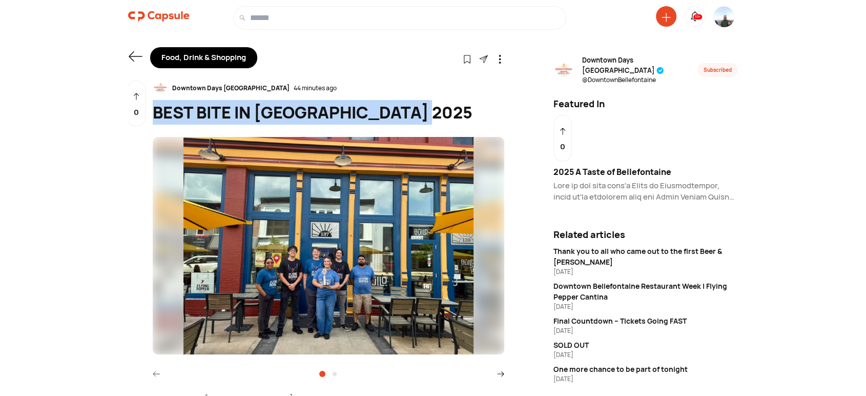
drag, startPoint x: 437, startPoint y: 107, endPoint x: 157, endPoint y: 113, distance: 279.8
click at [150, 113] on div "Shared in 1 Capsule(s) Downtown Days Bellefontaine 44 minutes ago BEST BITE IN …" at bounding box center [316, 364] width 376 height 568
copy div "BEST BITE IN [GEOGRAPHIC_DATA] 2025"
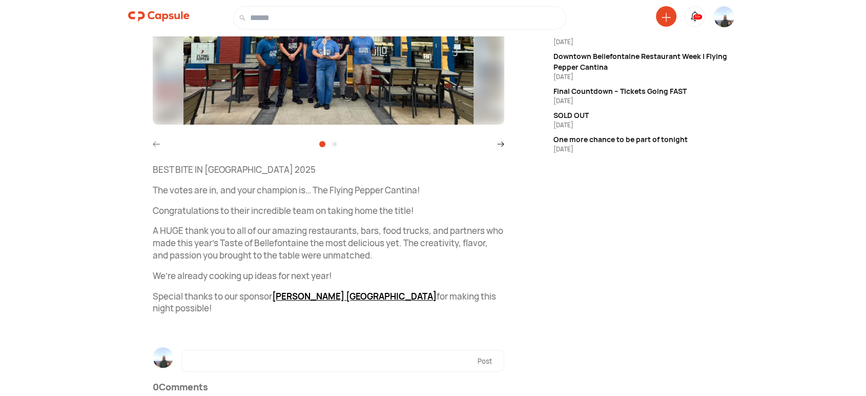
scroll to position [240, 0]
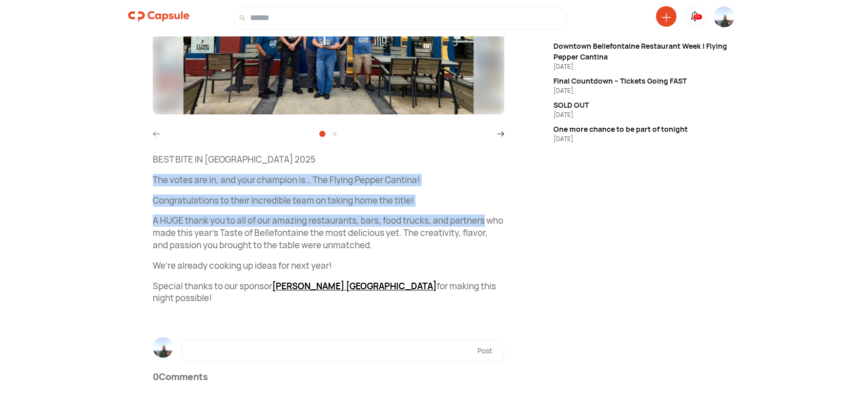
drag, startPoint x: 148, startPoint y: 173, endPoint x: 501, endPoint y: 216, distance: 356.1
click at [501, 216] on div "Shared in 1 Capsule(s) Downtown Days Bellefontaine 44 minutes ago BEST BITE IN …" at bounding box center [316, 125] width 376 height 568
copy div "The votes are in, and your champion is… The Flying Pepper Cantina! Congratulati…"
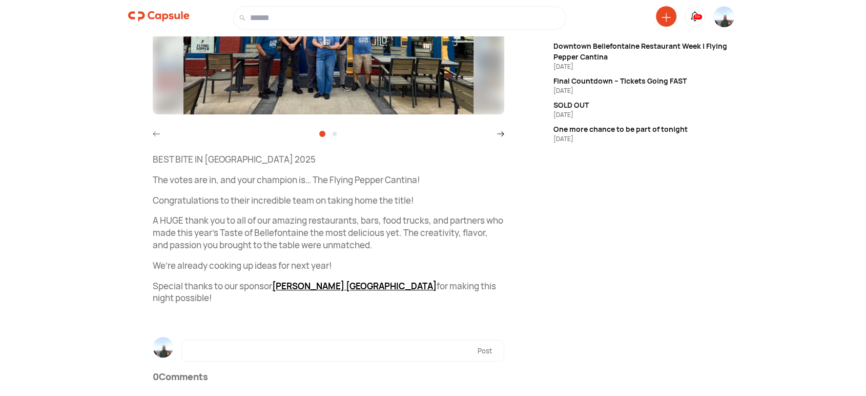
click at [357, 245] on p "A HUGE thank you to all of our amazing restaurants, bars, food trucks, and part…" at bounding box center [328, 232] width 351 height 36
drag, startPoint x: 152, startPoint y: 231, endPoint x: 198, endPoint y: 234, distance: 46.2
click at [198, 234] on p "A HUGE thank you to all of our amazing restaurants, bars, food trucks, and part…" at bounding box center [328, 232] width 351 height 36
copy p "who made t"
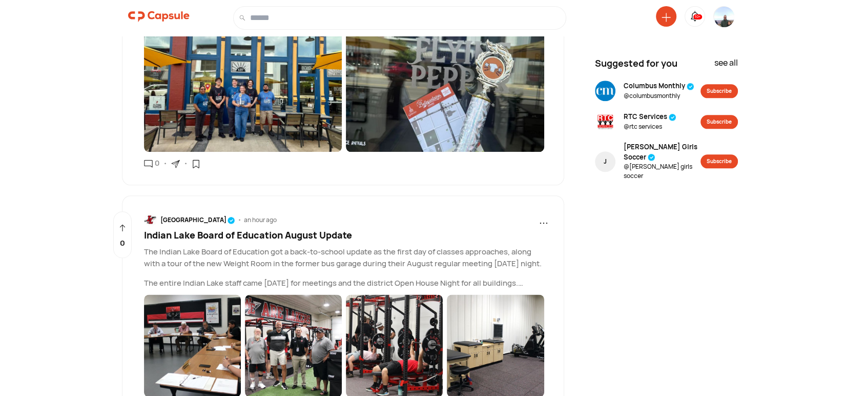
scroll to position [1355, 0]
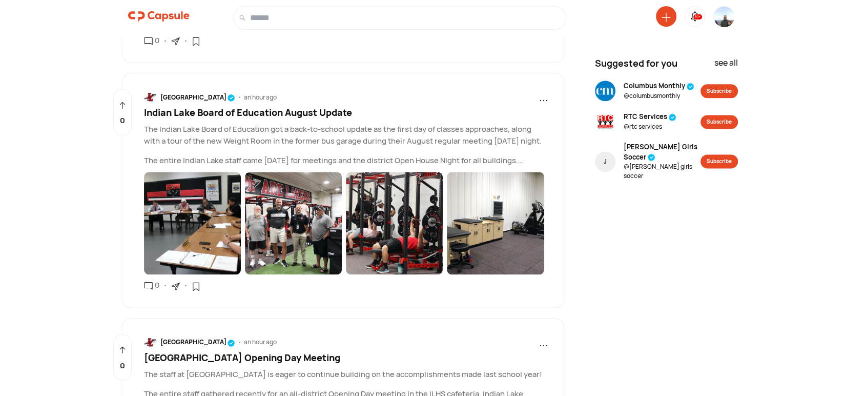
click at [290, 106] on span "Indian Lake Board of Education August Update" at bounding box center [248, 112] width 208 height 12
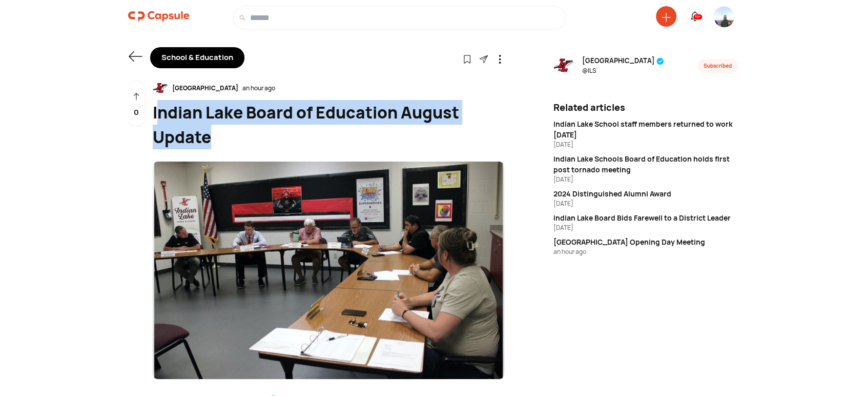
drag, startPoint x: 221, startPoint y: 146, endPoint x: 155, endPoint y: 112, distance: 73.6
click at [155, 112] on div "Indian Lake Board of Education August Update" at bounding box center [328, 124] width 351 height 49
click at [239, 142] on div "Indian Lake Board of Education August Update" at bounding box center [328, 124] width 351 height 49
click at [221, 142] on div "Indian Lake Board of Education August Update" at bounding box center [328, 124] width 351 height 49
drag, startPoint x: 217, startPoint y: 142, endPoint x: 150, endPoint y: 108, distance: 75.8
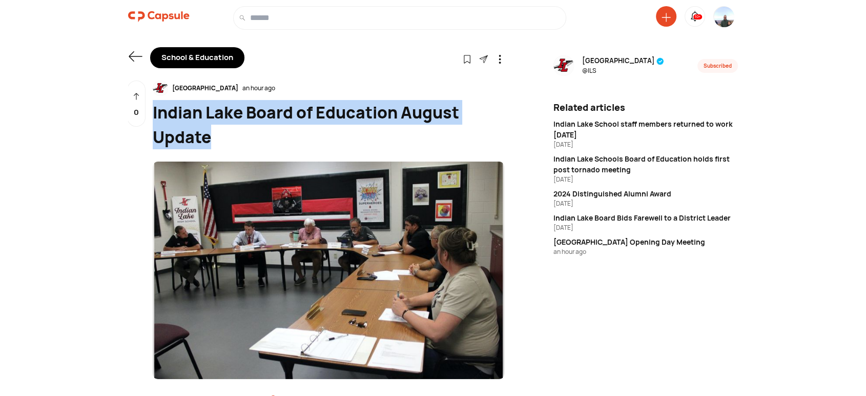
copy div "Indian Lake Board of Education August Update"
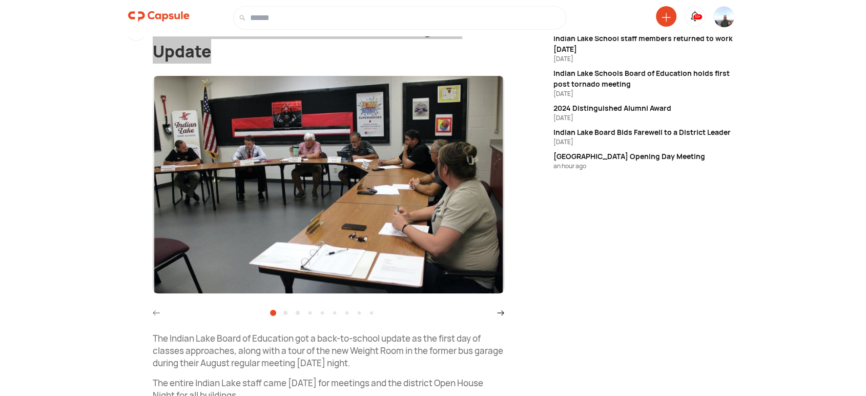
scroll to position [284, 0]
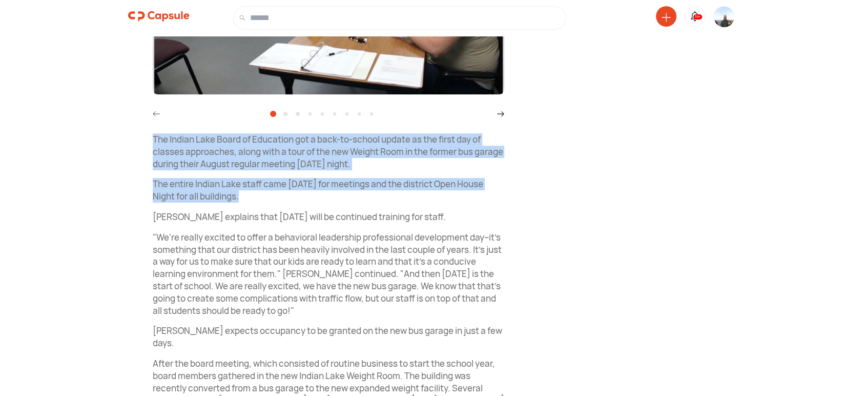
drag, startPoint x: 146, startPoint y: 135, endPoint x: 291, endPoint y: 196, distance: 157.6
click at [291, 196] on div "Indian Lake an hour ago Indian Lake Board of Education August Update Indian Lak…" at bounding box center [316, 226] width 376 height 861
copy div "The Indian Lake Board of Education got a back-to-school update as the first day…"
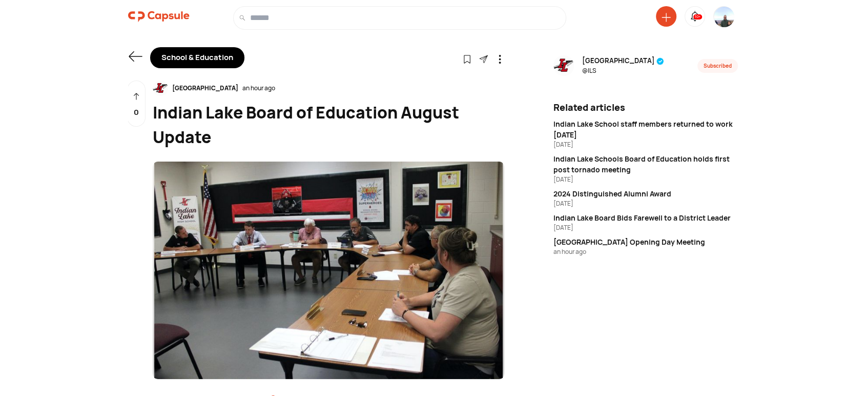
click at [132, 58] on icon at bounding box center [135, 56] width 14 height 14
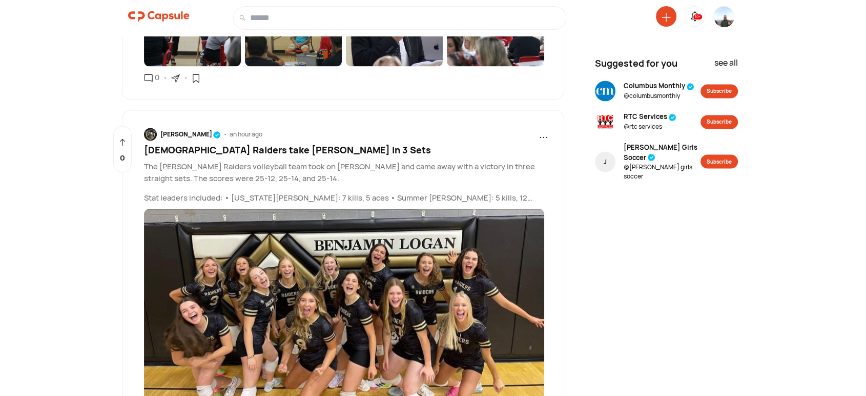
scroll to position [1902, 0]
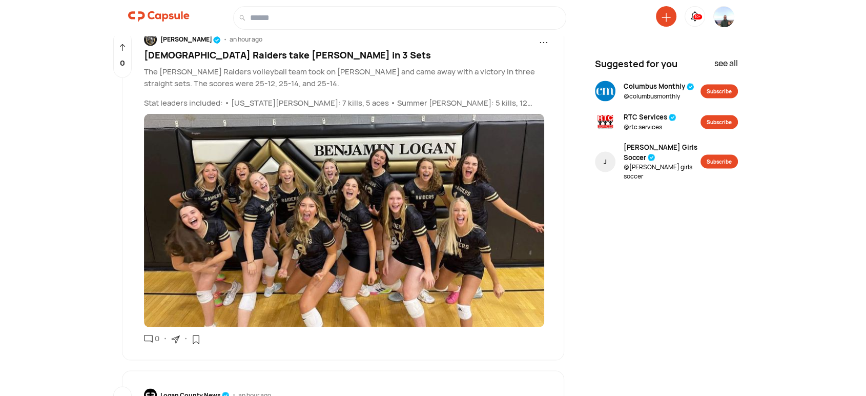
click at [271, 48] on span "[DEMOGRAPHIC_DATA] Raiders take [PERSON_NAME] in 3 Sets" at bounding box center [287, 54] width 287 height 12
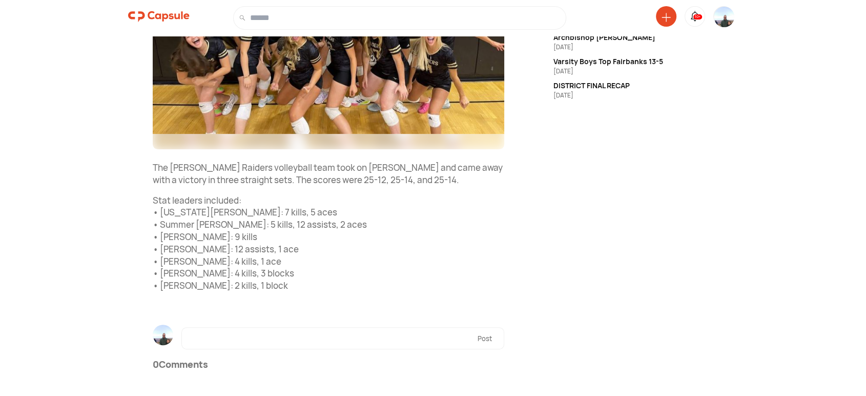
scroll to position [39, 0]
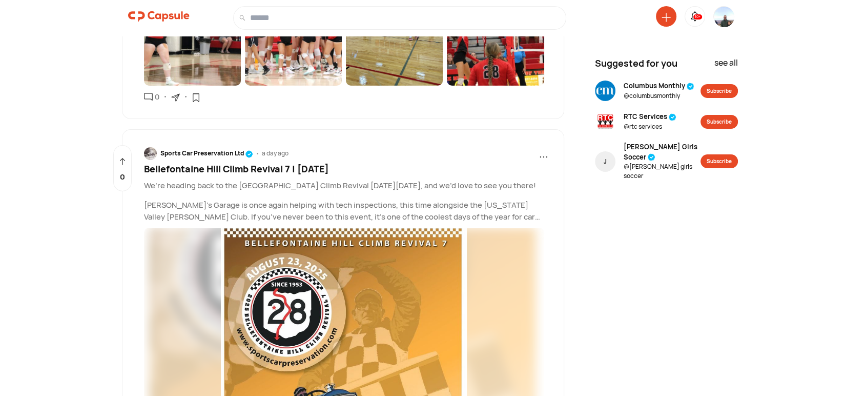
scroll to position [7378, 0]
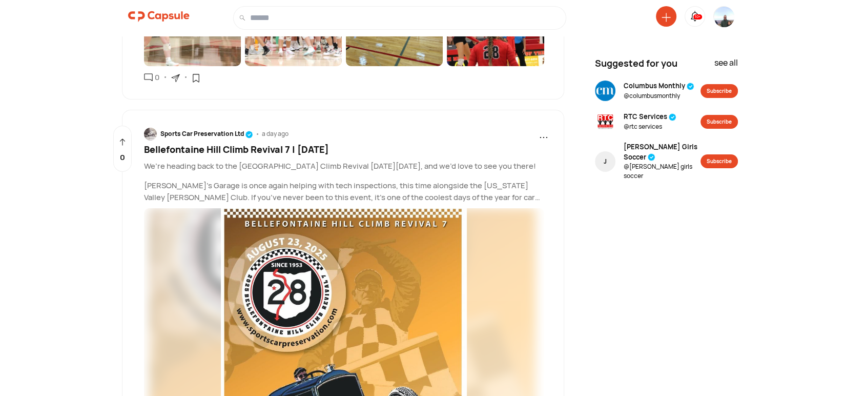
click at [291, 143] on span "Bellefontaine Hill Climb Revival 7 | August 23, 2025" at bounding box center [236, 149] width 185 height 12
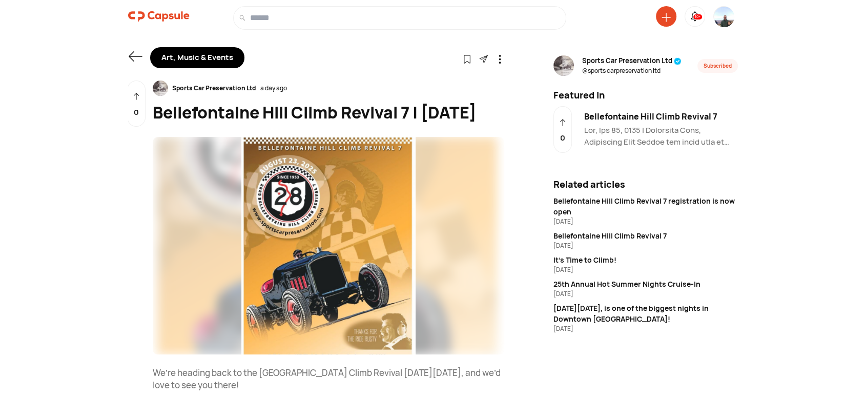
drag, startPoint x: 234, startPoint y: 129, endPoint x: 153, endPoint y: 98, distance: 86.6
click at [153, 98] on div "Shared in 1 Capsule(s) Sports Car Preservation Ltd a day ago Bellefontaine Hill…" at bounding box center [328, 388] width 351 height 616
copy div "Bellefontaine Hill Climb Revival 7 | [DATE]"
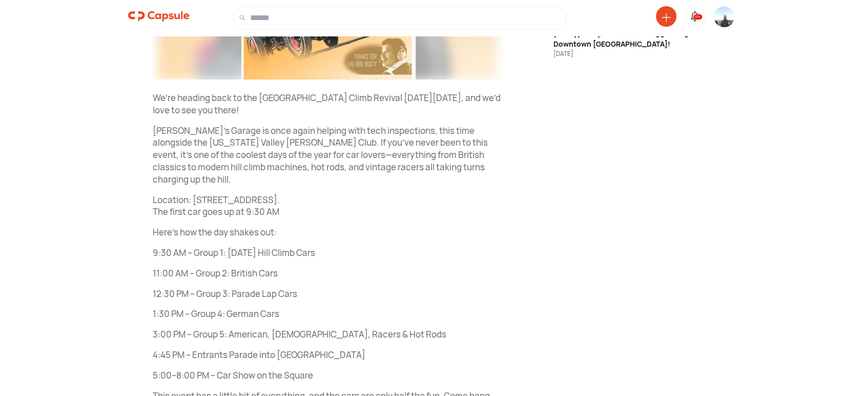
scroll to position [284, 0]
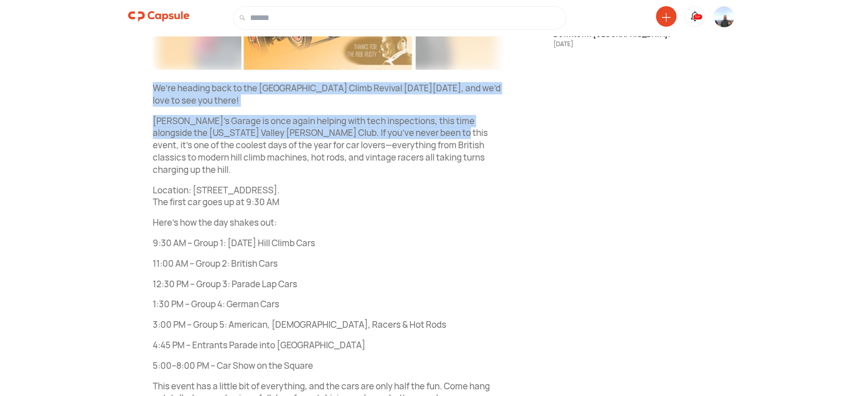
drag, startPoint x: 149, startPoint y: 109, endPoint x: 417, endPoint y: 158, distance: 272.4
click at [417, 158] on div "Shared in 1 Capsule(s) Sports Car Preservation Ltd a day ago Bellefontaine Hill…" at bounding box center [316, 152] width 376 height 712
copy div "We’re heading back to the Bellefontaine Hill Climb Revival this Saturday, Augus…"
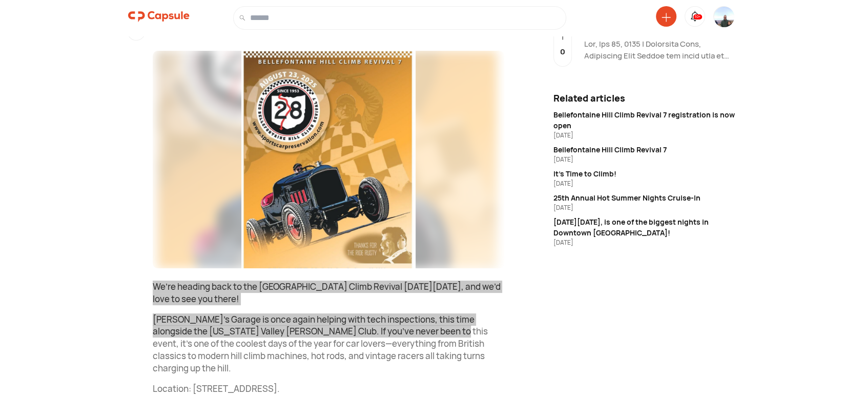
scroll to position [0, 0]
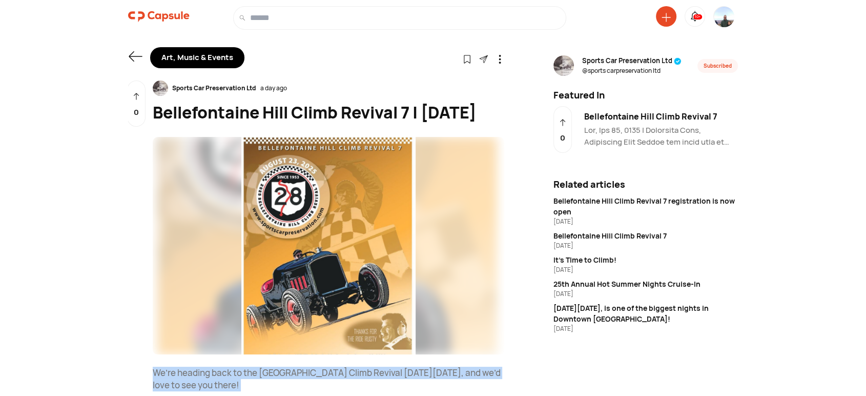
click at [335, 222] on img at bounding box center [328, 246] width 351 height 218
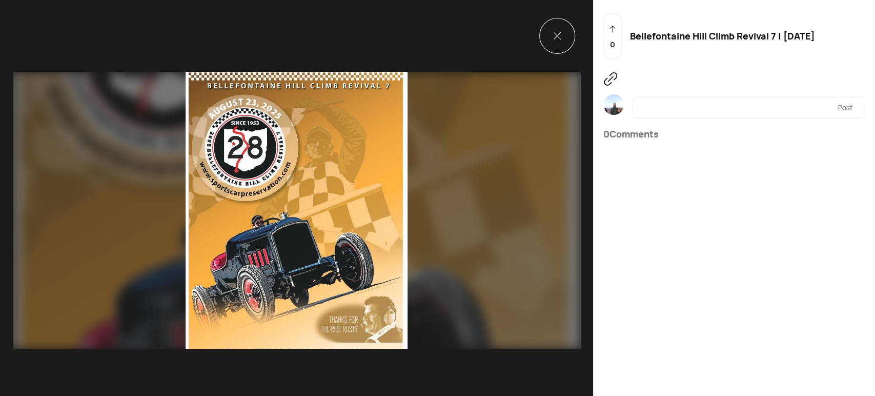
click at [553, 33] on icon at bounding box center [556, 35] width 7 height 7
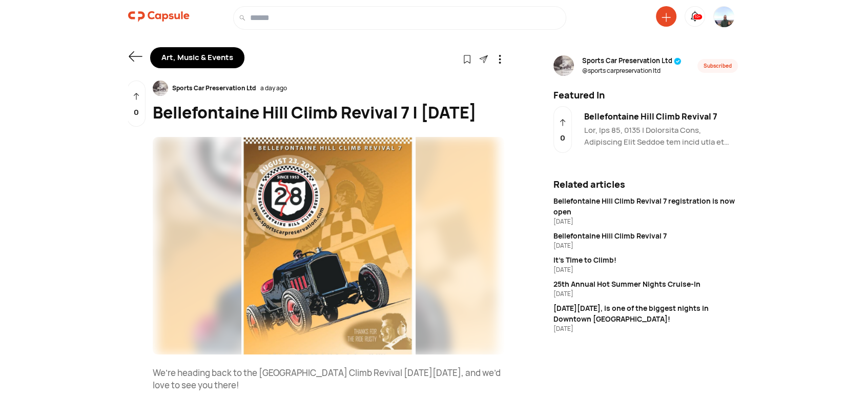
click at [133, 56] on icon at bounding box center [135, 56] width 13 height 10
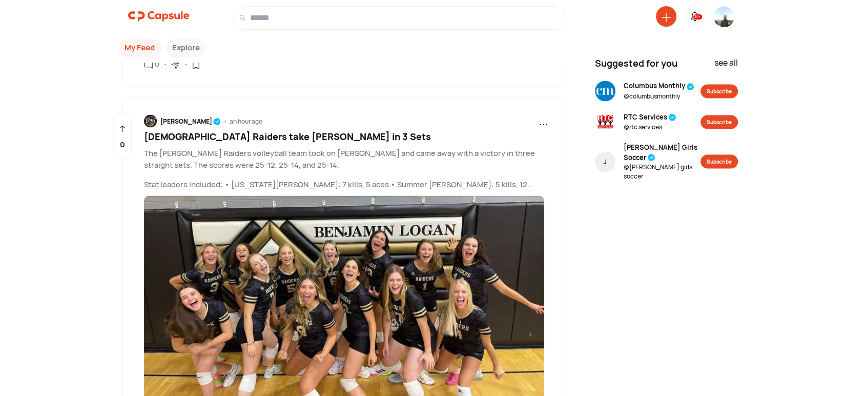
scroll to position [1840, 0]
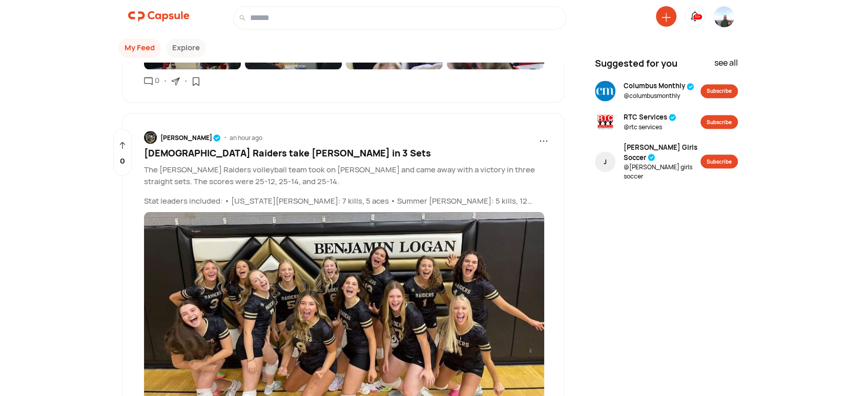
click at [249, 146] on span "[DEMOGRAPHIC_DATA] Raiders take [PERSON_NAME] in 3 Sets" at bounding box center [287, 152] width 287 height 12
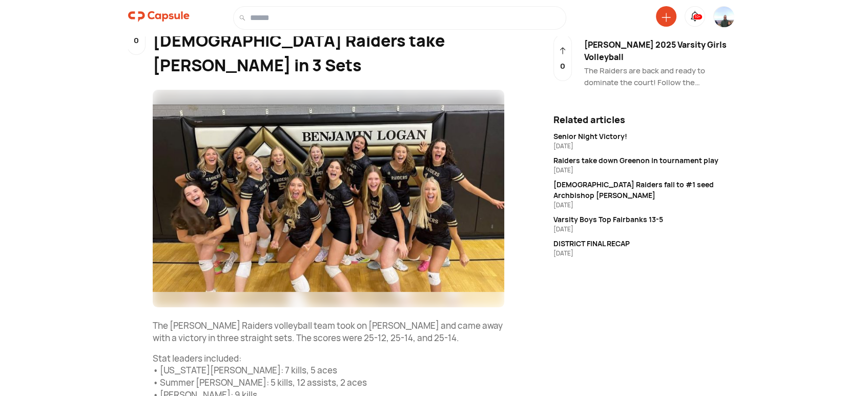
scroll to position [39, 0]
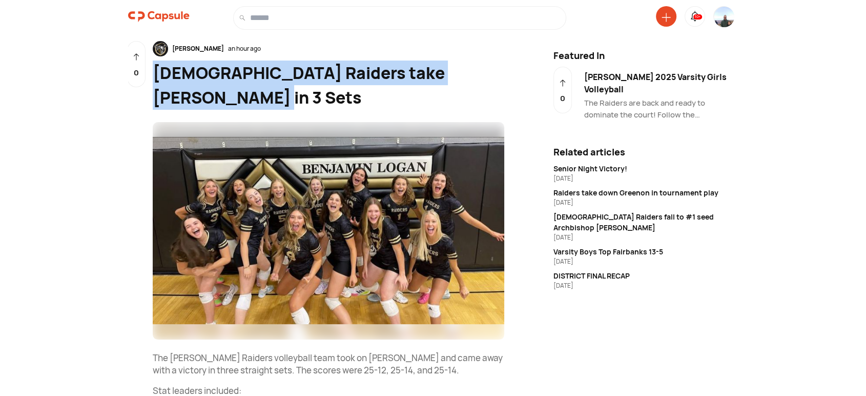
drag, startPoint x: 204, startPoint y: 93, endPoint x: 156, endPoint y: 70, distance: 53.2
click at [156, 70] on div "[DEMOGRAPHIC_DATA] Raiders take [PERSON_NAME] in 3 Sets" at bounding box center [328, 84] width 351 height 49
copy div "[DEMOGRAPHIC_DATA] Raiders take [PERSON_NAME] in 3 Sets"
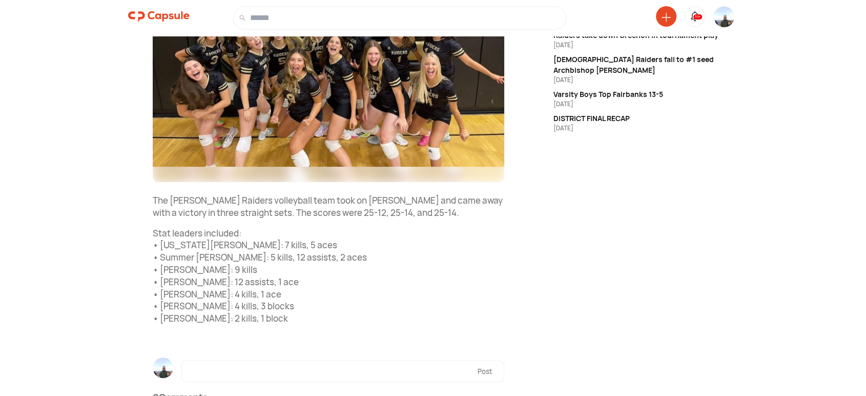
scroll to position [230, 0]
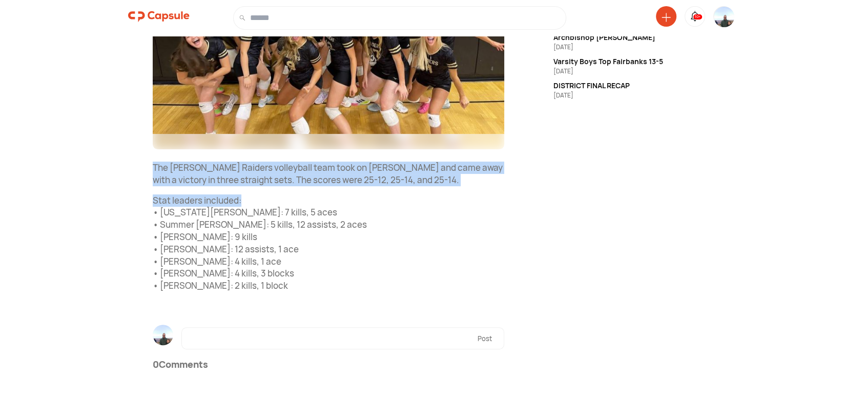
drag, startPoint x: 151, startPoint y: 167, endPoint x: 246, endPoint y: 199, distance: 100.0
click at [246, 199] on div "Shared in 1 Capsule(s) Benjamin Logan an hour ago Lady Raiders take Waynesfield…" at bounding box center [316, 123] width 376 height 545
copy div "The Benjamin Logan Raiders volleyball team took on Waynesfield-Goshen and came …"
click at [280, 74] on img at bounding box center [328, 41] width 351 height 218
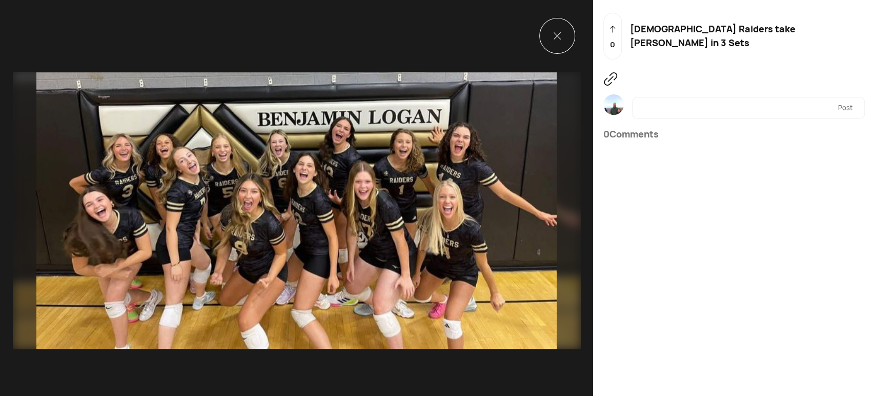
click at [553, 35] on icon at bounding box center [556, 35] width 7 height 7
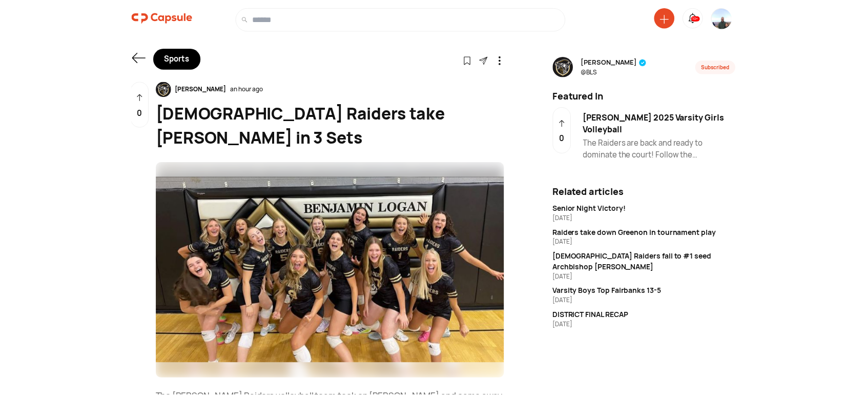
scroll to position [230, 0]
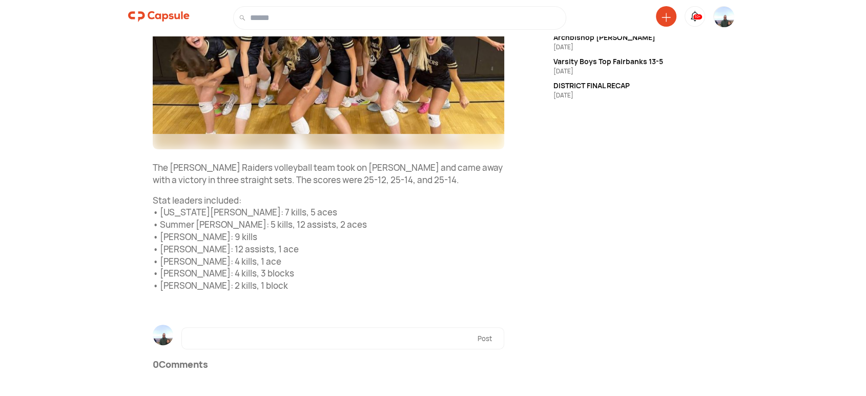
click at [721, 19] on img at bounding box center [724, 25] width 20 height 37
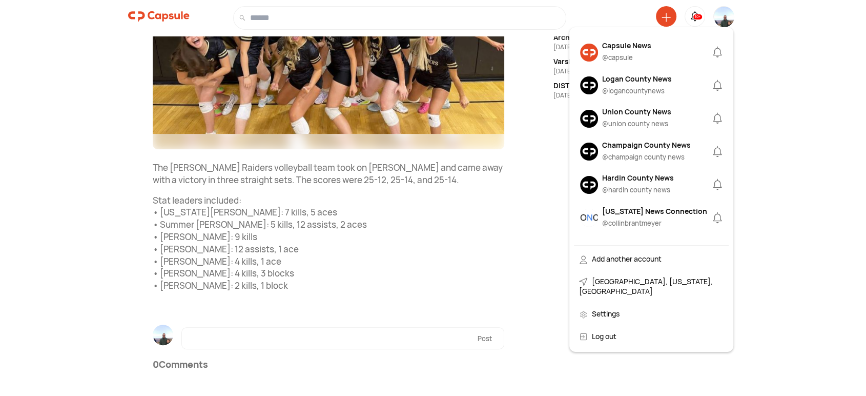
click at [638, 45] on div "Capsule News" at bounding box center [626, 45] width 49 height 11
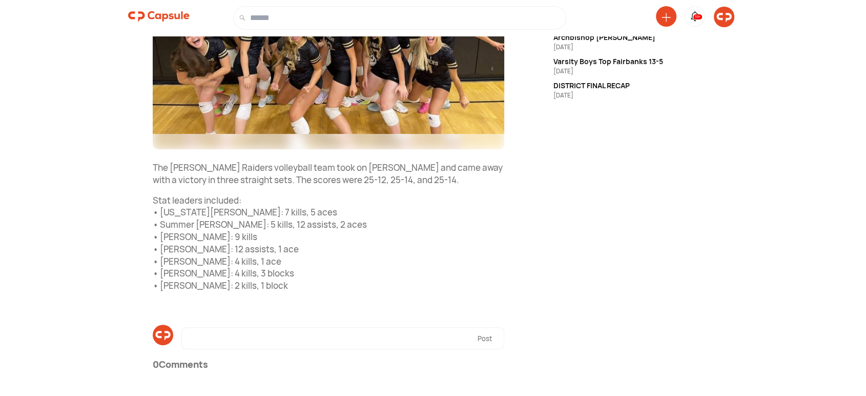
click at [722, 21] on img at bounding box center [724, 17] width 20 height 20
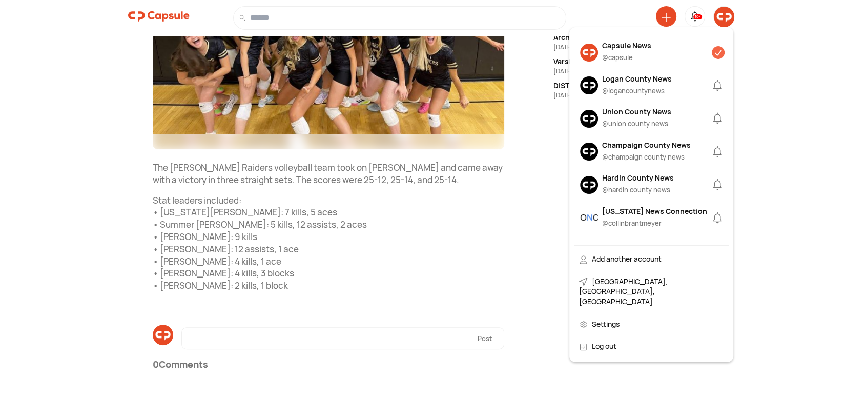
click at [585, 47] on img at bounding box center [589, 53] width 18 height 18
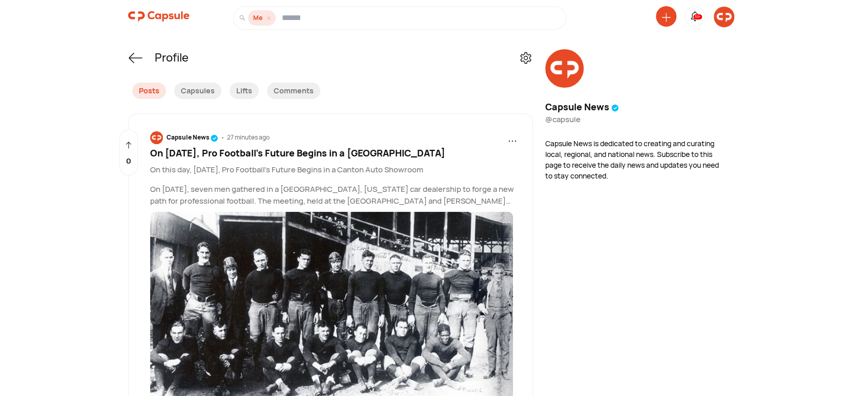
click at [354, 152] on span "On [DATE], Pro Football’s Future Begins in a [GEOGRAPHIC_DATA]" at bounding box center [297, 153] width 295 height 12
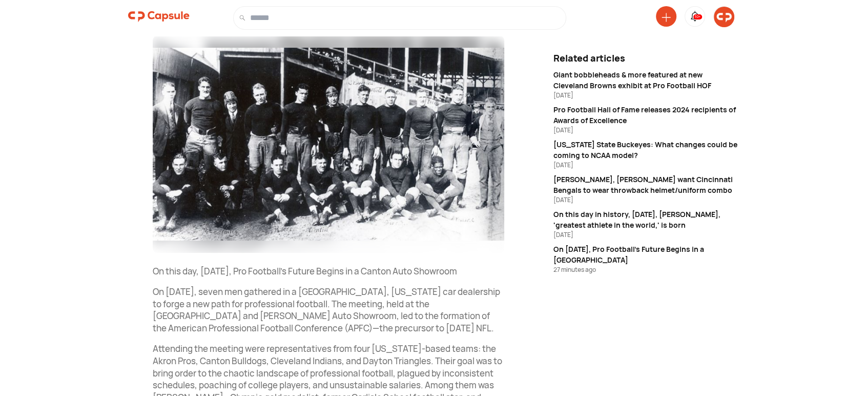
scroll to position [284, 0]
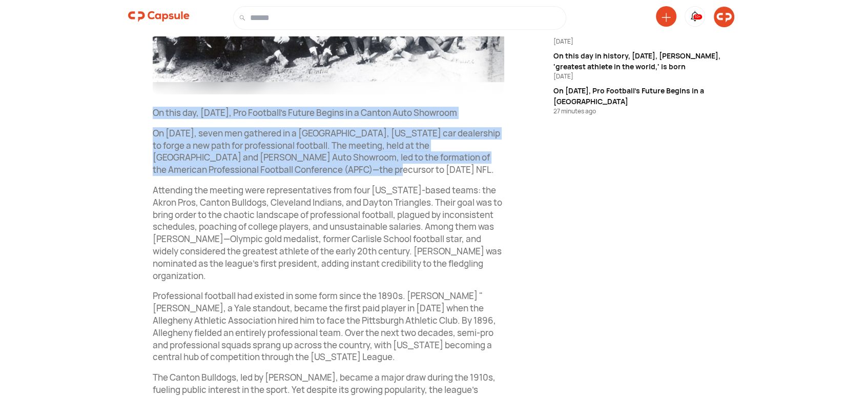
drag, startPoint x: 146, startPoint y: 110, endPoint x: 369, endPoint y: 182, distance: 234.8
click at [369, 182] on div "Shared in 1 Capsule(s) Capsule News 27 minutes ago On August 20th, 1920, Pro Fo…" at bounding box center [316, 272] width 376 height 952
copy div "On this day, August 20th, 1920, Pro Football’s Future Begins in a Canton Auto S…"
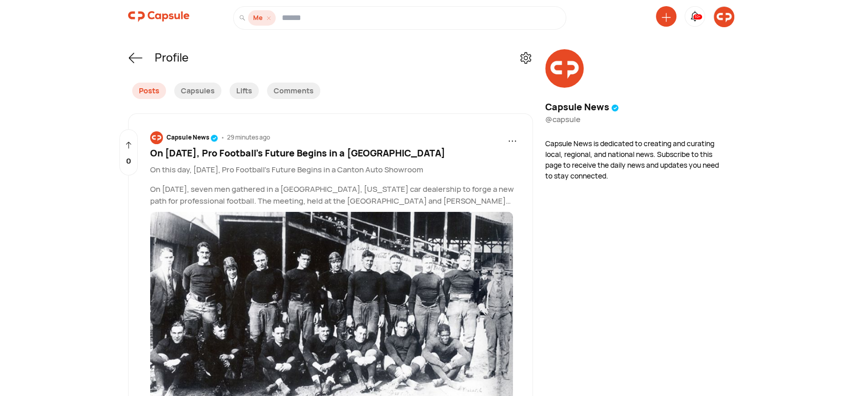
click at [720, 18] on img at bounding box center [724, 17] width 20 height 20
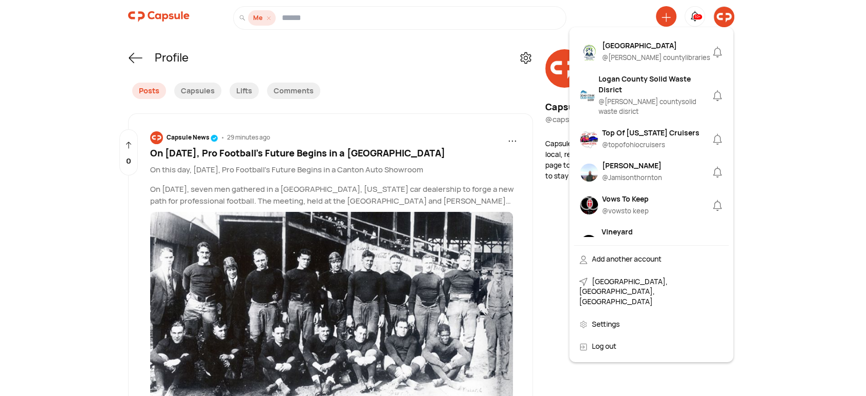
scroll to position [854, 0]
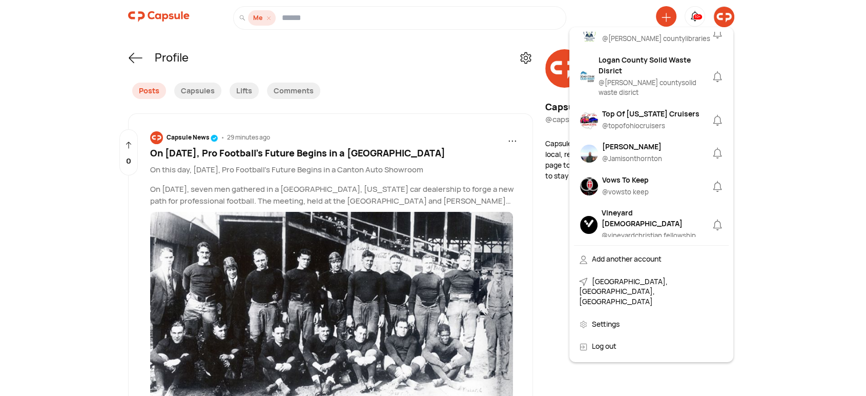
click at [621, 154] on div "@ Jamisonthornton" at bounding box center [632, 159] width 60 height 10
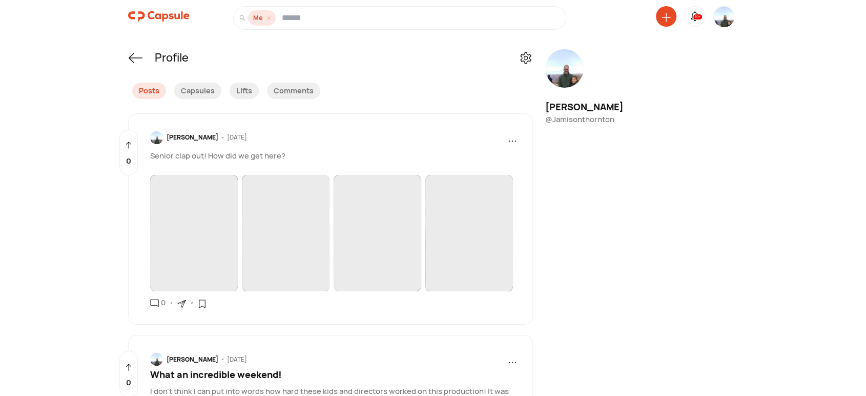
click at [155, 14] on img at bounding box center [158, 16] width 61 height 20
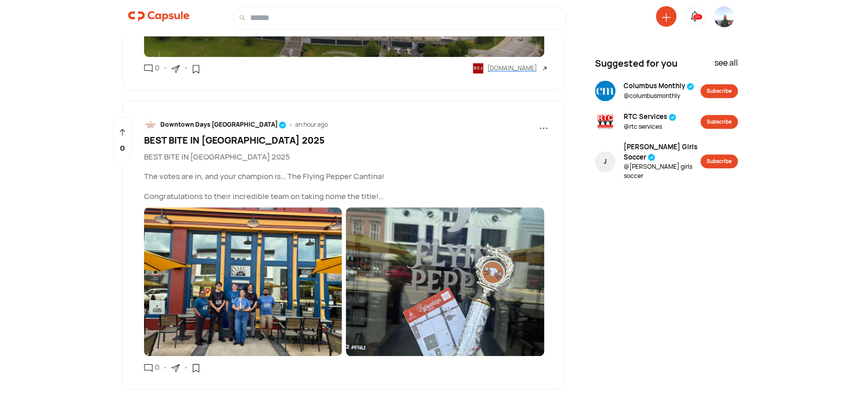
scroll to position [1197, 0]
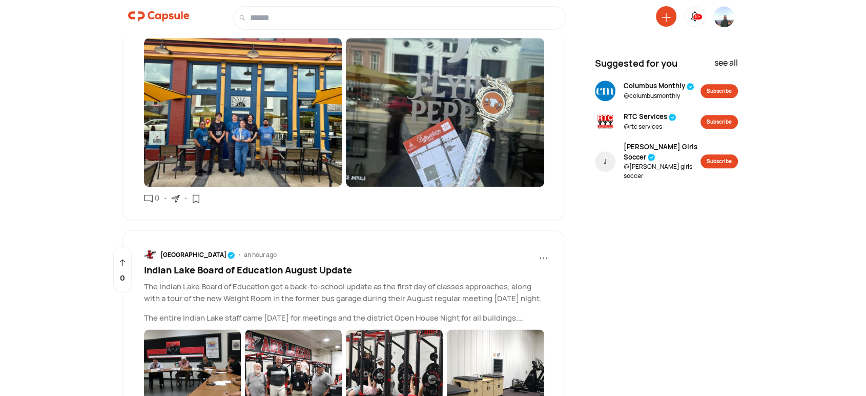
click at [175, 194] on icon at bounding box center [175, 198] width 9 height 9
click at [184, 213] on div "Copy link" at bounding box center [220, 224] width 87 height 23
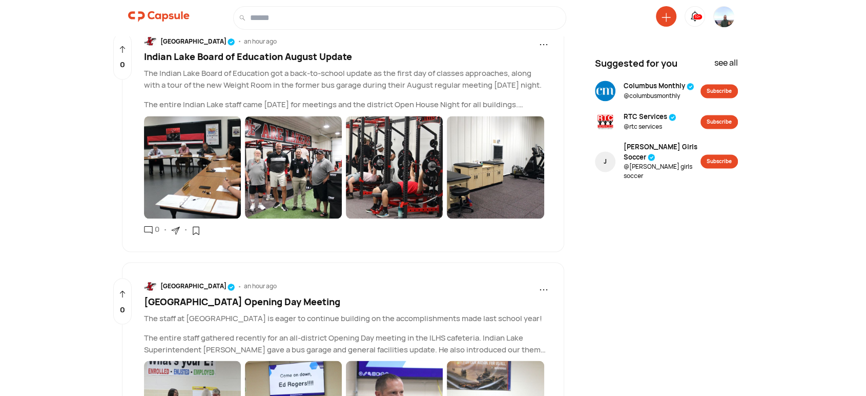
scroll to position [1482, 0]
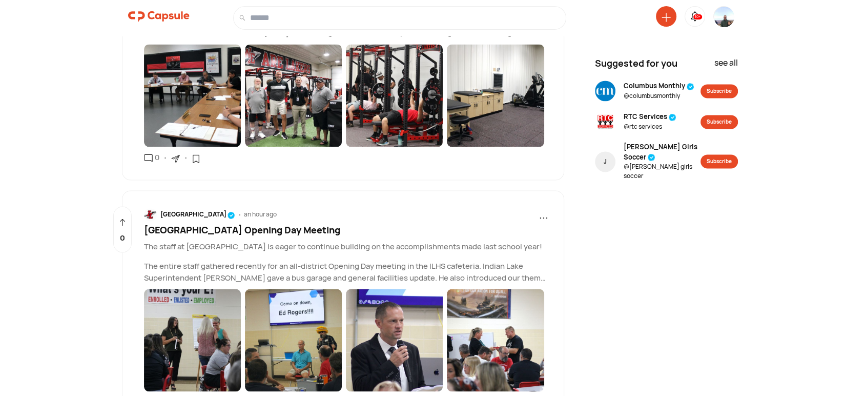
click at [175, 155] on icon at bounding box center [176, 159] width 8 height 8
click at [204, 173] on div "Copy link" at bounding box center [220, 184] width 87 height 23
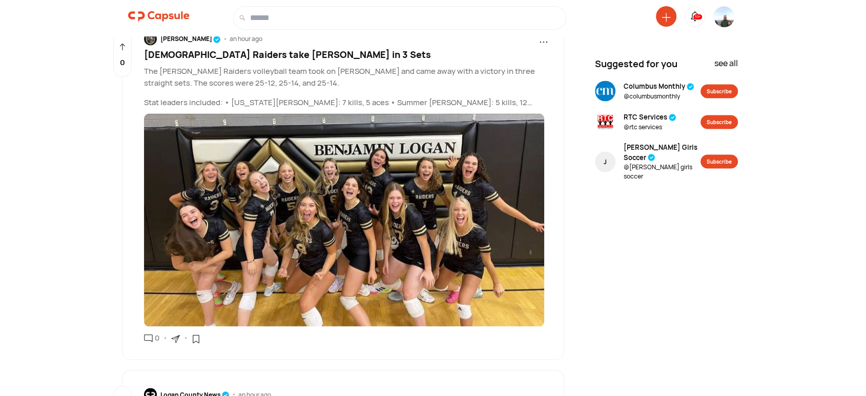
scroll to position [1957, 0]
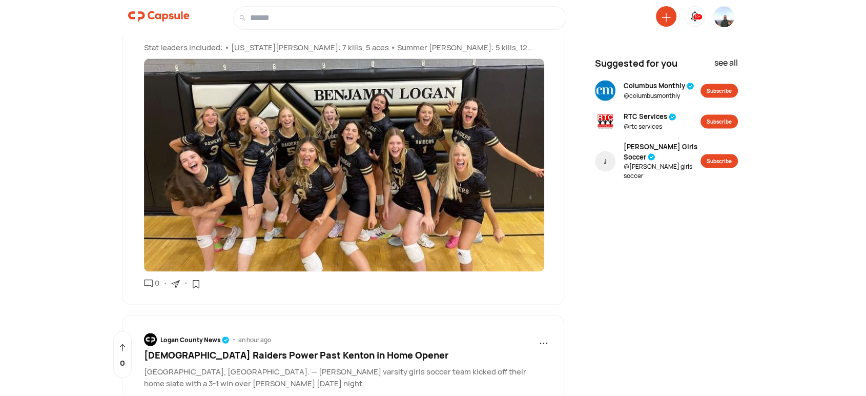
click at [175, 280] on icon at bounding box center [175, 284] width 9 height 9
click at [193, 298] on div "Copy link" at bounding box center [220, 309] width 87 height 23
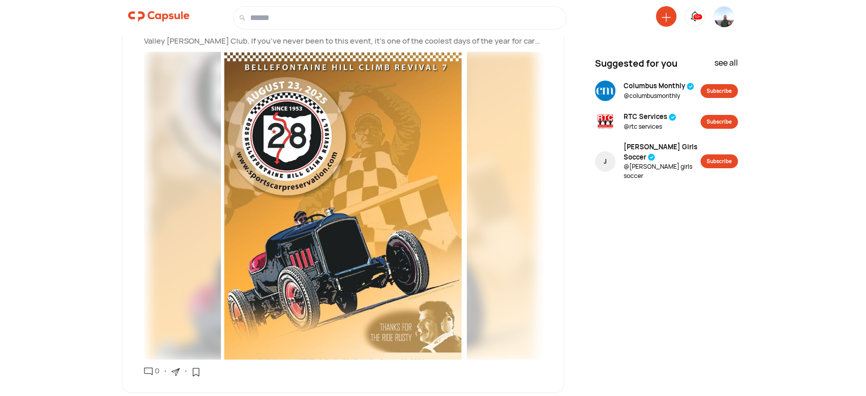
scroll to position [7567, 0]
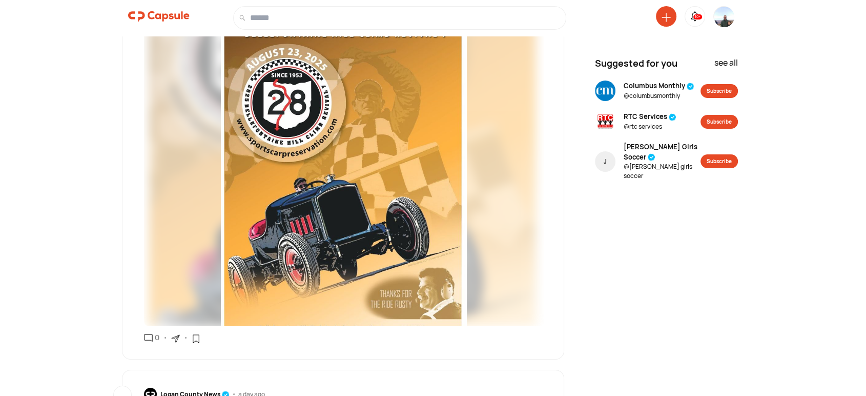
click at [175, 334] on icon at bounding box center [175, 338] width 9 height 9
click at [190, 353] on div "Copy link" at bounding box center [220, 364] width 87 height 23
click at [721, 19] on img at bounding box center [724, 25] width 20 height 37
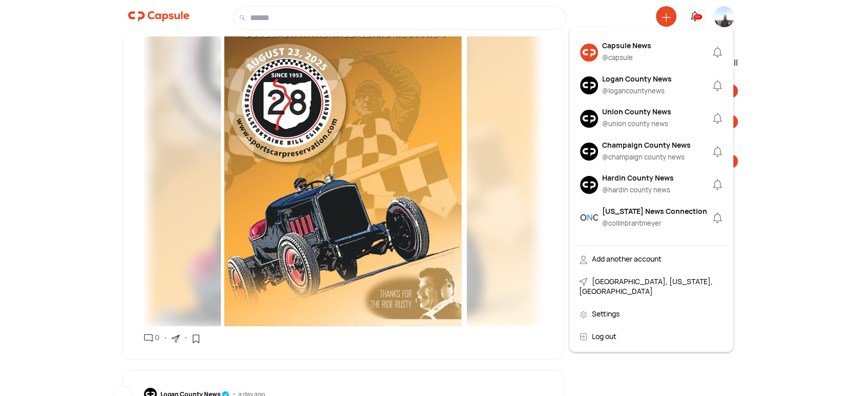
click at [632, 80] on div "Logan County News" at bounding box center [637, 78] width 70 height 11
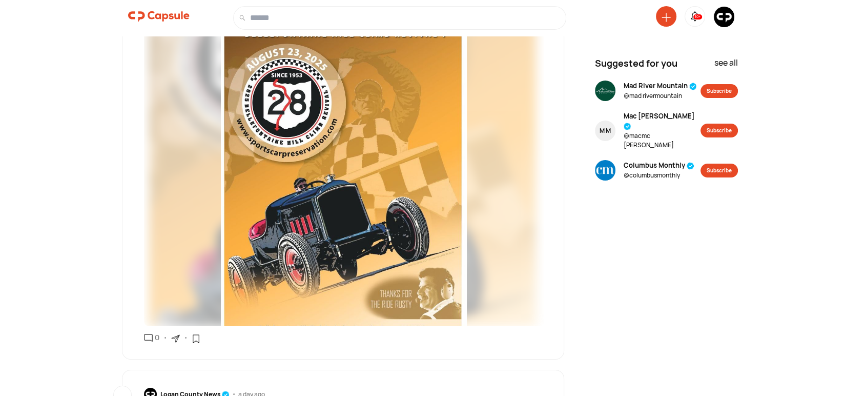
click at [722, 18] on img at bounding box center [724, 17] width 20 height 20
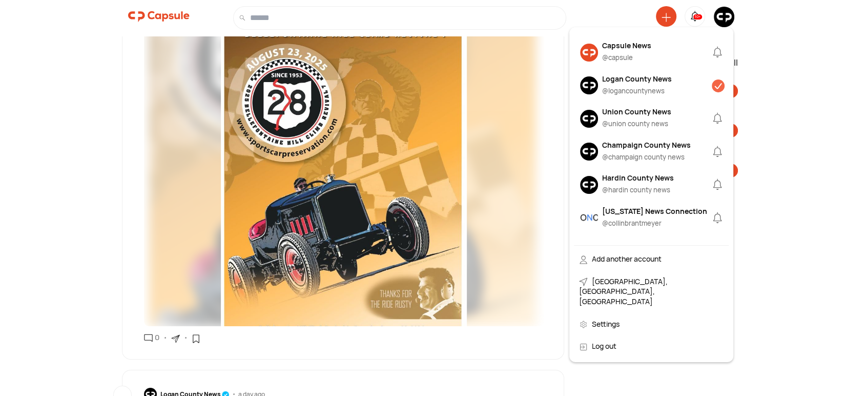
click at [626, 78] on div "Logan County News" at bounding box center [637, 78] width 70 height 11
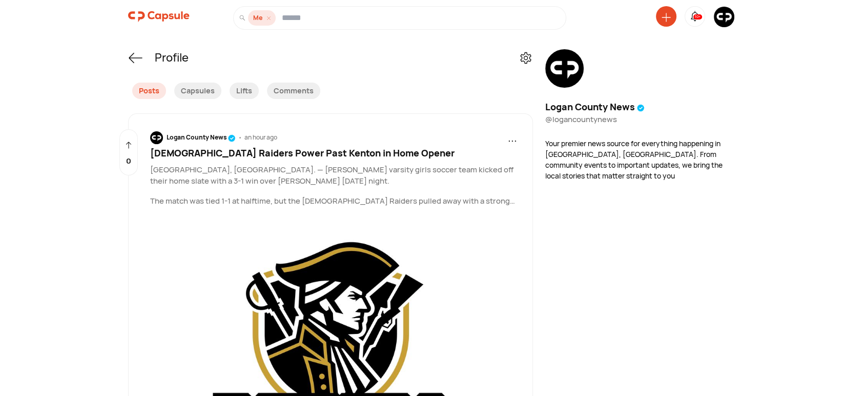
click at [320, 151] on span "Lady Raiders Power Past Kenton in Home Opener" at bounding box center [302, 153] width 304 height 12
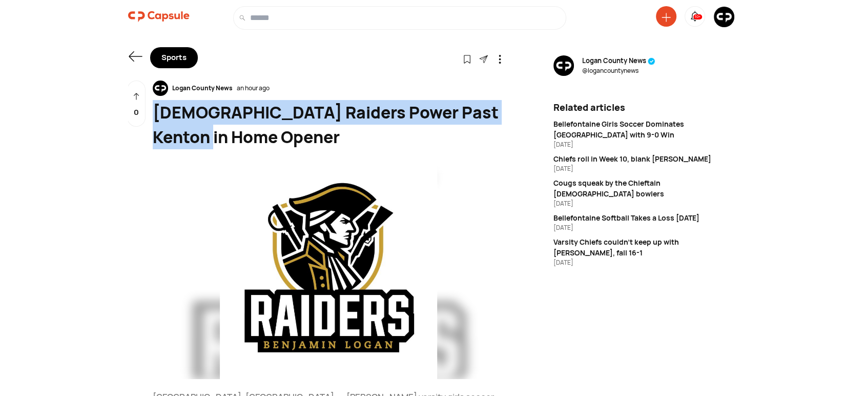
drag, startPoint x: 231, startPoint y: 136, endPoint x: 154, endPoint y: 117, distance: 79.2
click at [154, 117] on div "Lady Raiders Power Past Kenton in Home Opener" at bounding box center [328, 124] width 351 height 49
copy div "Lady Raiders Power Past Kenton in Home Opener"
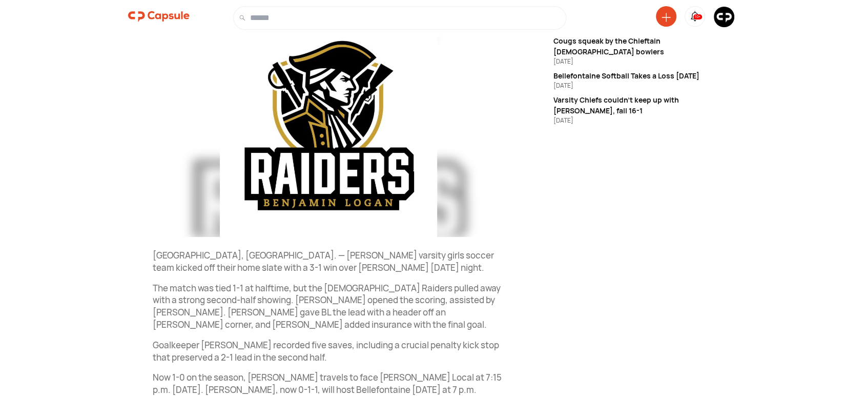
scroll to position [246, 0]
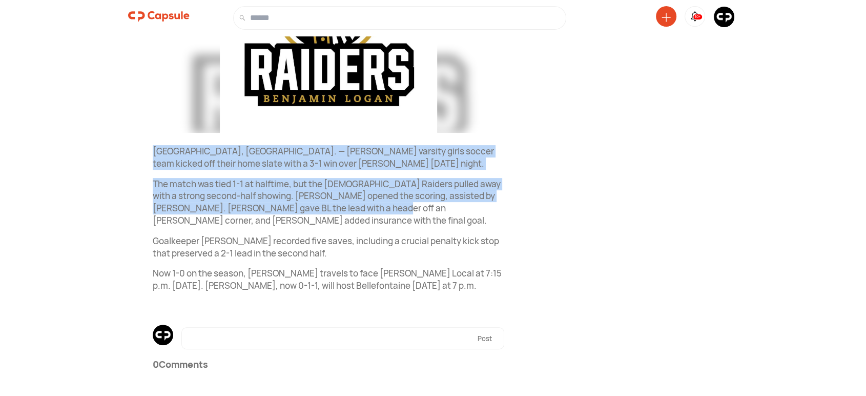
drag, startPoint x: 150, startPoint y: 147, endPoint x: 364, endPoint y: 194, distance: 218.7
click at [369, 206] on div "Logan County News an hour ago Lady Raiders Power Past Kenton in Home Opener Log…" at bounding box center [316, 116] width 376 height 562
copy div "Bellefontaine, OH. — Benjamin Logan's varsity girls soccer team kicked off thei…"
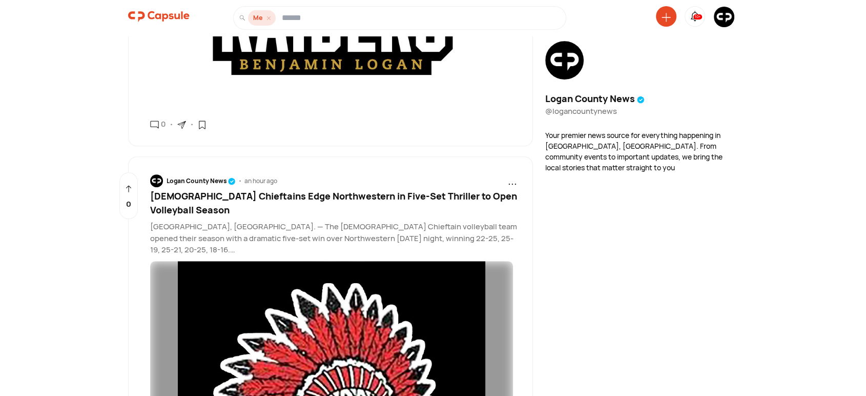
scroll to position [379, 0]
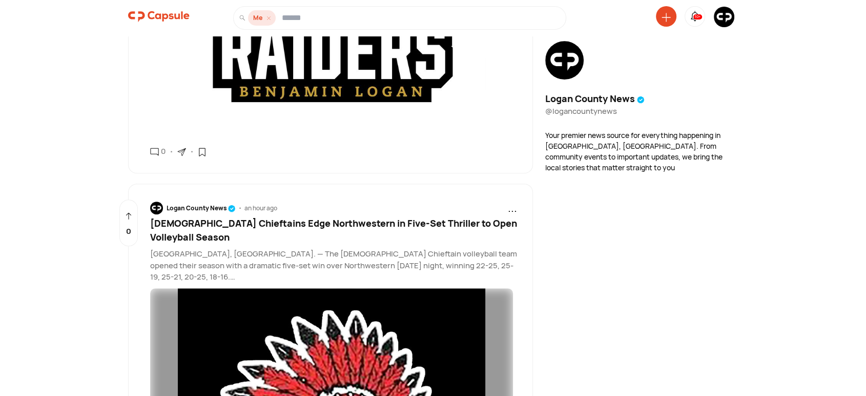
click at [235, 222] on span "Lady Chieftains Edge Northwestern in Five-Set Thriller to Open Volleyball Season" at bounding box center [333, 230] width 367 height 26
click at [235, 220] on span "Lady Chieftains Edge Northwestern in Five-Set Thriller to Open Volleyball Season" at bounding box center [333, 230] width 367 height 26
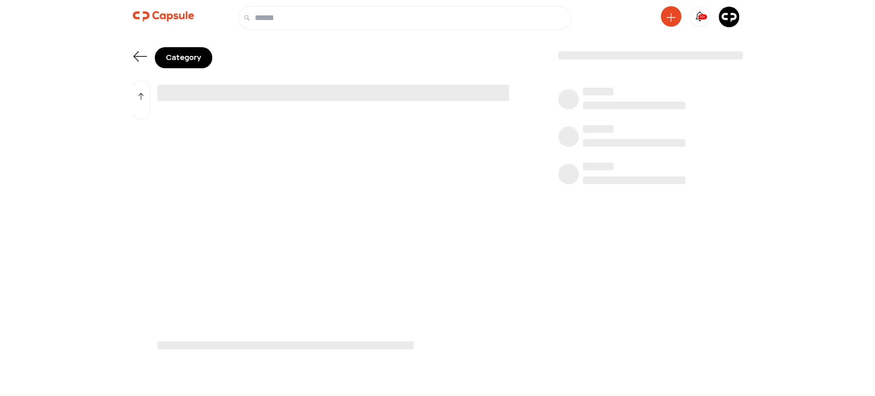
click at [206, 227] on div at bounding box center [332, 221] width 351 height 209
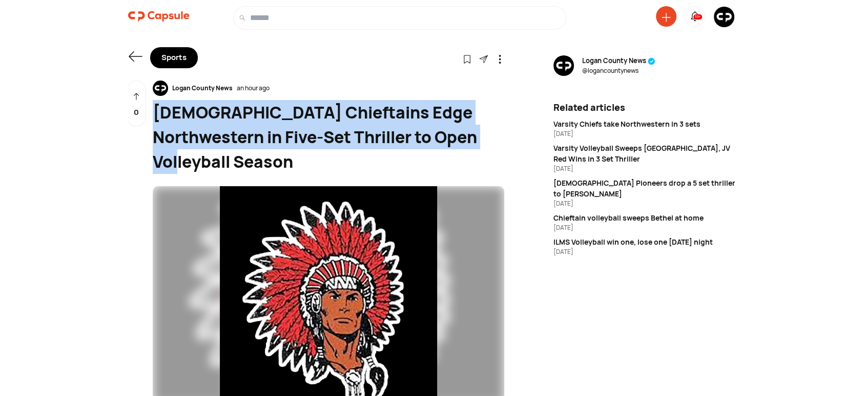
drag, startPoint x: 461, startPoint y: 136, endPoint x: 154, endPoint y: 115, distance: 307.7
click at [154, 115] on div "Lady Chieftains Edge Northwestern in Five-Set Thriller to Open Volleyball Season" at bounding box center [328, 137] width 351 height 74
copy div "Lady Chieftains Edge Northwestern in Five-Set Thriller to Open Volleyball Season"
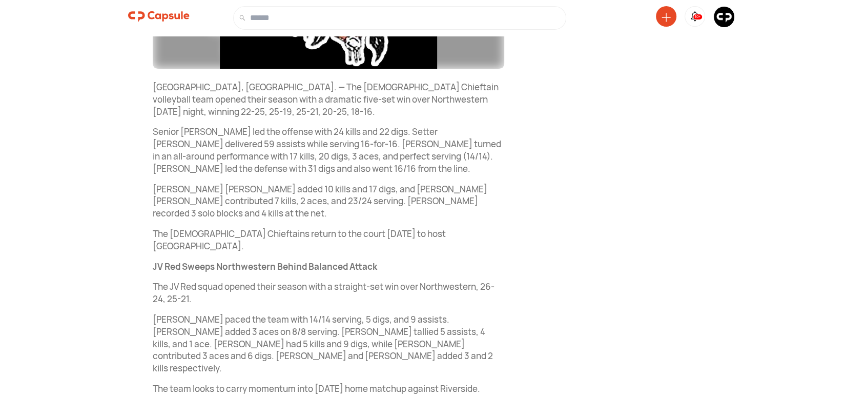
scroll to position [284, 0]
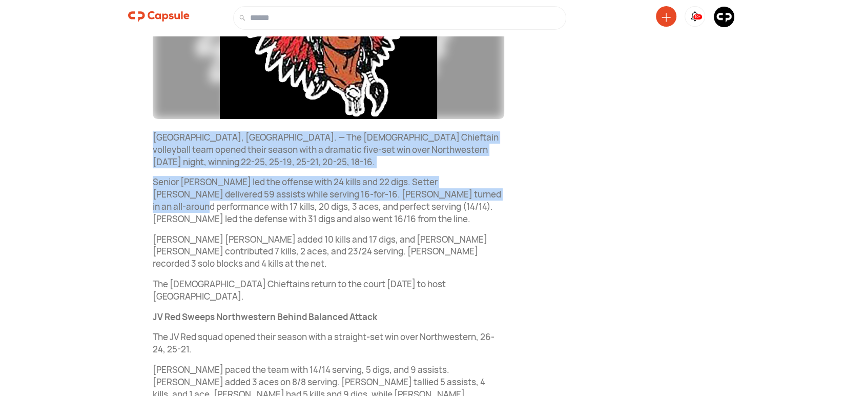
drag, startPoint x: 145, startPoint y: 113, endPoint x: 453, endPoint y: 168, distance: 313.3
click at [485, 168] on div "Logan County News an hour ago Lady Chieftains Edge Northwestern in Five-Set Thr…" at bounding box center [316, 254] width 376 height 916
drag, startPoint x: 423, startPoint y: 164, endPoint x: 442, endPoint y: 171, distance: 20.1
click at [442, 176] on p "Senior Kelsie Snapp led the offense with 24 kills and 22 digs. Setter Madilynn …" at bounding box center [328, 200] width 351 height 49
copy div "Bellefontaine, OH. — The Lady Chieftain volleyball team opened their season wit…"
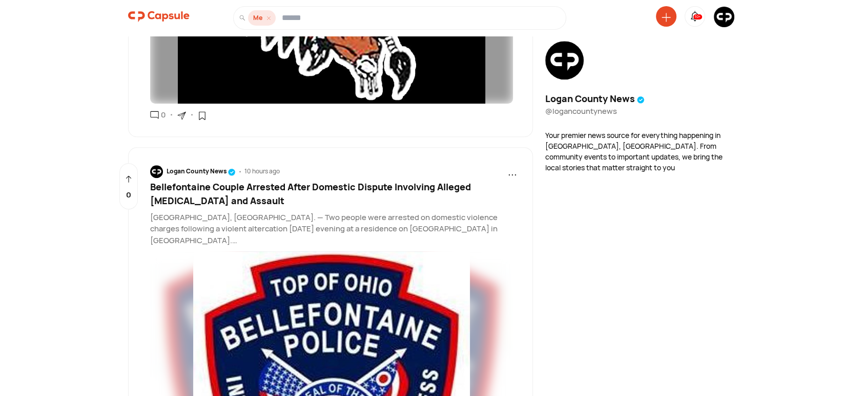
scroll to position [869, 0]
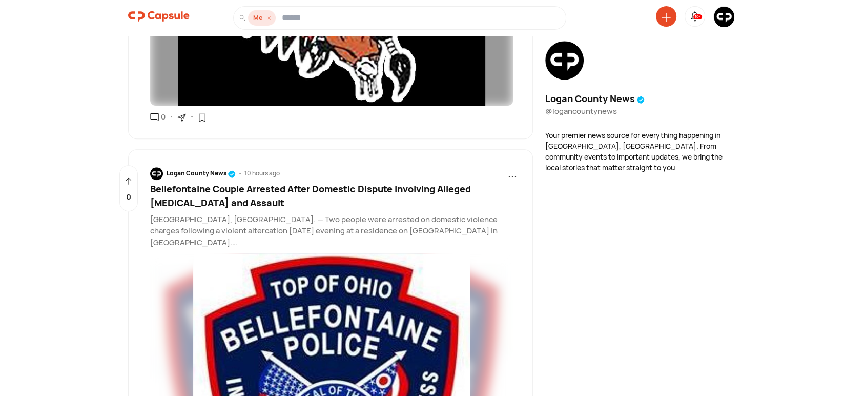
click at [250, 188] on span "Bellefontaine Couple Arrested After Domestic Dispute Involving Alleged [MEDICAL…" at bounding box center [310, 195] width 321 height 26
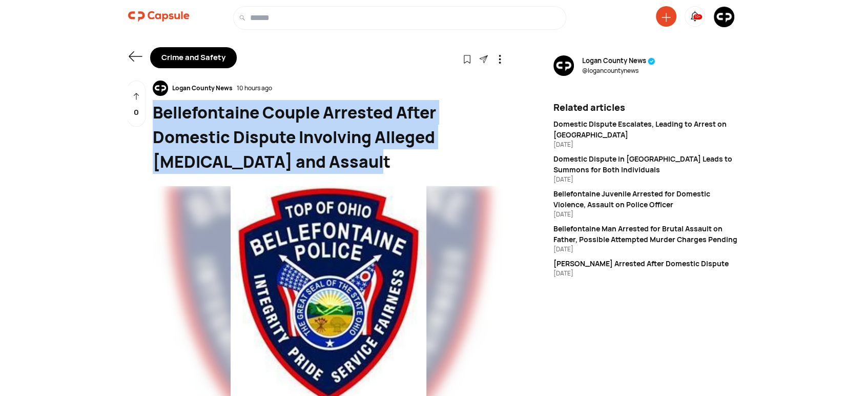
drag, startPoint x: 381, startPoint y: 160, endPoint x: 168, endPoint y: 116, distance: 217.8
click at [153, 107] on div "Bellefontaine Couple Arrested After Domestic Dispute Involving Alleged Strangul…" at bounding box center [328, 137] width 351 height 74
copy div "Bellefontaine Couple Arrested After Domestic Dispute Involving Alleged Strangul…"
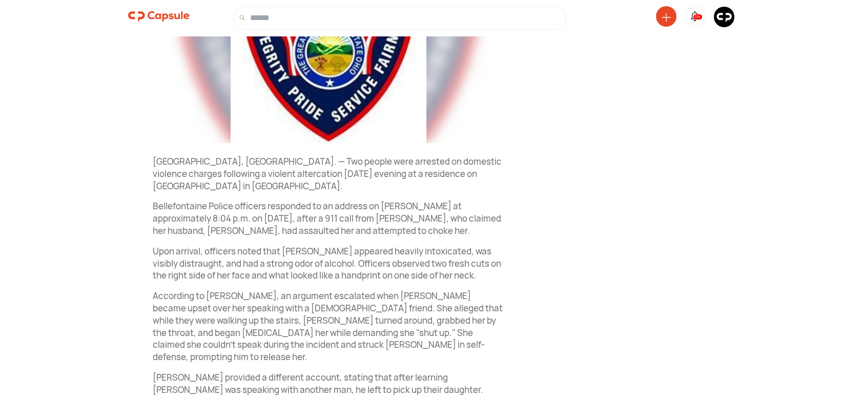
scroll to position [284, 0]
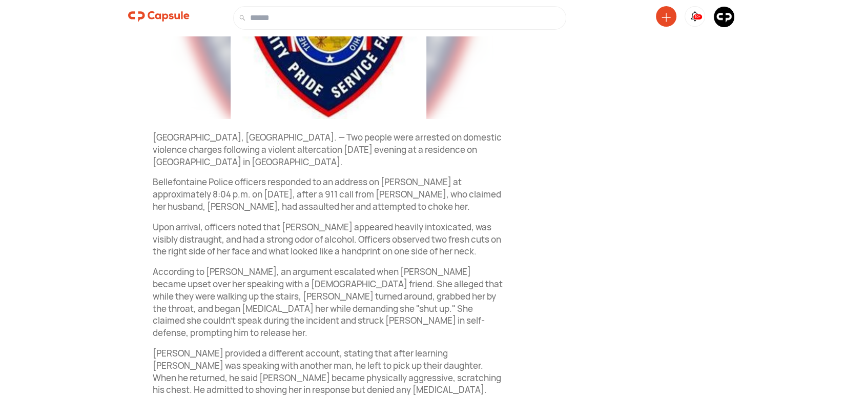
drag, startPoint x: 151, startPoint y: 137, endPoint x: 394, endPoint y: 180, distance: 246.2
click at [430, 192] on div "Logan County News 10 hours ago Bellefontaine Couple Arrested After Domestic Dis…" at bounding box center [316, 188] width 376 height 785
copy div "Bellefontaine, OH. — Two people were arrested on domestic violence charges foll…"
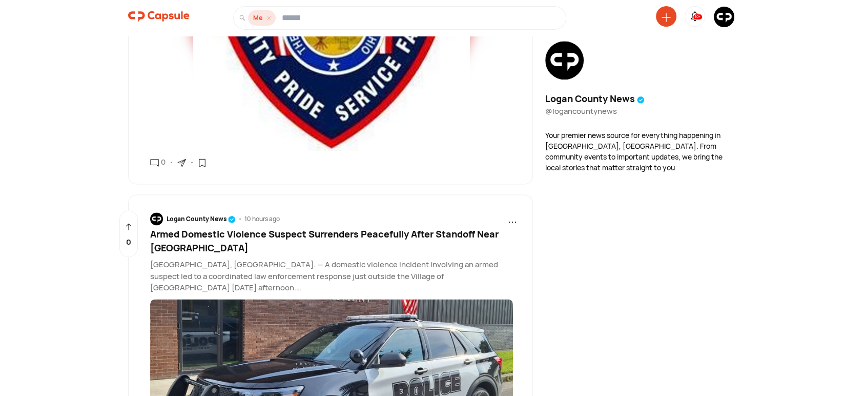
scroll to position [1468, 0]
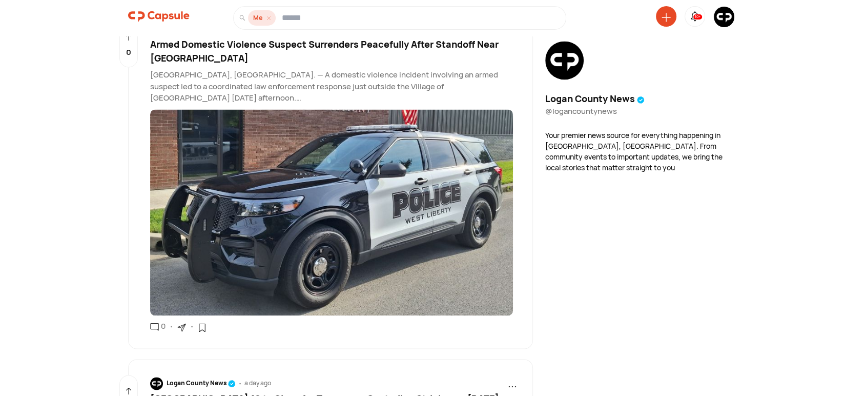
click at [290, 47] on span "Armed Domestic Violence Suspect Surrenders Peacefully After Standoff Near West …" at bounding box center [324, 51] width 348 height 26
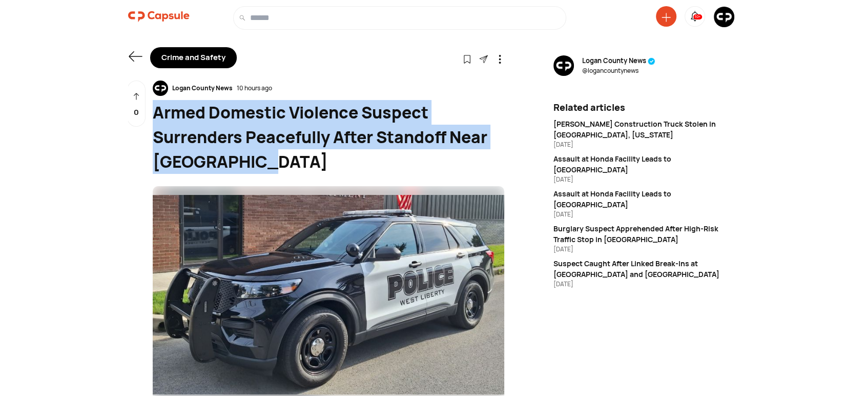
drag, startPoint x: 262, startPoint y: 156, endPoint x: 178, endPoint y: 112, distance: 94.9
click at [153, 105] on div "Armed Domestic Violence Suspect Surrenders Peacefully After Standoff Near West …" at bounding box center [328, 137] width 351 height 74
copy div "Armed Domestic Violence Suspect Surrenders Peacefully After Standoff Near West …"
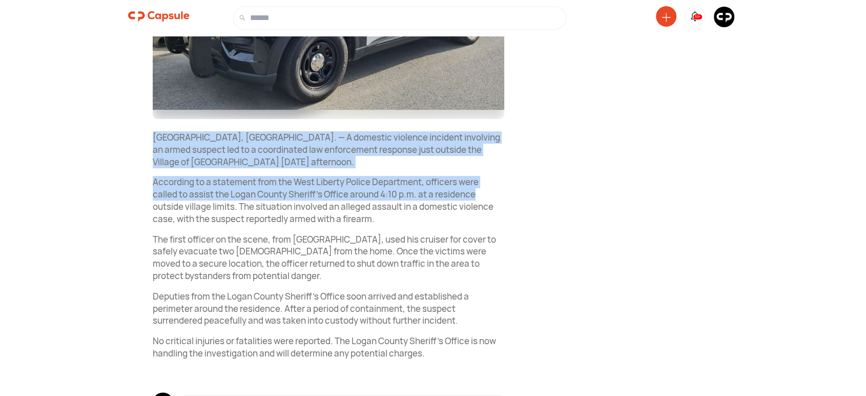
drag, startPoint x: 148, startPoint y: 134, endPoint x: 455, endPoint y: 194, distance: 313.2
click at [483, 196] on div "Logan County News 10 hours ago Armed Domestic Violence Suspect Surrenders Peace…" at bounding box center [316, 129] width 376 height 667
copy div "West Liberty, OH. — A domestic violence incident involving an armed suspect led…"
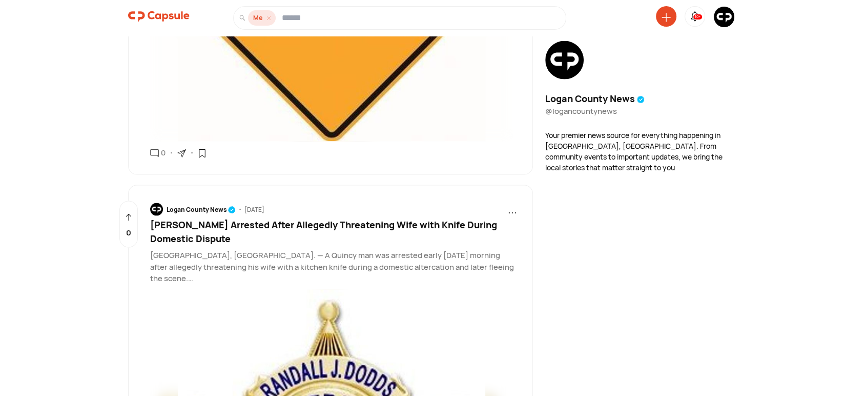
scroll to position [2288, 0]
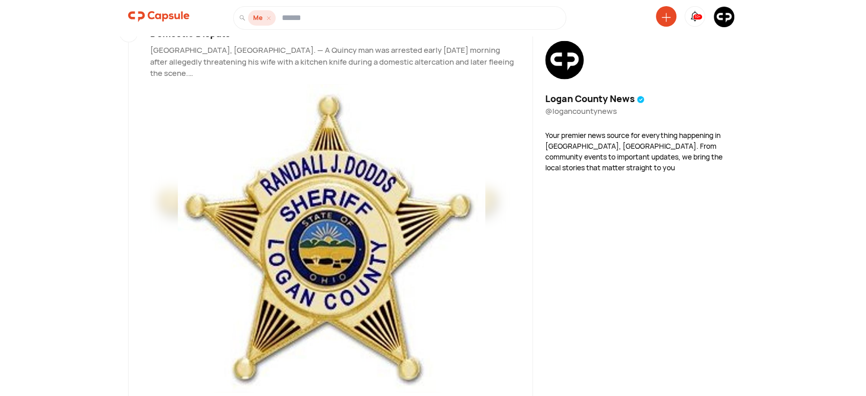
click at [728, 18] on img at bounding box center [724, 17] width 20 height 20
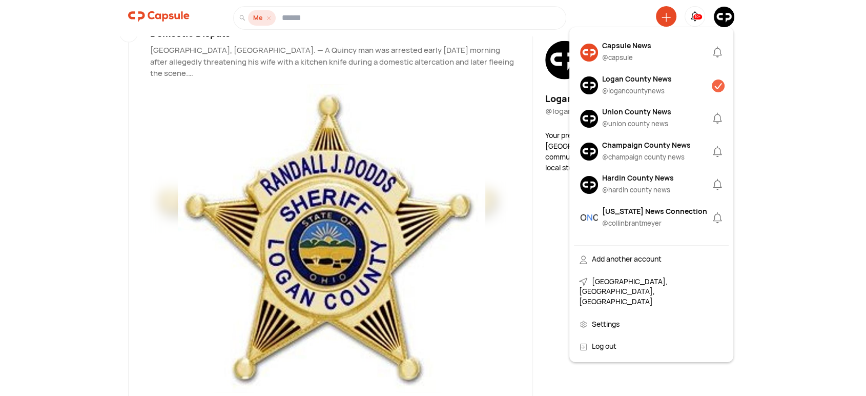
click at [634, 52] on div "Capsule News @ capsule" at bounding box center [626, 52] width 49 height 25
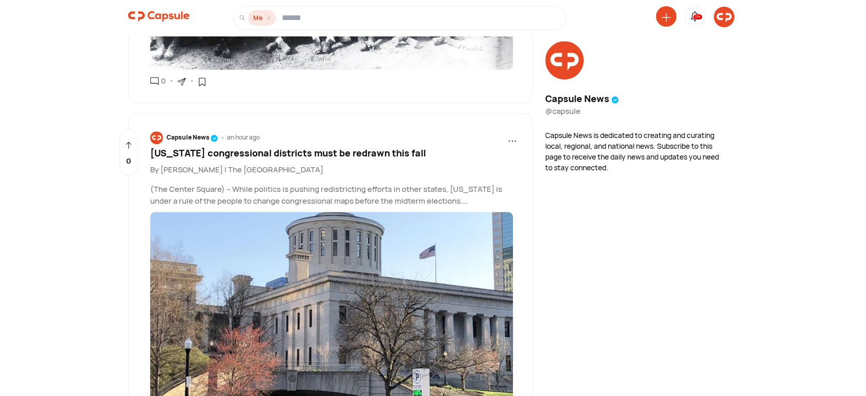
scroll to position [759, 0]
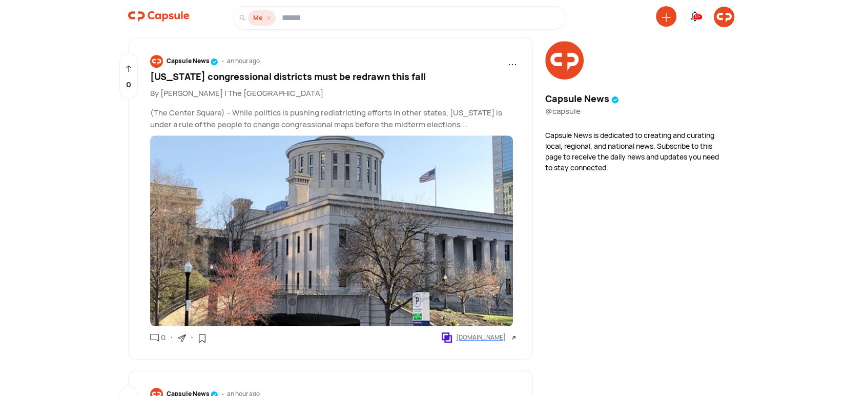
click at [263, 73] on span "[US_STATE] congressional districts must be redrawn this fall" at bounding box center [288, 76] width 276 height 12
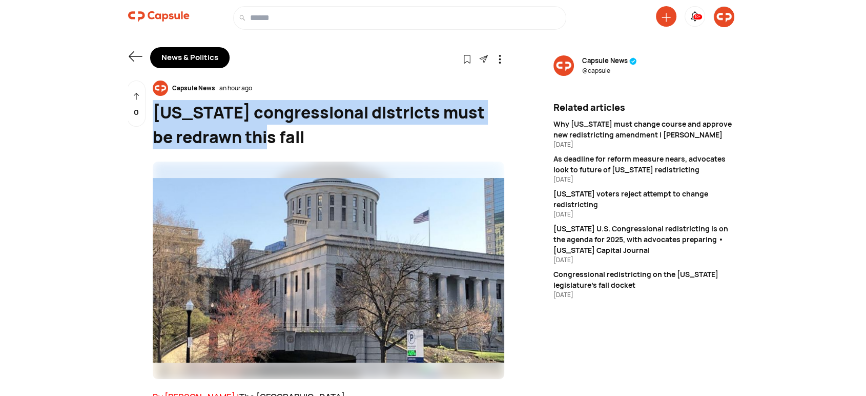
drag, startPoint x: 291, startPoint y: 133, endPoint x: 157, endPoint y: 111, distance: 135.5
click at [157, 111] on div "[US_STATE] congressional districts must be redrawn this fall" at bounding box center [328, 124] width 351 height 49
copy div "[US_STATE] congressional districts must be redrawn this fall"
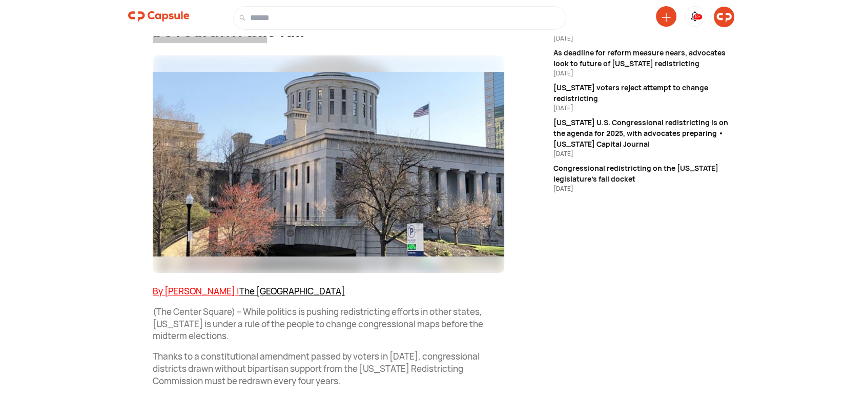
scroll to position [284, 0]
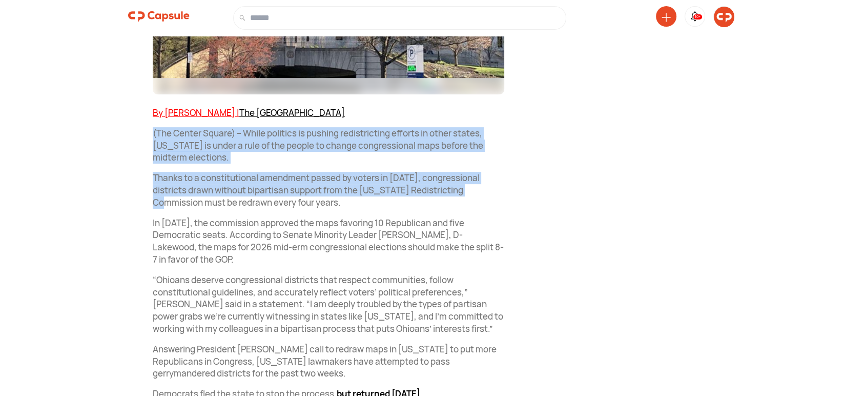
drag, startPoint x: 148, startPoint y: 129, endPoint x: 512, endPoint y: 188, distance: 368.5
click at [512, 188] on div "News & Politics Follow Visit link Capsule News an hour ago Ohio congressional d…" at bounding box center [433, 287] width 640 height 1095
copy div "(The Center Square) – While politics is pushing redistricting efforts in other …"
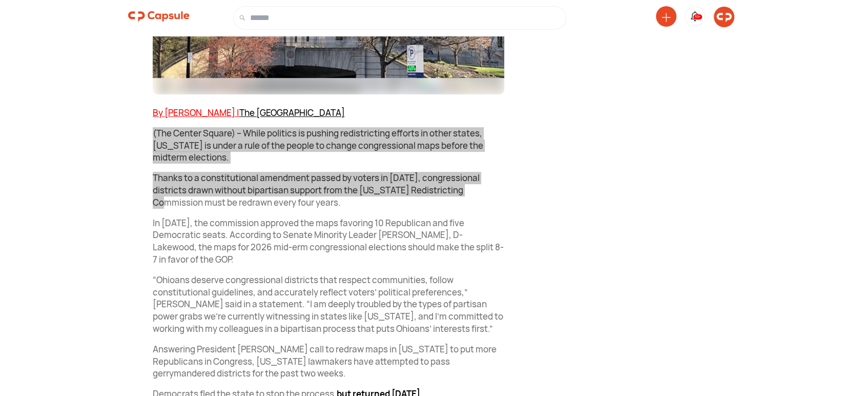
scroll to position [952, 0]
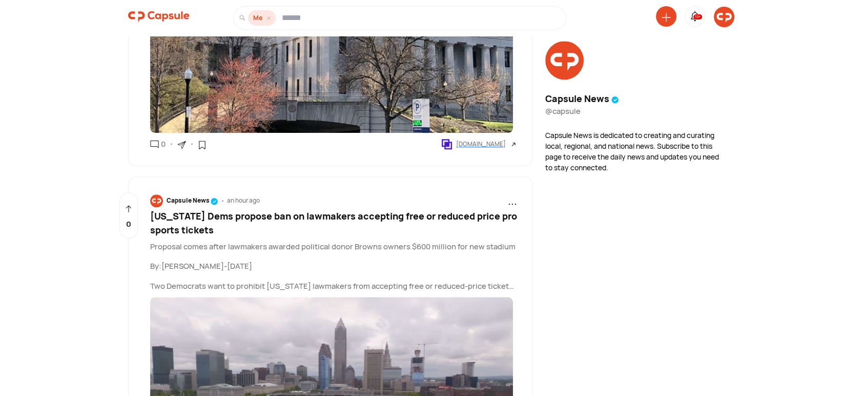
click at [369, 217] on span "Ohio Dems propose ban on lawmakers accepting free or reduced price pro sports t…" at bounding box center [333, 223] width 367 height 26
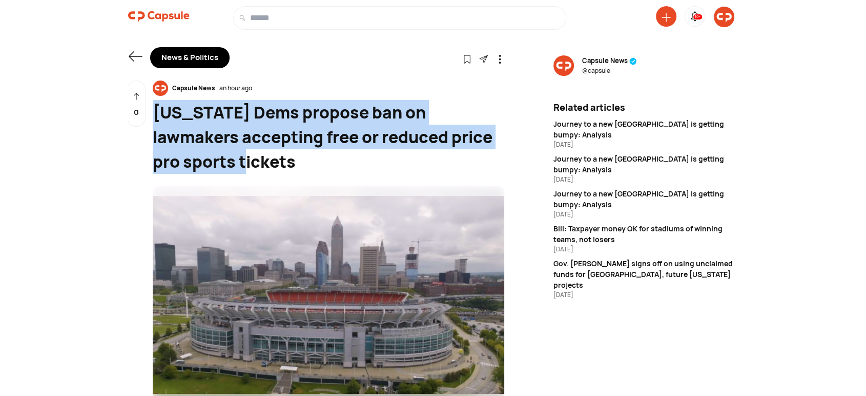
drag, startPoint x: 227, startPoint y: 160, endPoint x: 156, endPoint y: 107, distance: 88.5
click at [156, 107] on div "Ohio Dems propose ban on lawmakers accepting free or reduced price pro sports t…" at bounding box center [328, 137] width 351 height 74
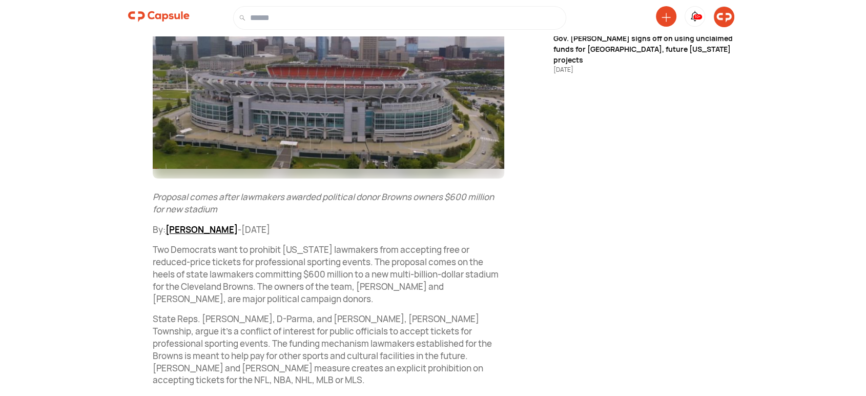
scroll to position [284, 0]
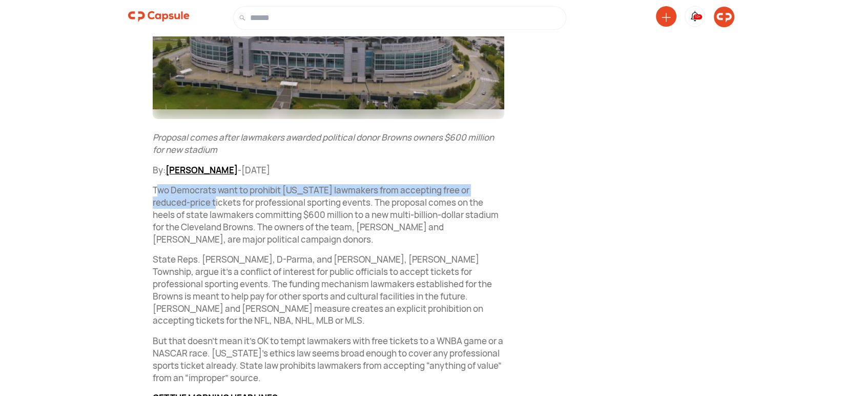
drag, startPoint x: 158, startPoint y: 194, endPoint x: 177, endPoint y: 199, distance: 19.0
click at [178, 199] on p "Two Democrats want to prohibit Ohio lawmakers from accepting free or reduced-pr…" at bounding box center [328, 214] width 351 height 61
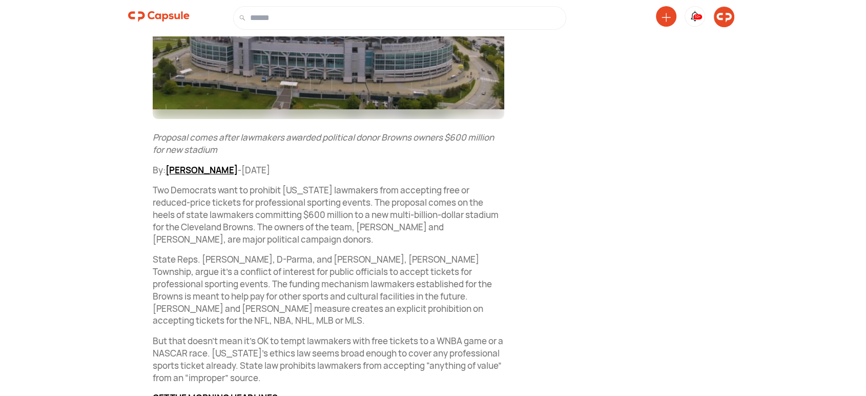
click at [195, 222] on p "Two Democrats want to prohibit Ohio lawmakers from accepting free or reduced-pr…" at bounding box center [328, 214] width 351 height 61
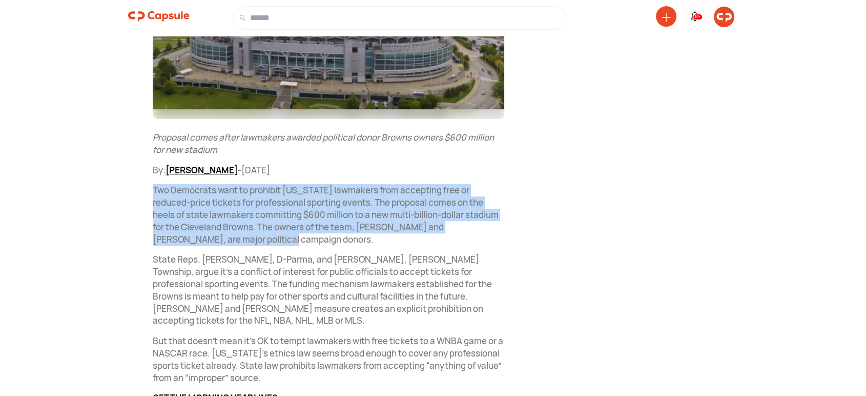
drag, startPoint x: 153, startPoint y: 188, endPoint x: 230, endPoint y: 239, distance: 91.9
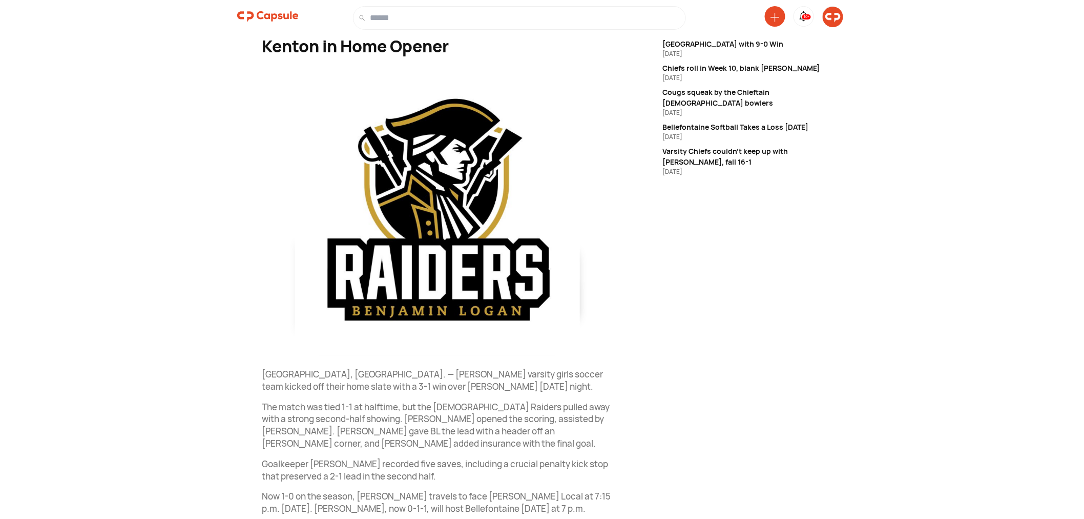
scroll to position [191, 0]
